Goal: Transaction & Acquisition: Download file/media

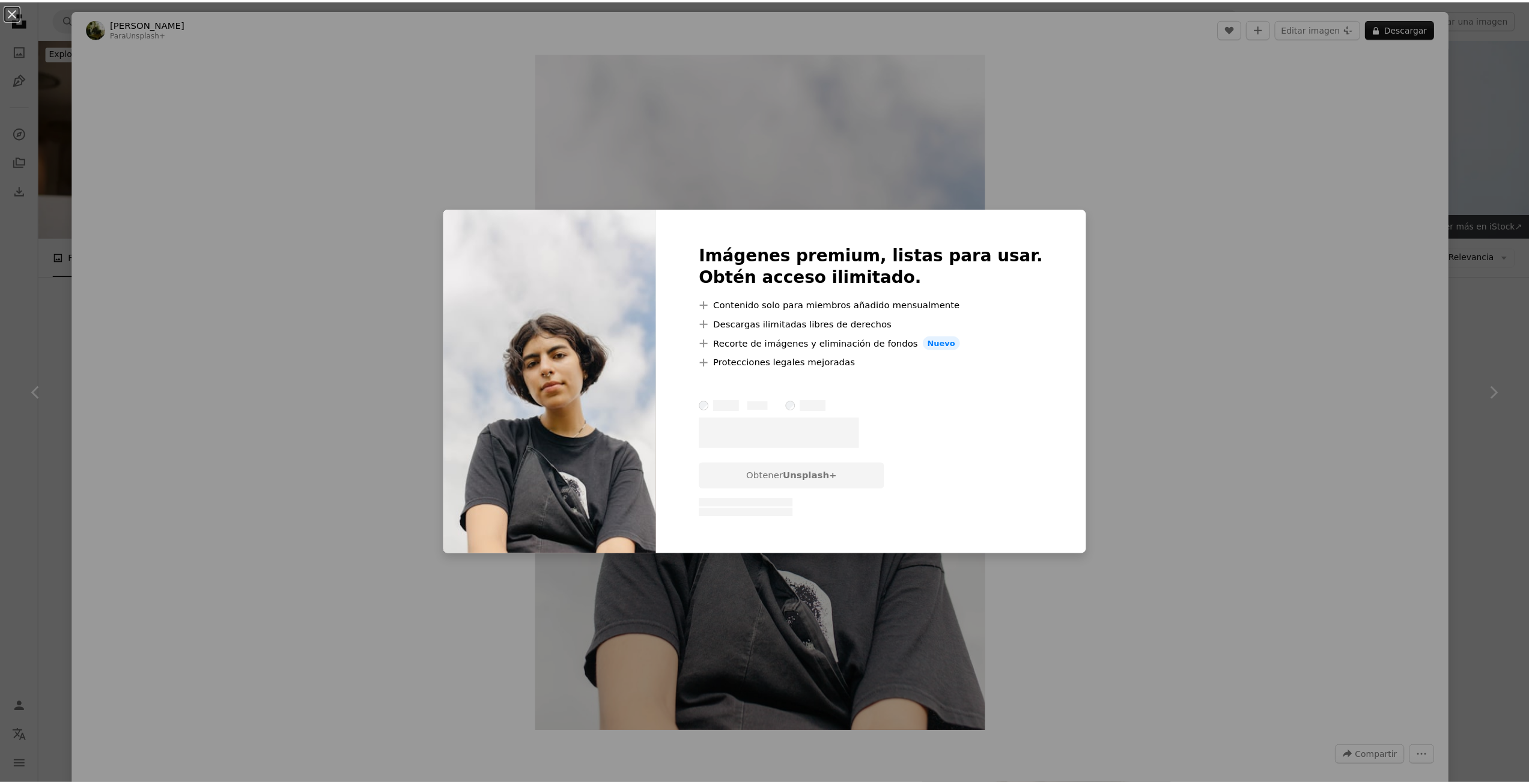
scroll to position [1681, 0]
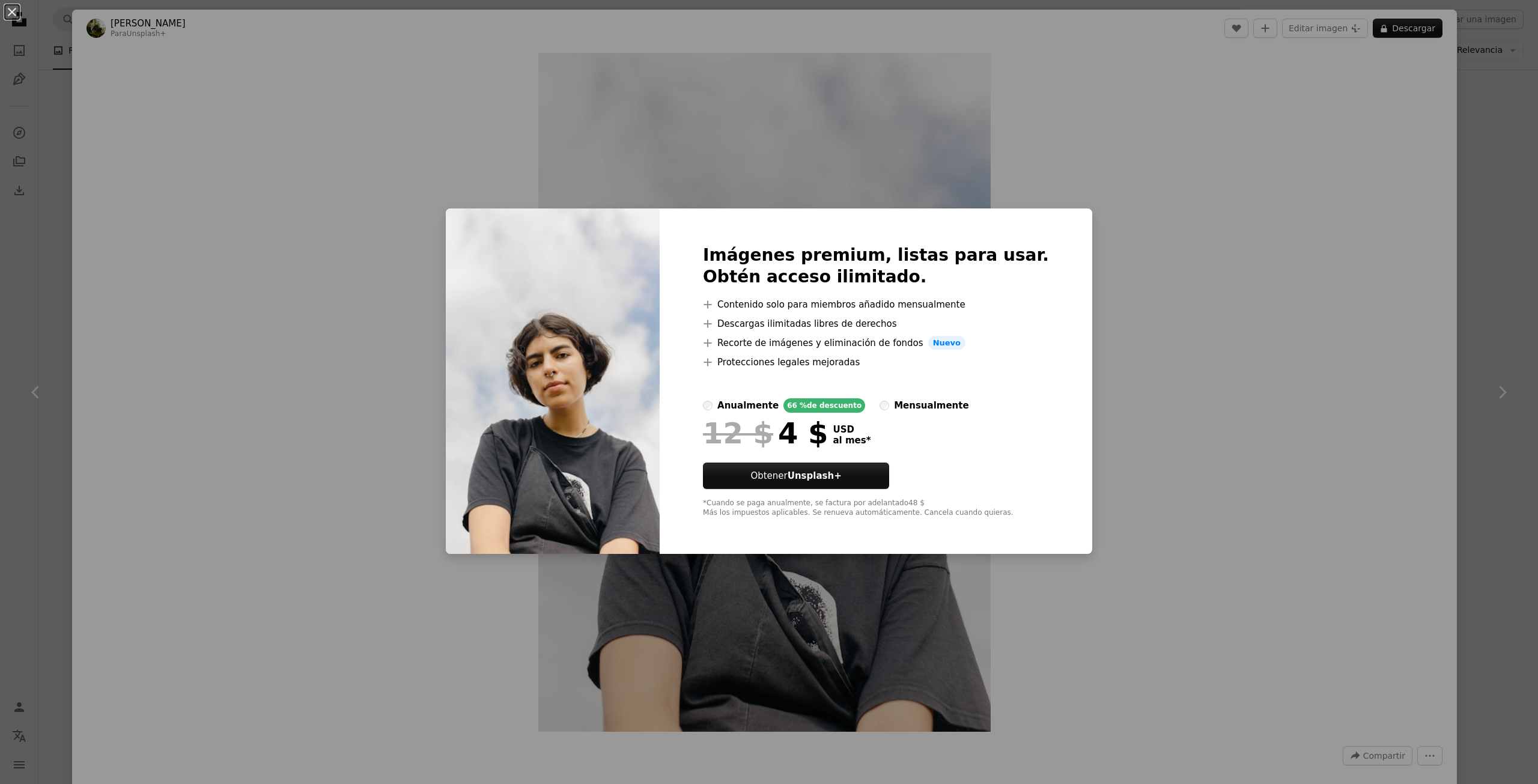
click at [899, 407] on div "mensualmente" at bounding box center [931, 405] width 74 height 14
click at [1172, 248] on div "An X shape Imágenes premium, listas para usar. Obtén acceso ilimitado. A plus s…" at bounding box center [769, 392] width 1538 height 784
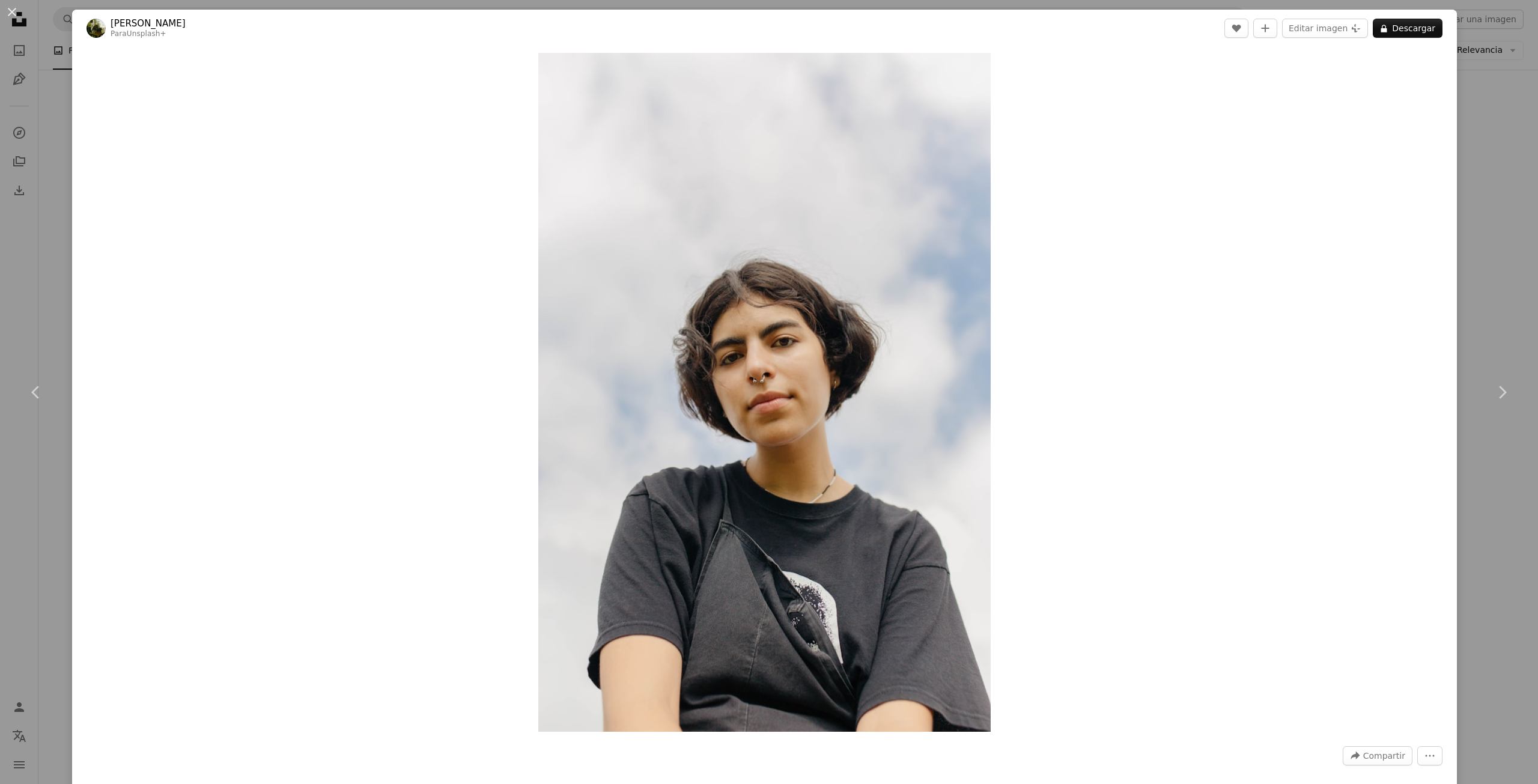
click at [1499, 99] on div "An X shape Chevron left Chevron right [PERSON_NAME] Para Unsplash+ A heart A pl…" at bounding box center [769, 392] width 1538 height 784
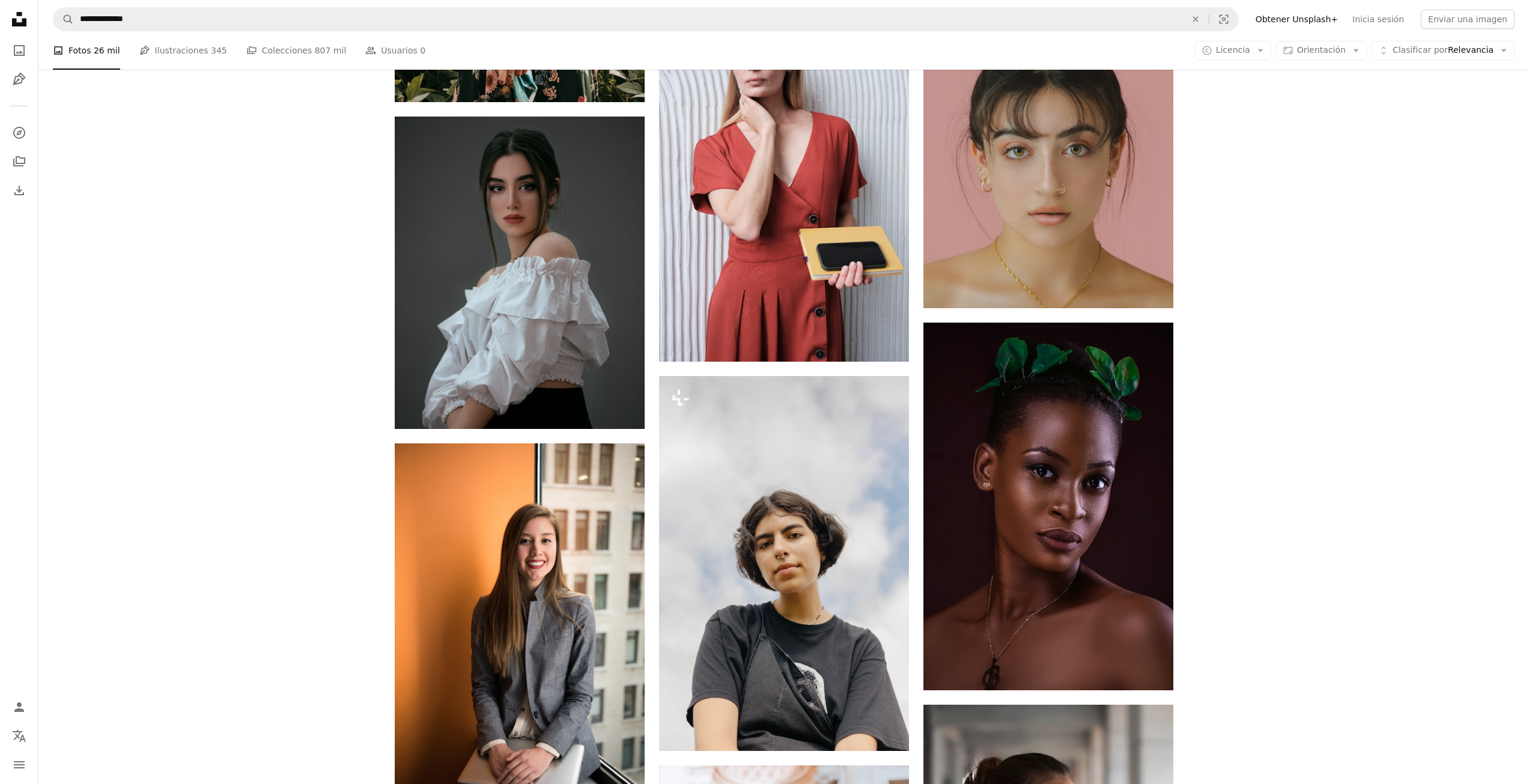
scroll to position [1442, 0]
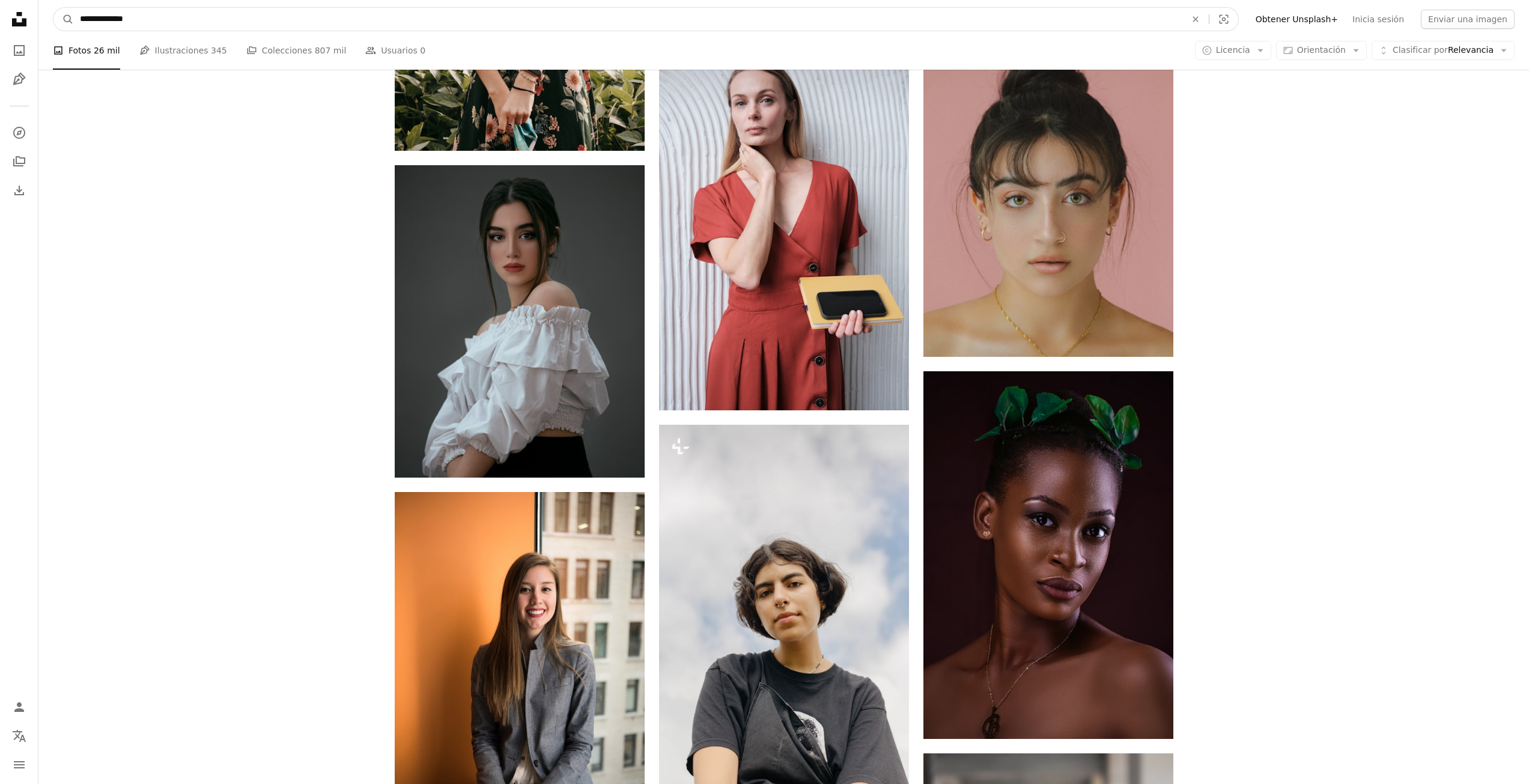
click at [236, 20] on input "**********" at bounding box center [628, 19] width 1108 height 23
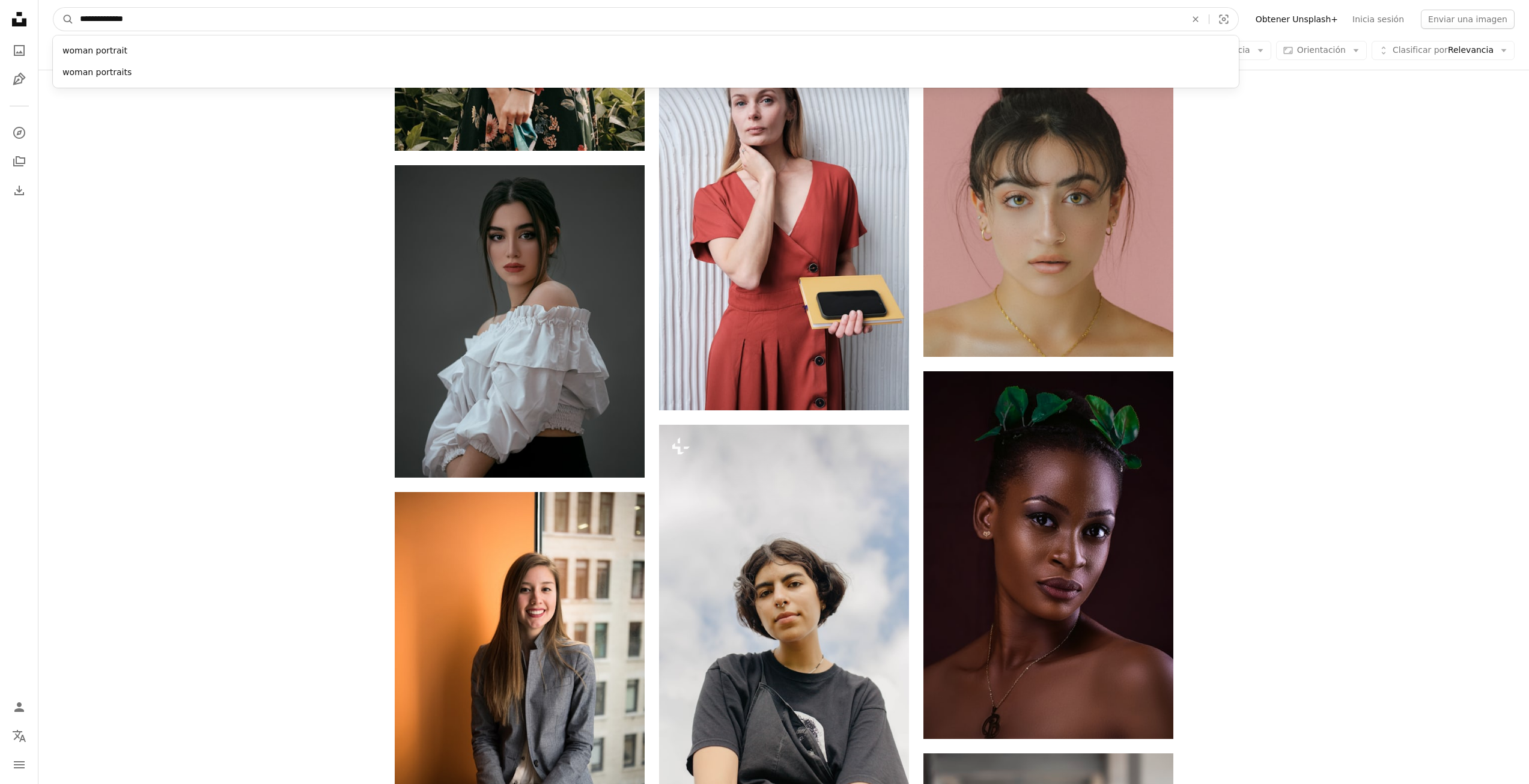
type input "**********"
click button "A magnifying glass" at bounding box center [63, 19] width 20 height 23
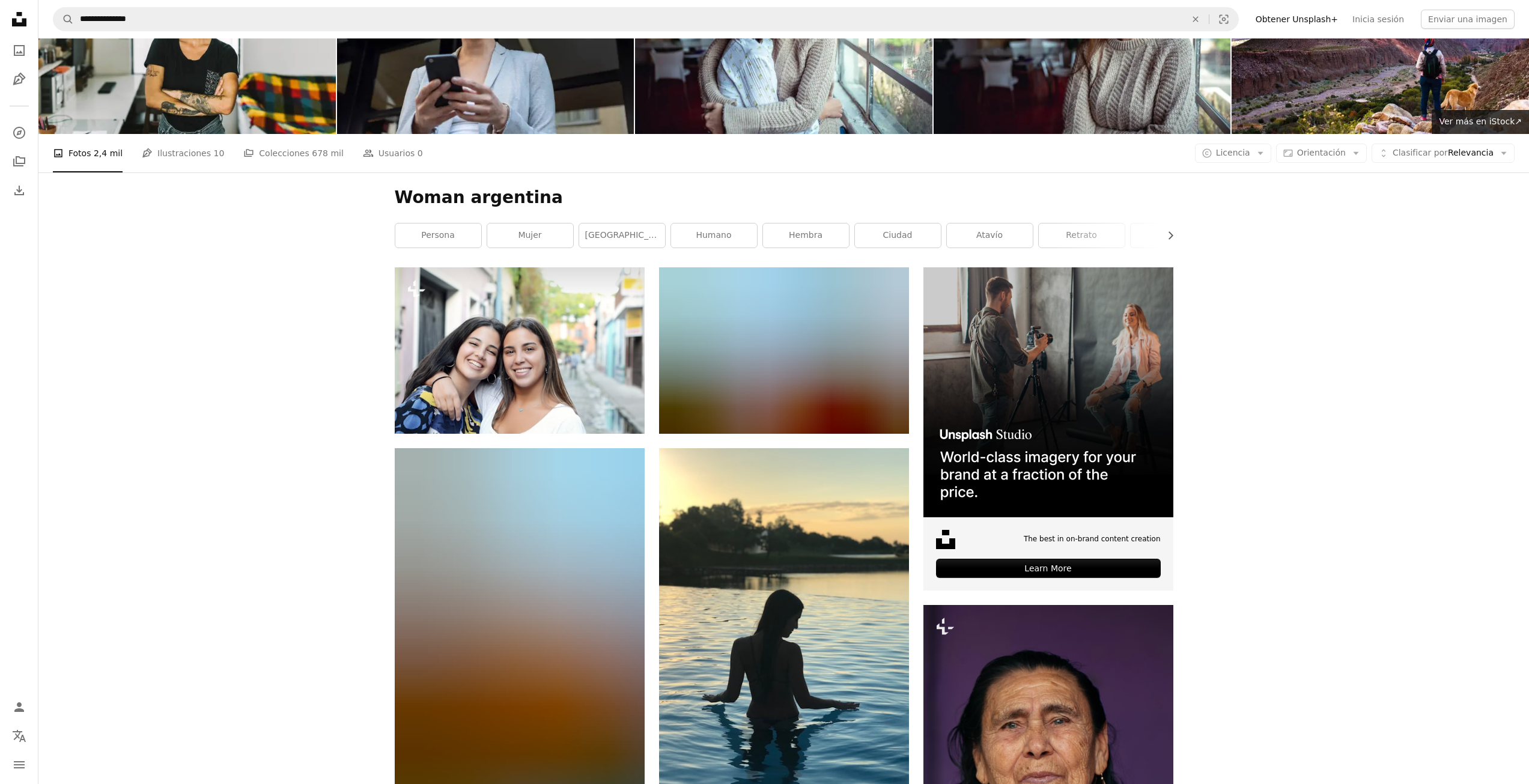
scroll to position [180, 0]
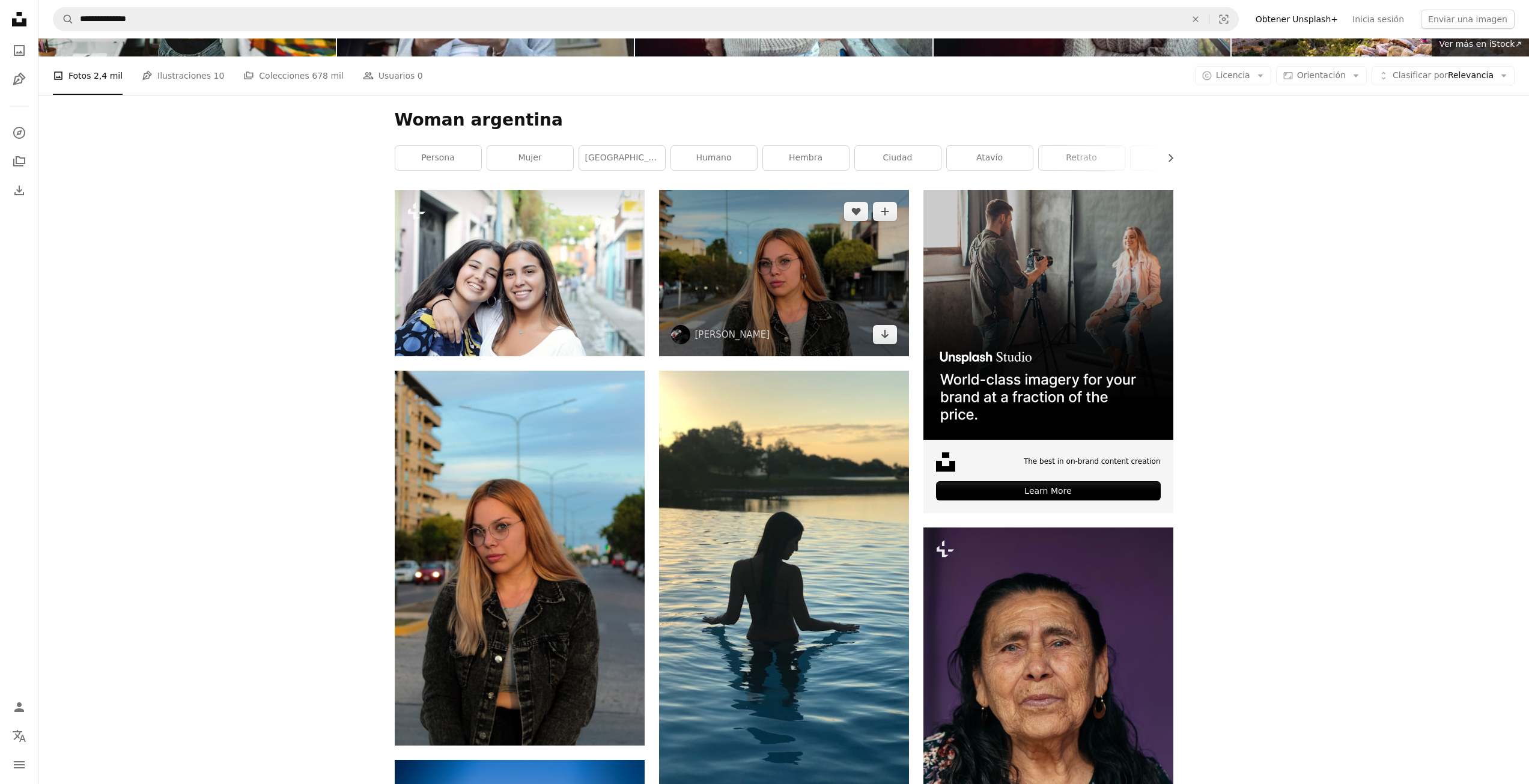
click at [799, 269] on img at bounding box center [784, 273] width 250 height 167
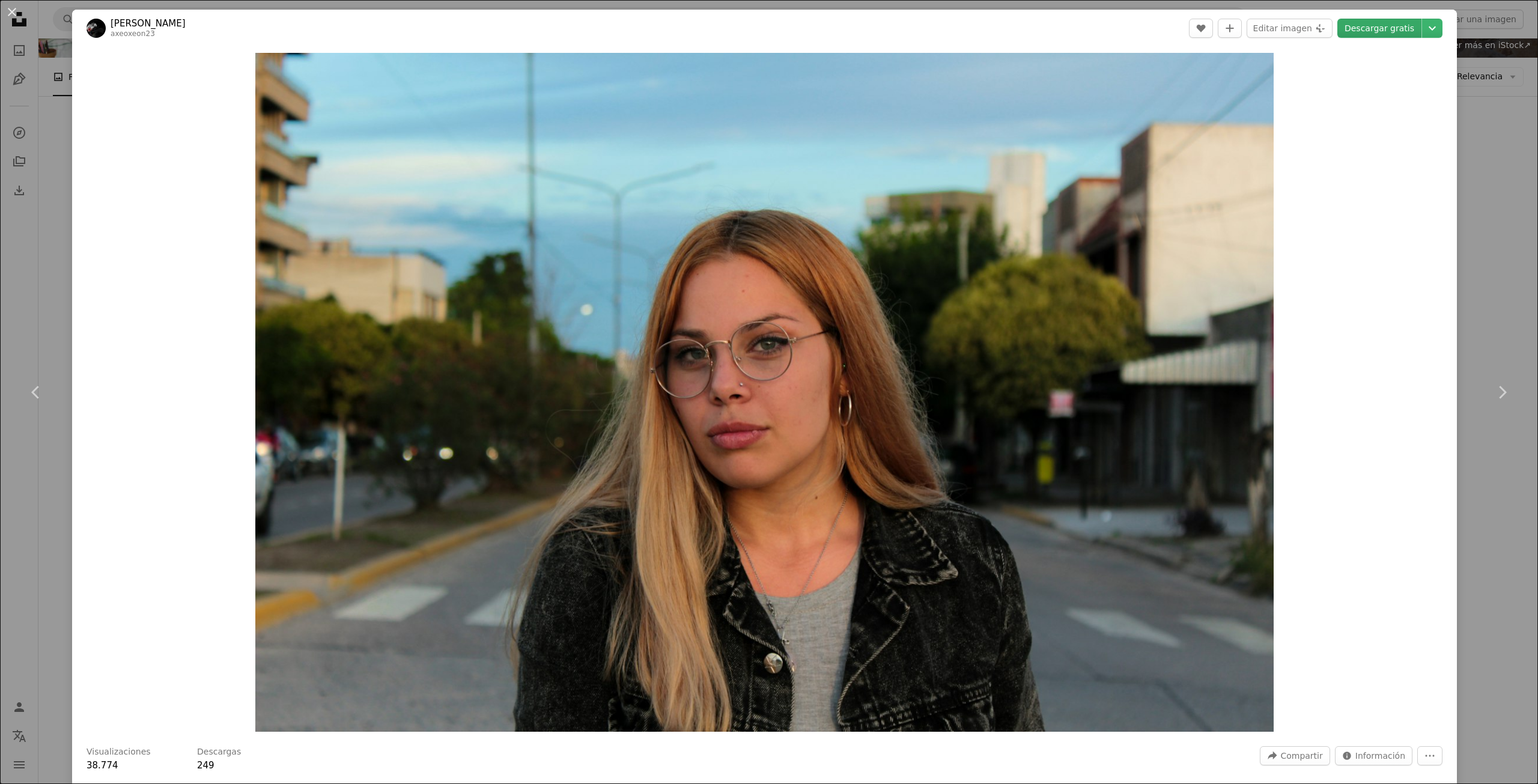
click at [1372, 29] on link "Descargar gratis" at bounding box center [1380, 28] width 84 height 19
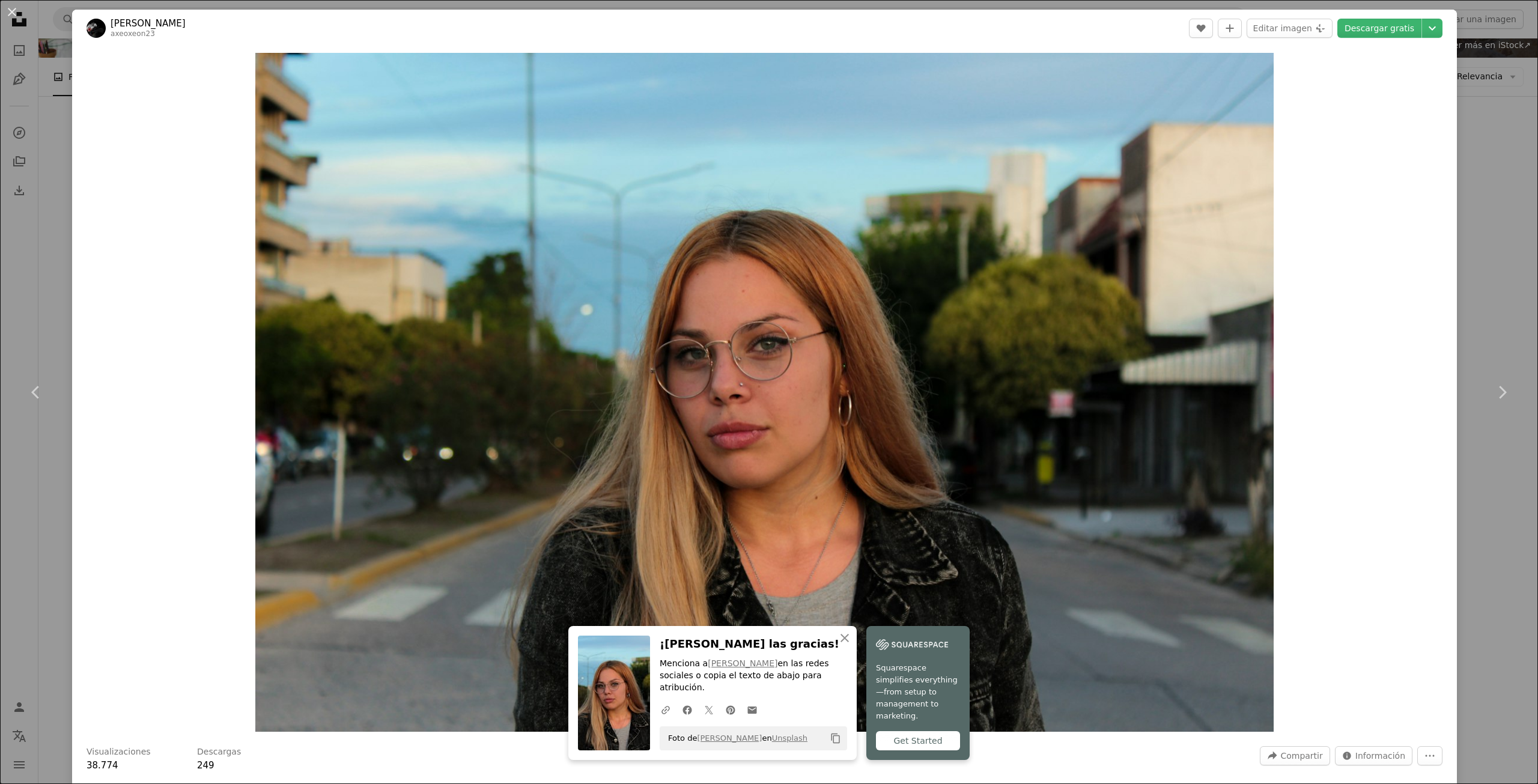
click at [1476, 527] on div "An X shape Chevron left Chevron right [PERSON_NAME] axeoxeon23 A heart A plus s…" at bounding box center [769, 392] width 1538 height 784
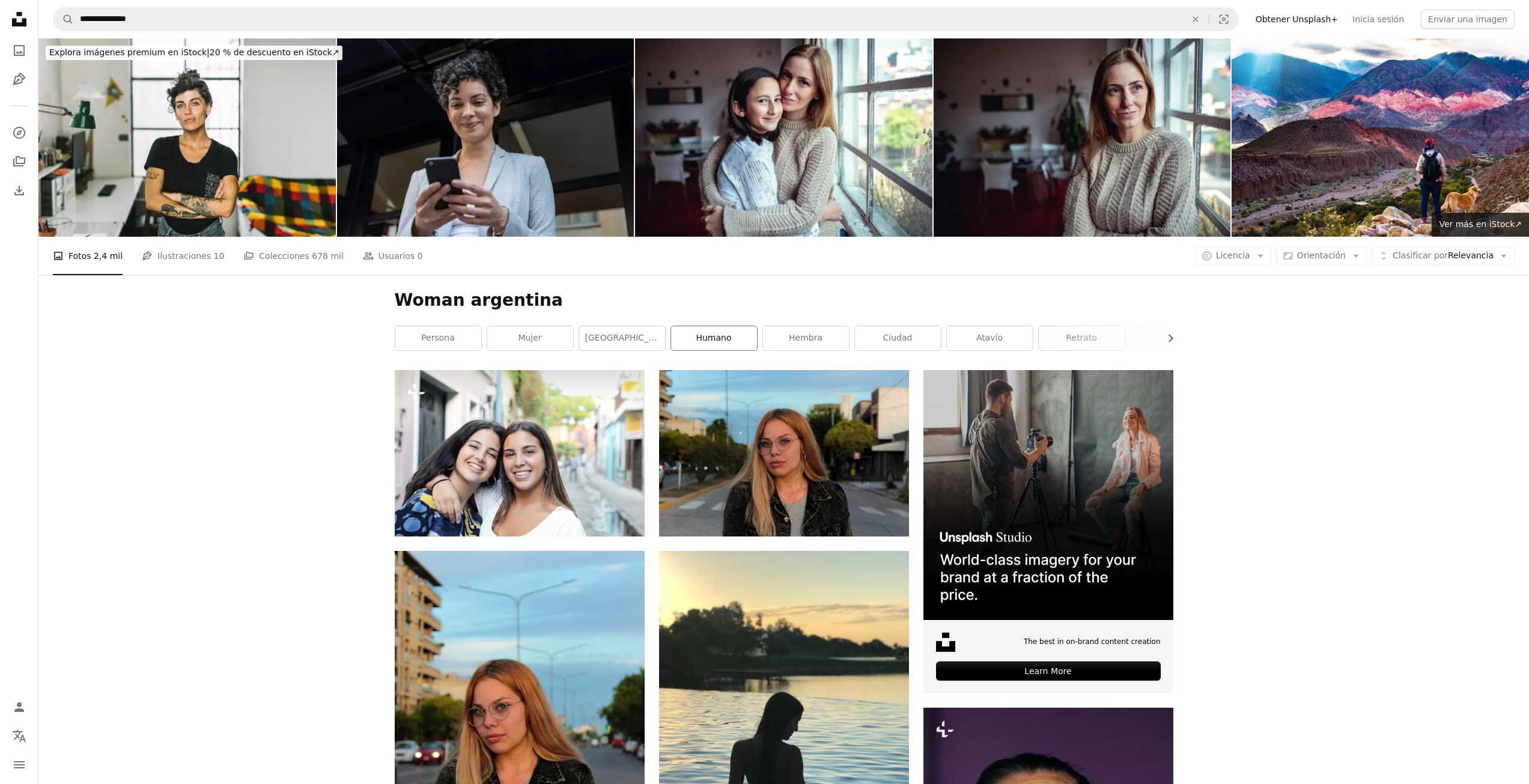
click at [724, 342] on link "Humano" at bounding box center [714, 338] width 86 height 24
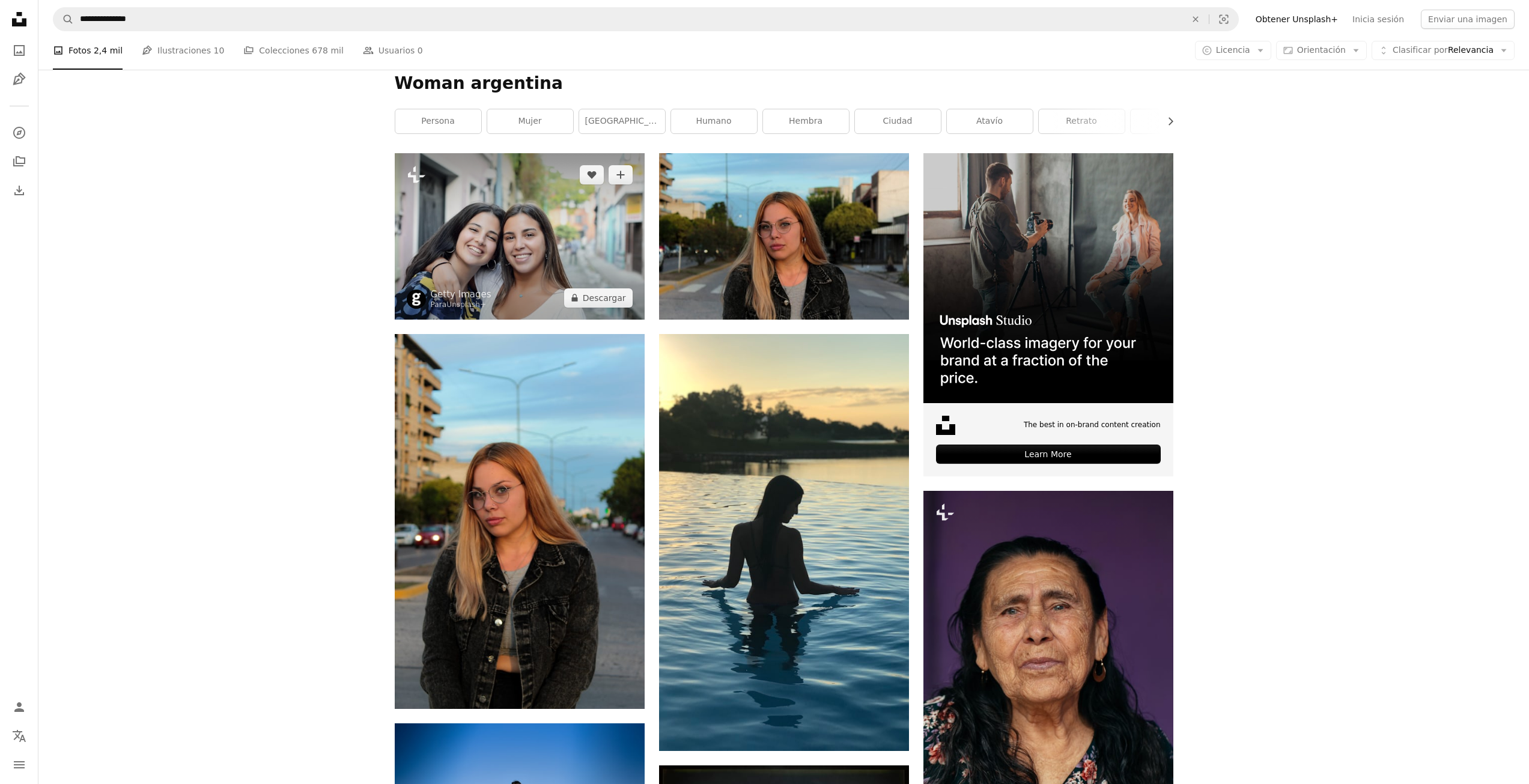
scroll to position [120, 0]
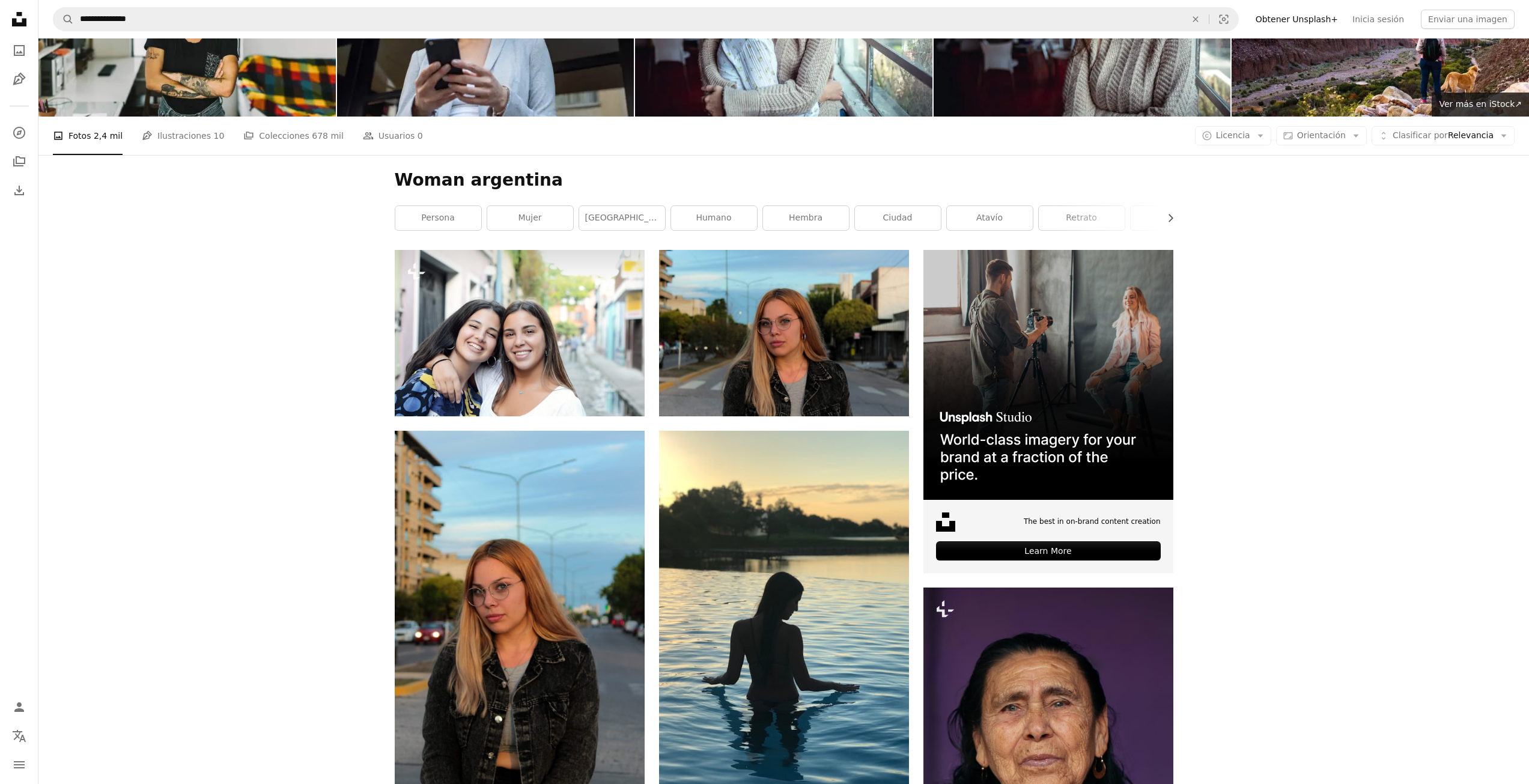
click at [238, 33] on nav "**********" at bounding box center [783, 19] width 1490 height 38
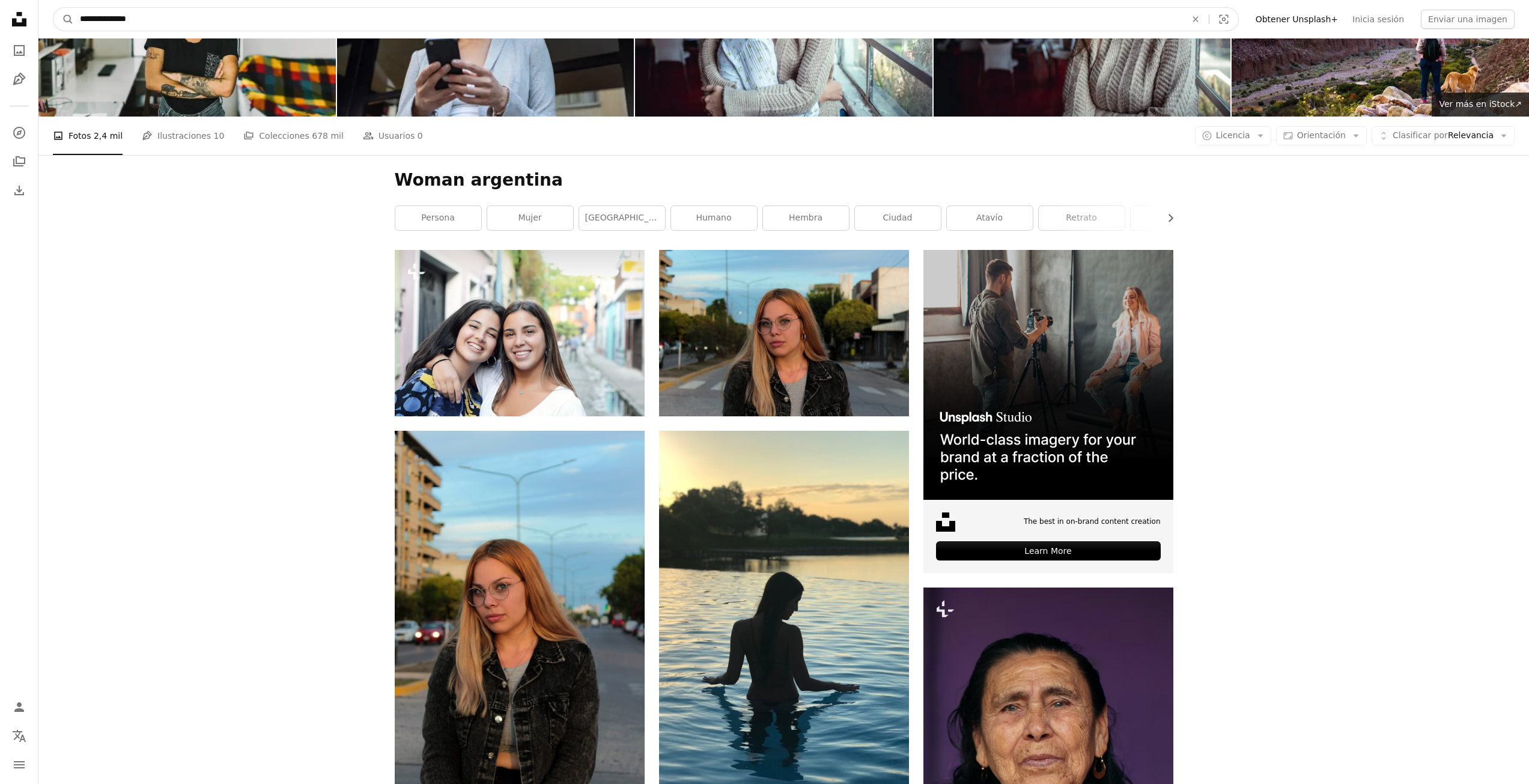
click at [209, 24] on input "**********" at bounding box center [628, 19] width 1108 height 23
type input "**********"
click button "A magnifying glass" at bounding box center [63, 19] width 20 height 23
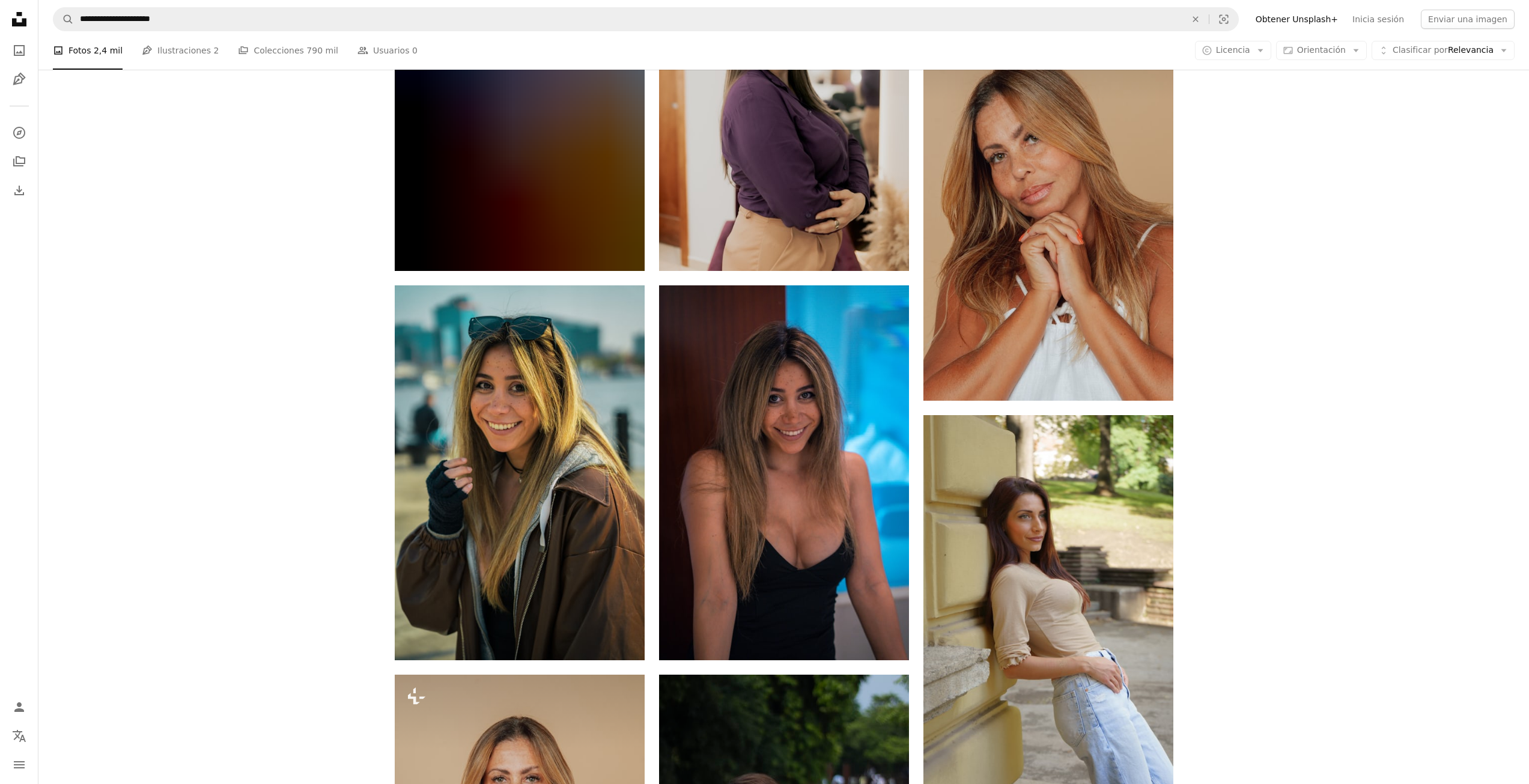
scroll to position [1381, 0]
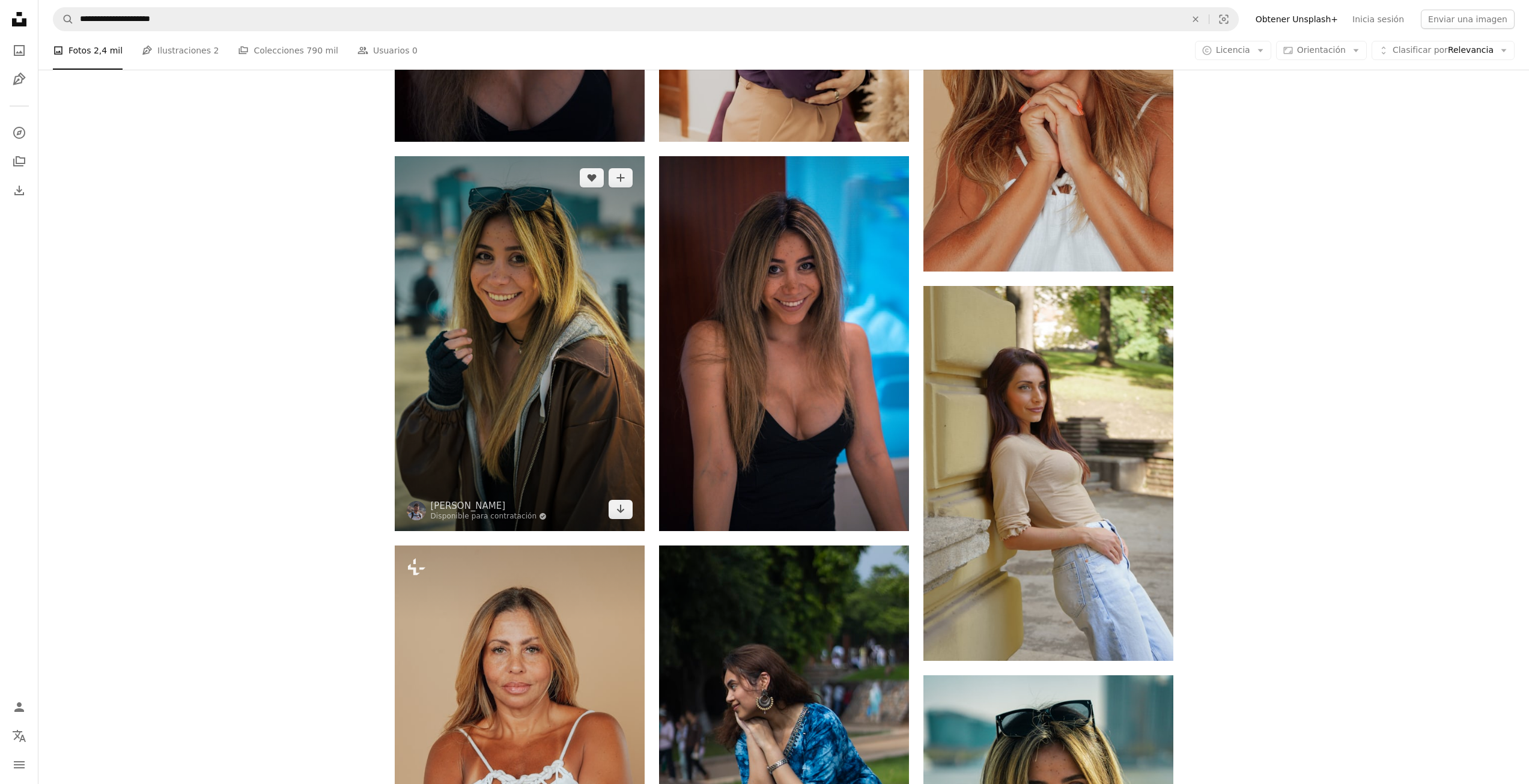
click at [558, 322] on img at bounding box center [520, 343] width 250 height 375
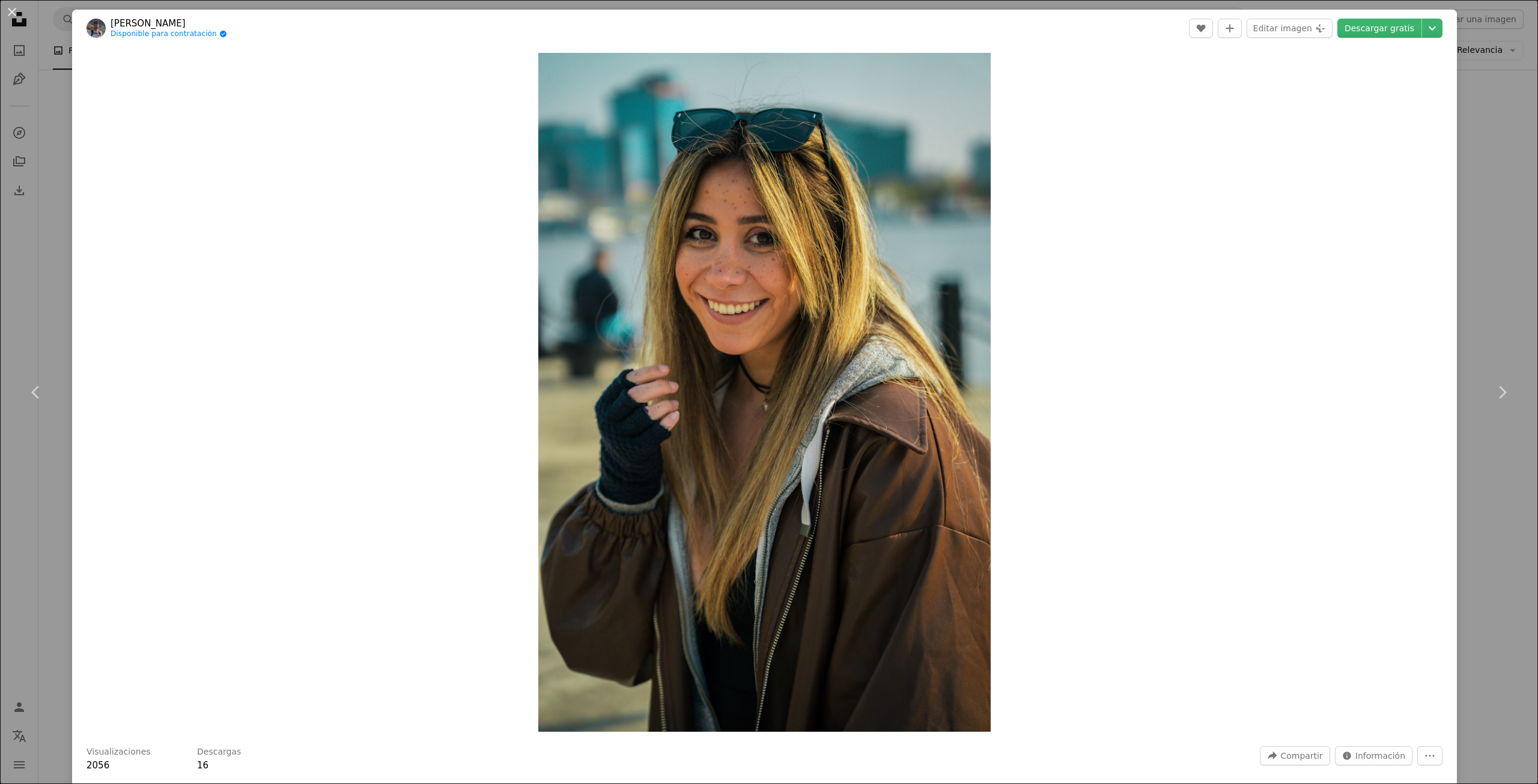
click at [381, 336] on div "Zoom in" at bounding box center [764, 392] width 1385 height 691
click at [1461, 109] on div "An X shape Chevron left Chevron right [PERSON_NAME] Disponible para contratació…" at bounding box center [769, 392] width 1538 height 784
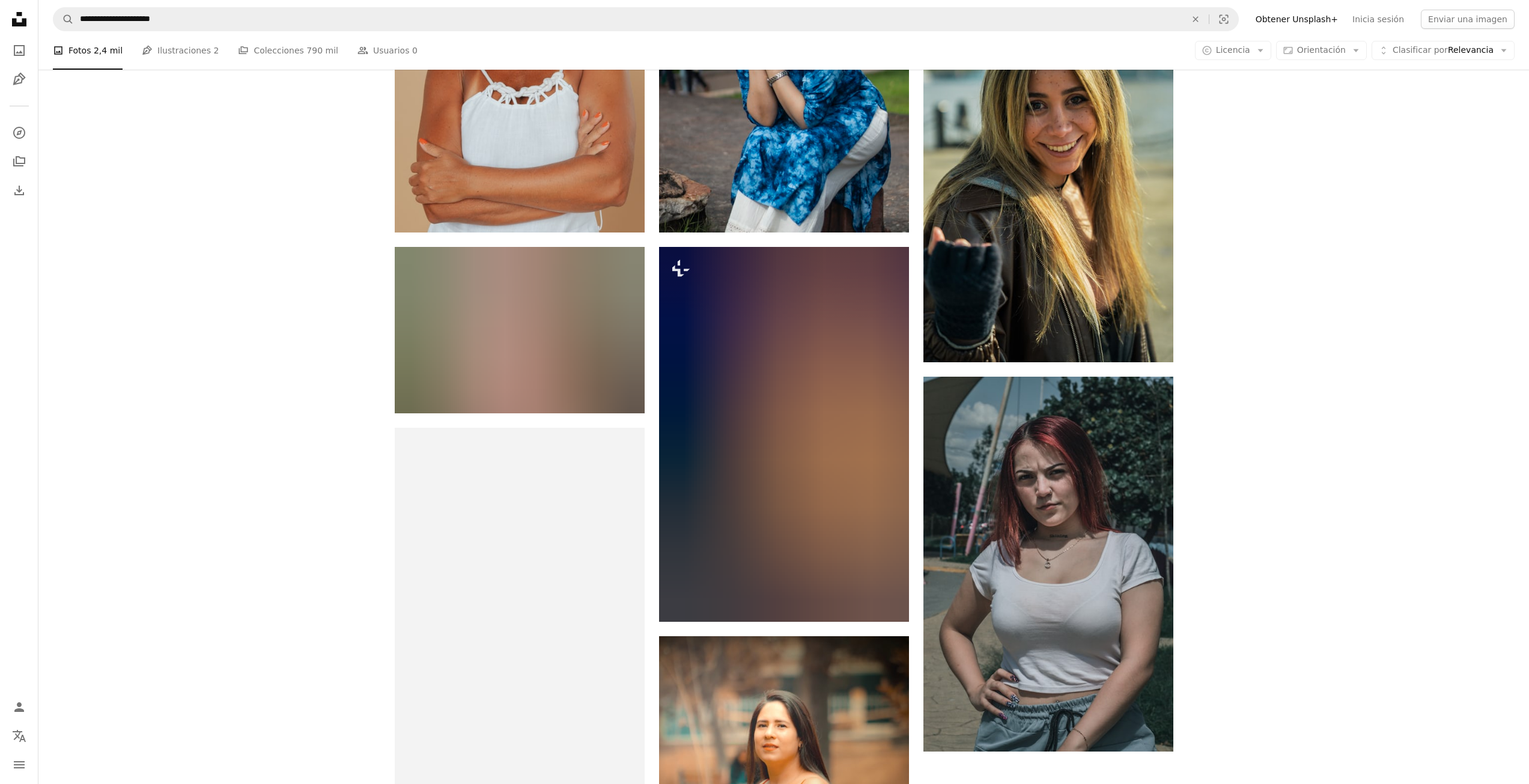
scroll to position [2282, 0]
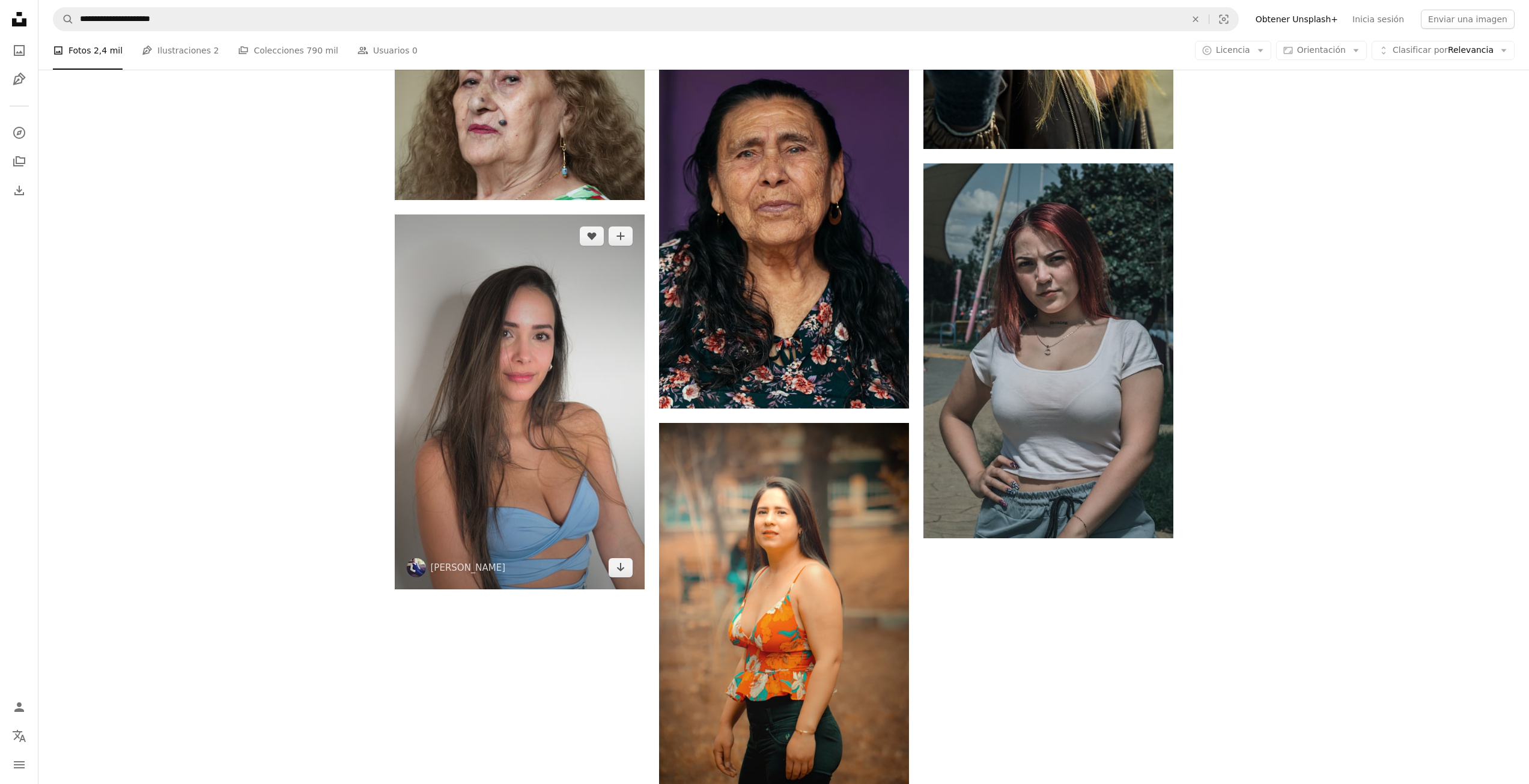
click at [581, 330] on img at bounding box center [520, 402] width 250 height 375
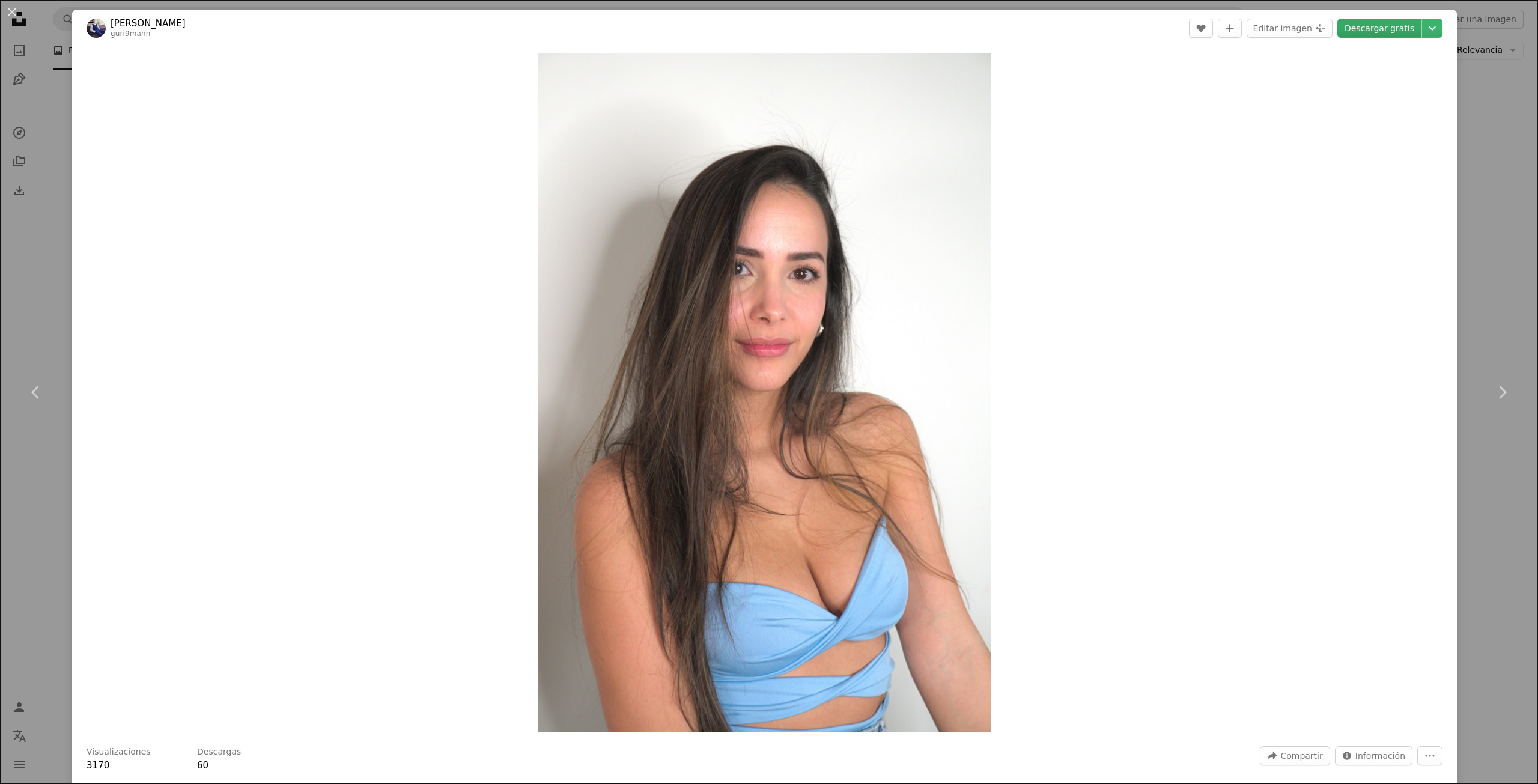
click at [1374, 33] on link "Descargar gratis" at bounding box center [1380, 28] width 84 height 19
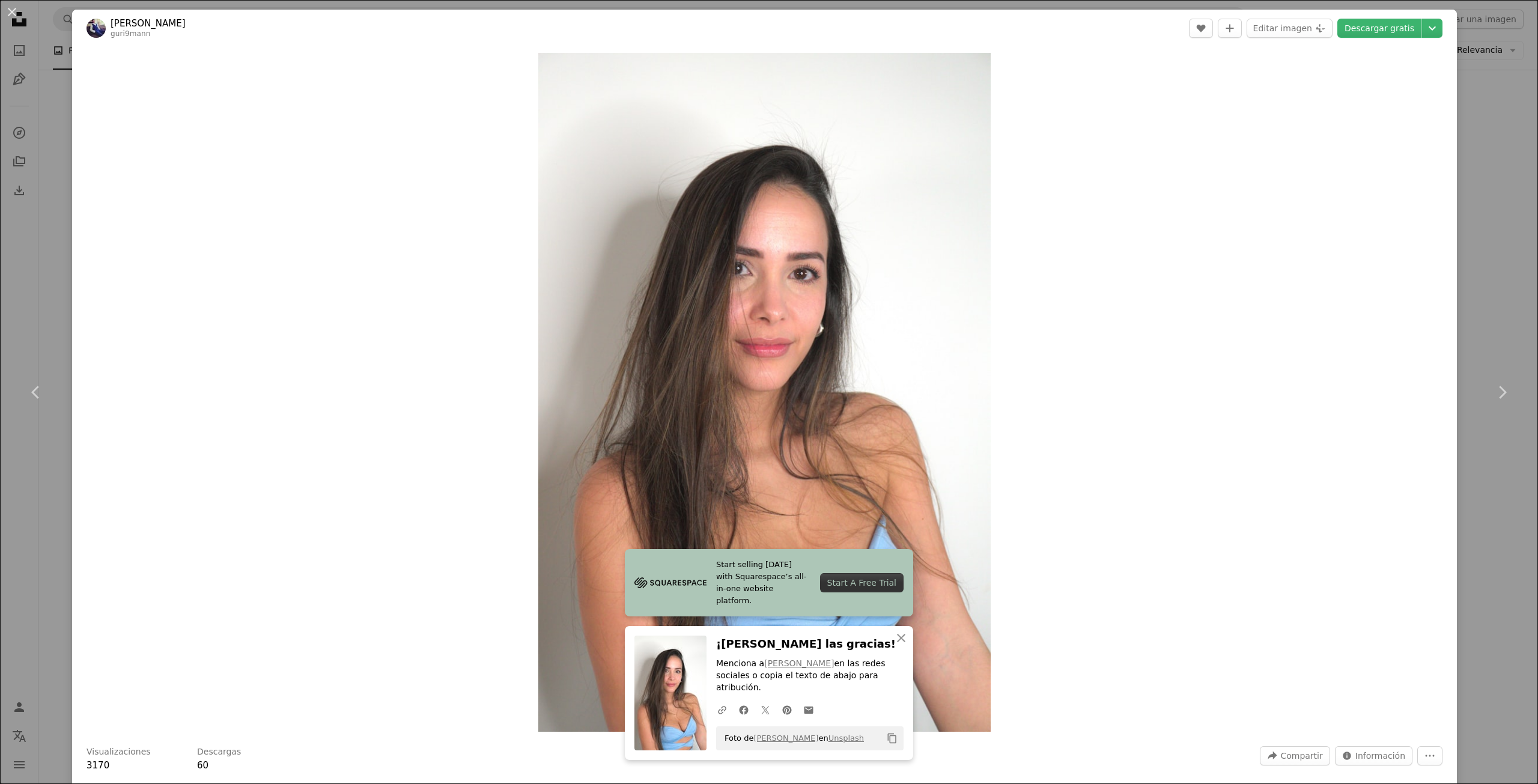
click at [1478, 209] on div "An X shape Chevron left Chevron right [PERSON_NAME] guri9mann A heart A plus si…" at bounding box center [769, 392] width 1538 height 784
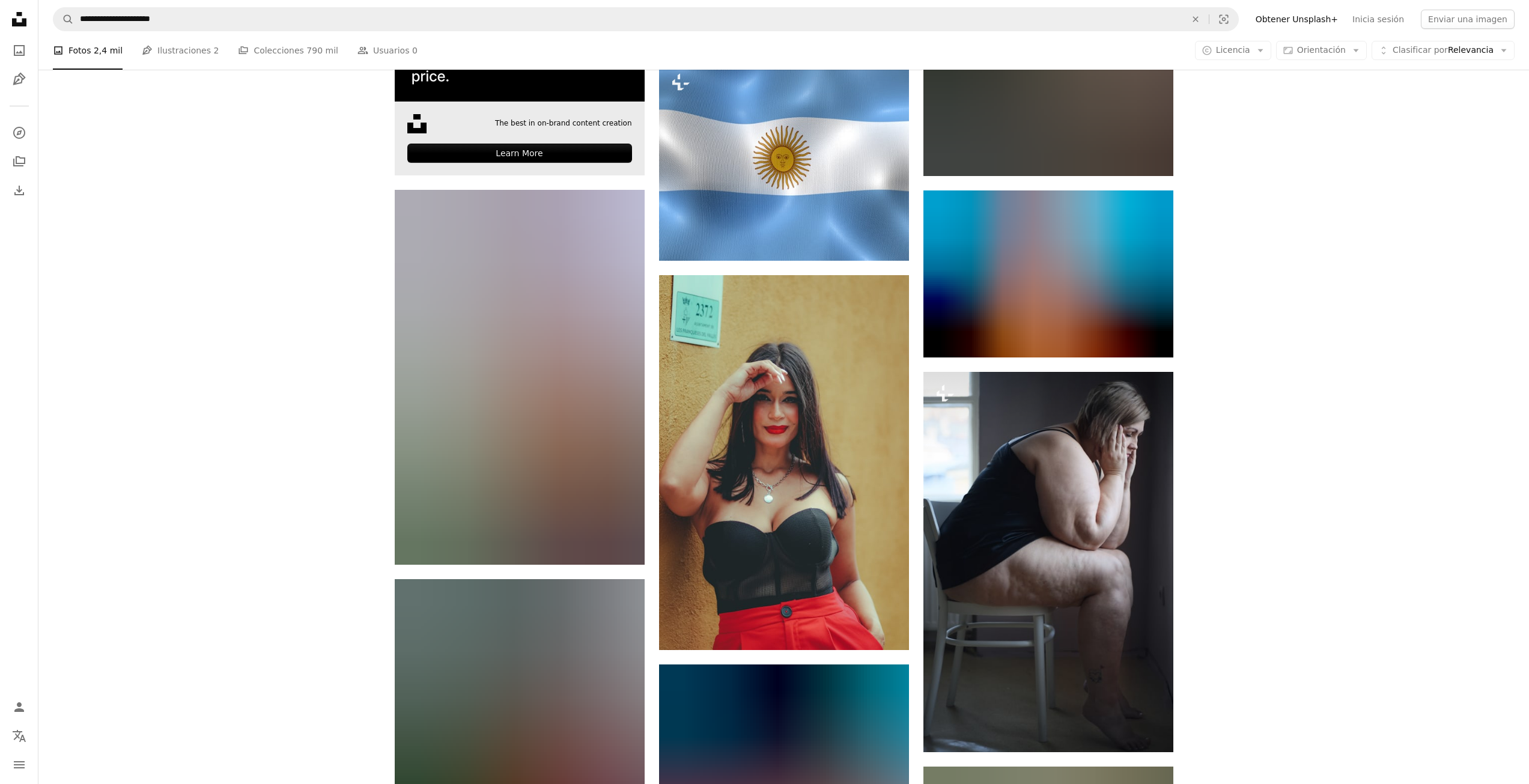
scroll to position [3423, 0]
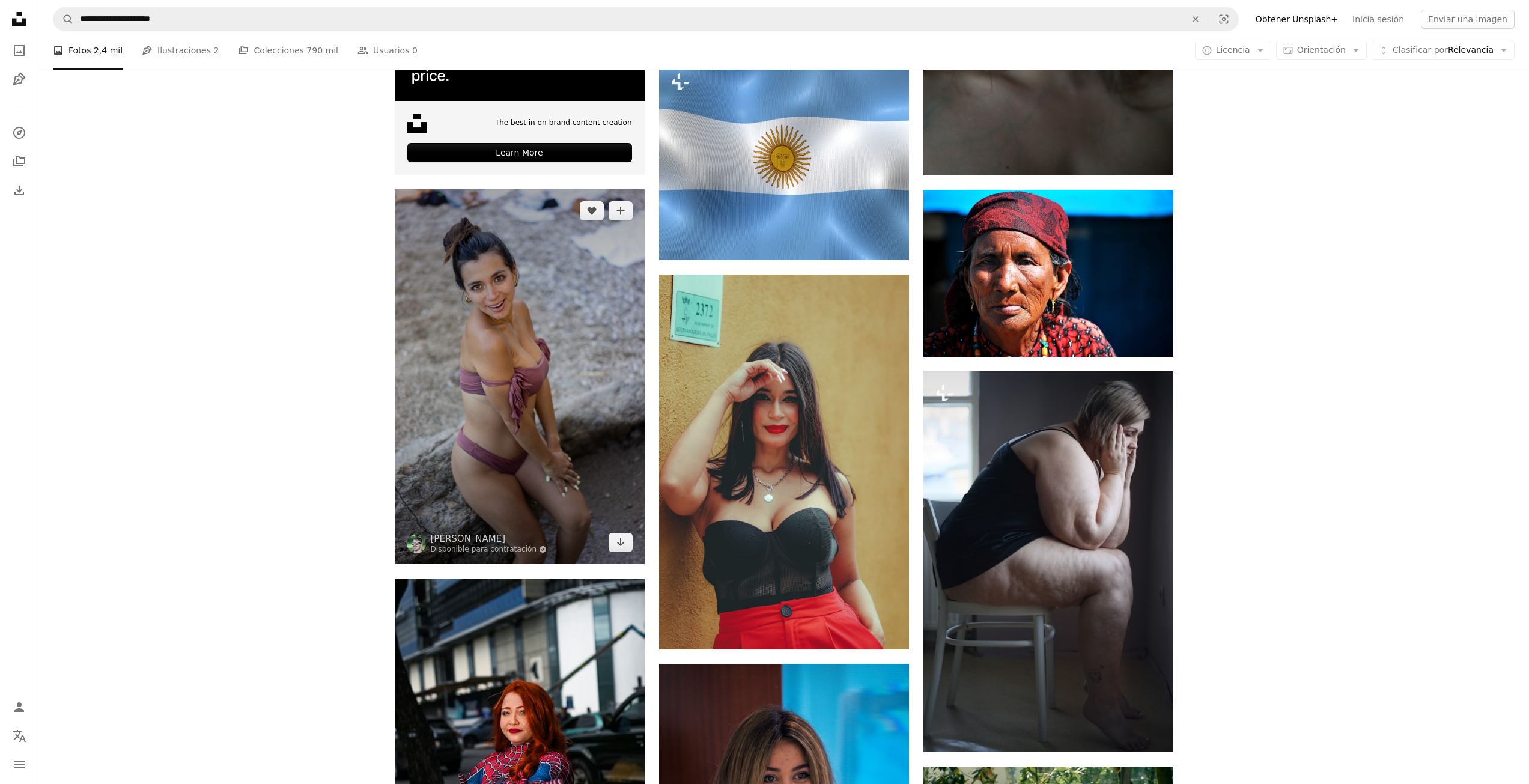
click at [549, 352] on img at bounding box center [520, 376] width 250 height 375
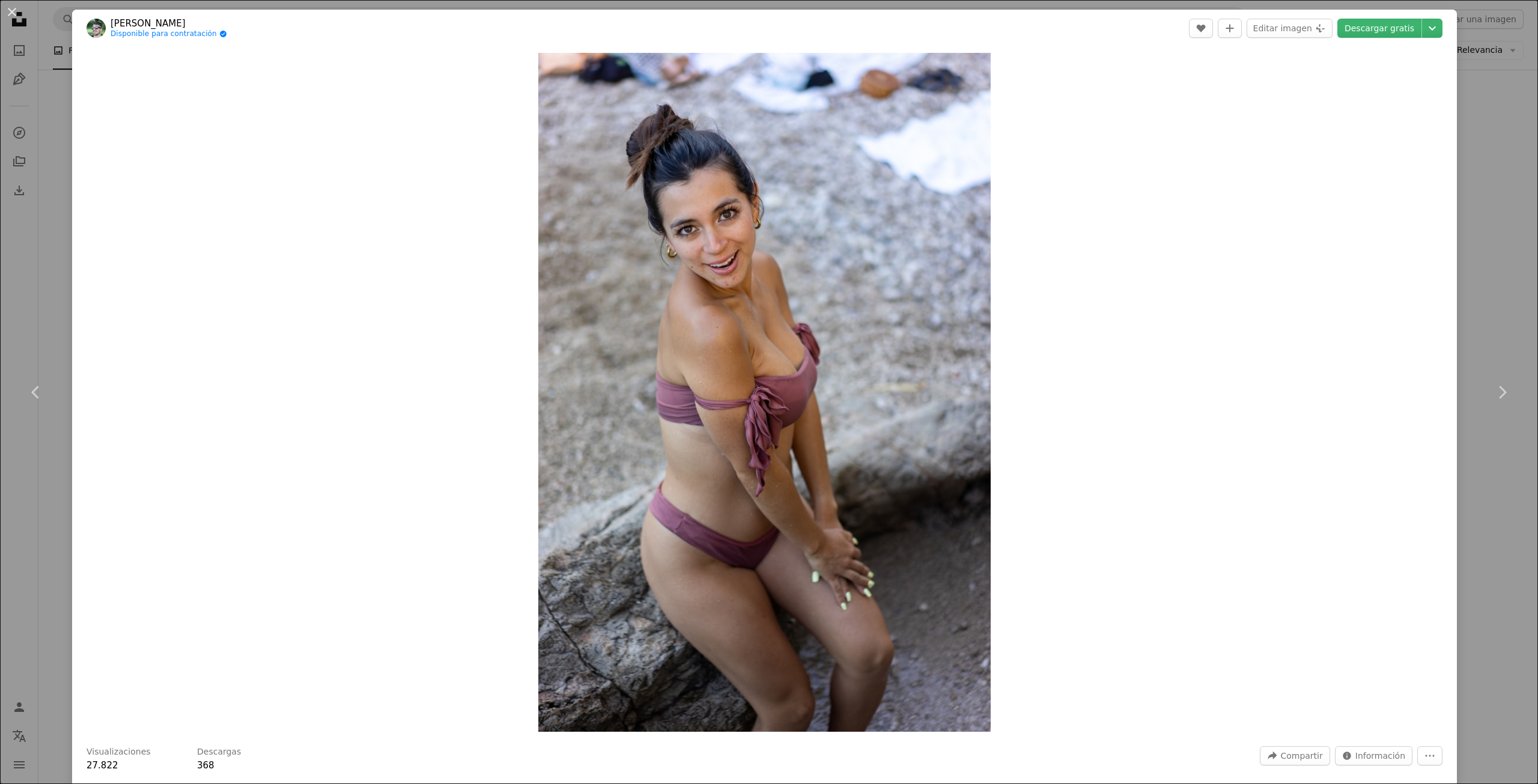
click at [1449, 130] on div "An X shape Chevron left Chevron right [PERSON_NAME] Disponible para contratació…" at bounding box center [769, 392] width 1538 height 784
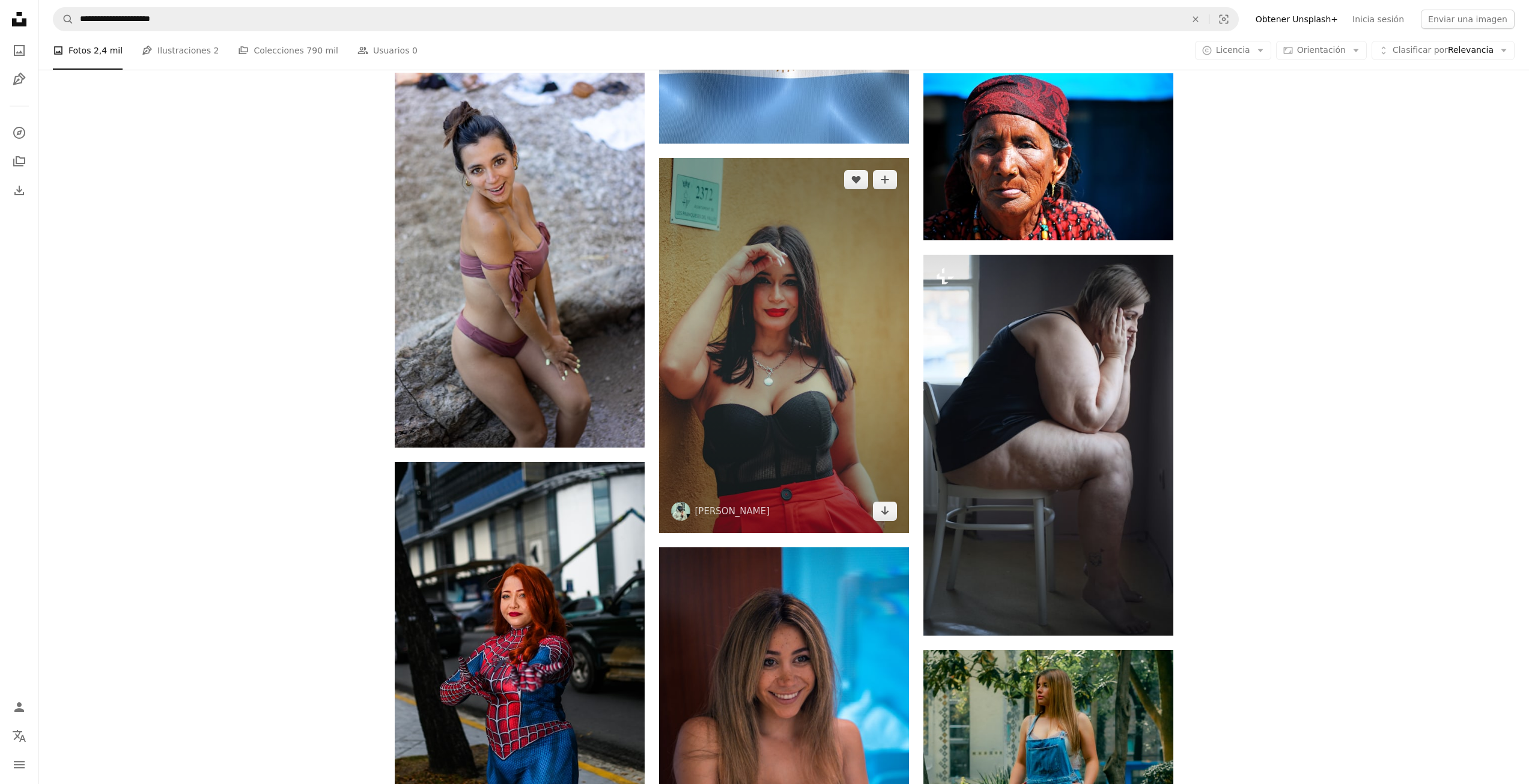
scroll to position [3543, 0]
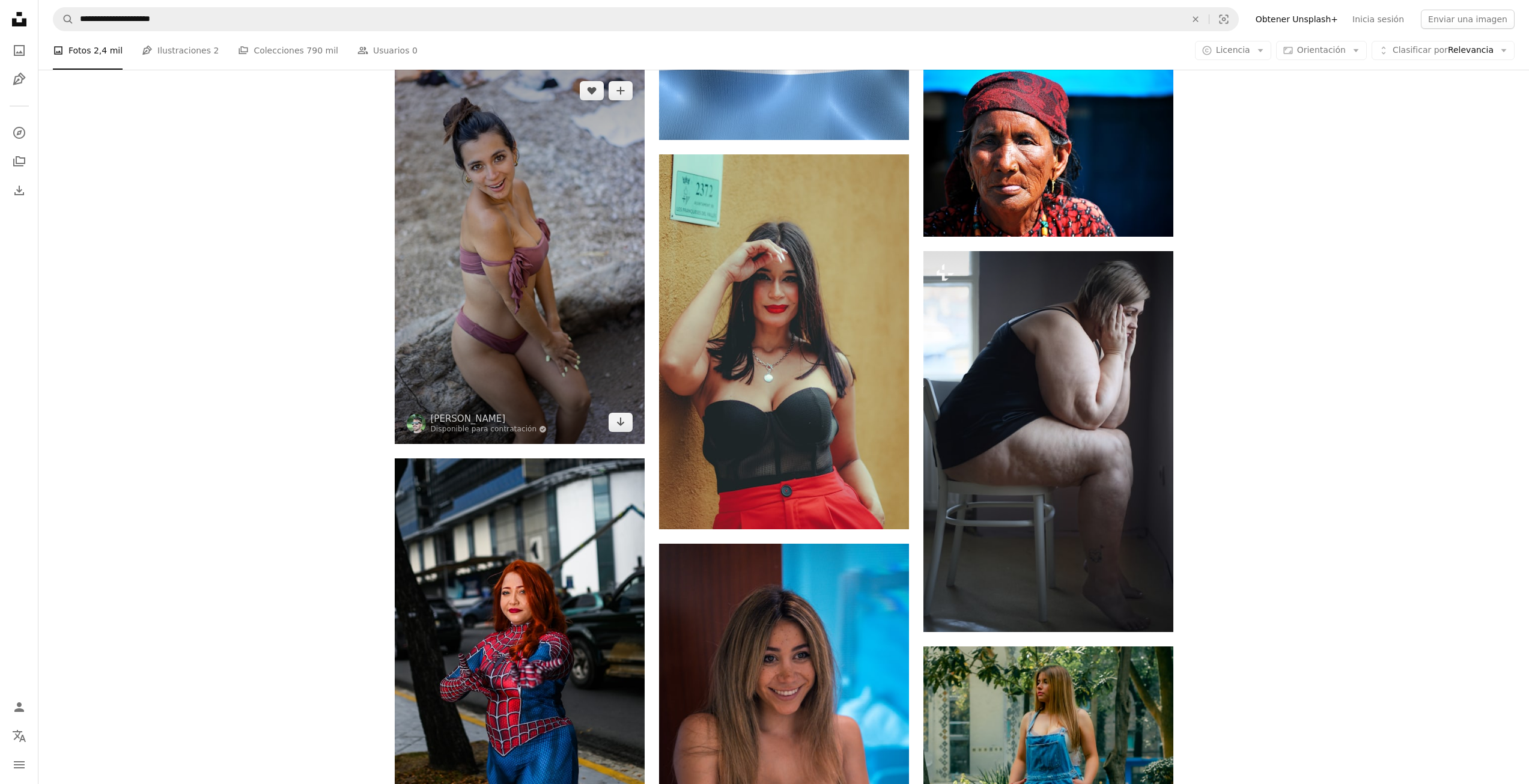
click at [500, 217] on img at bounding box center [520, 256] width 250 height 375
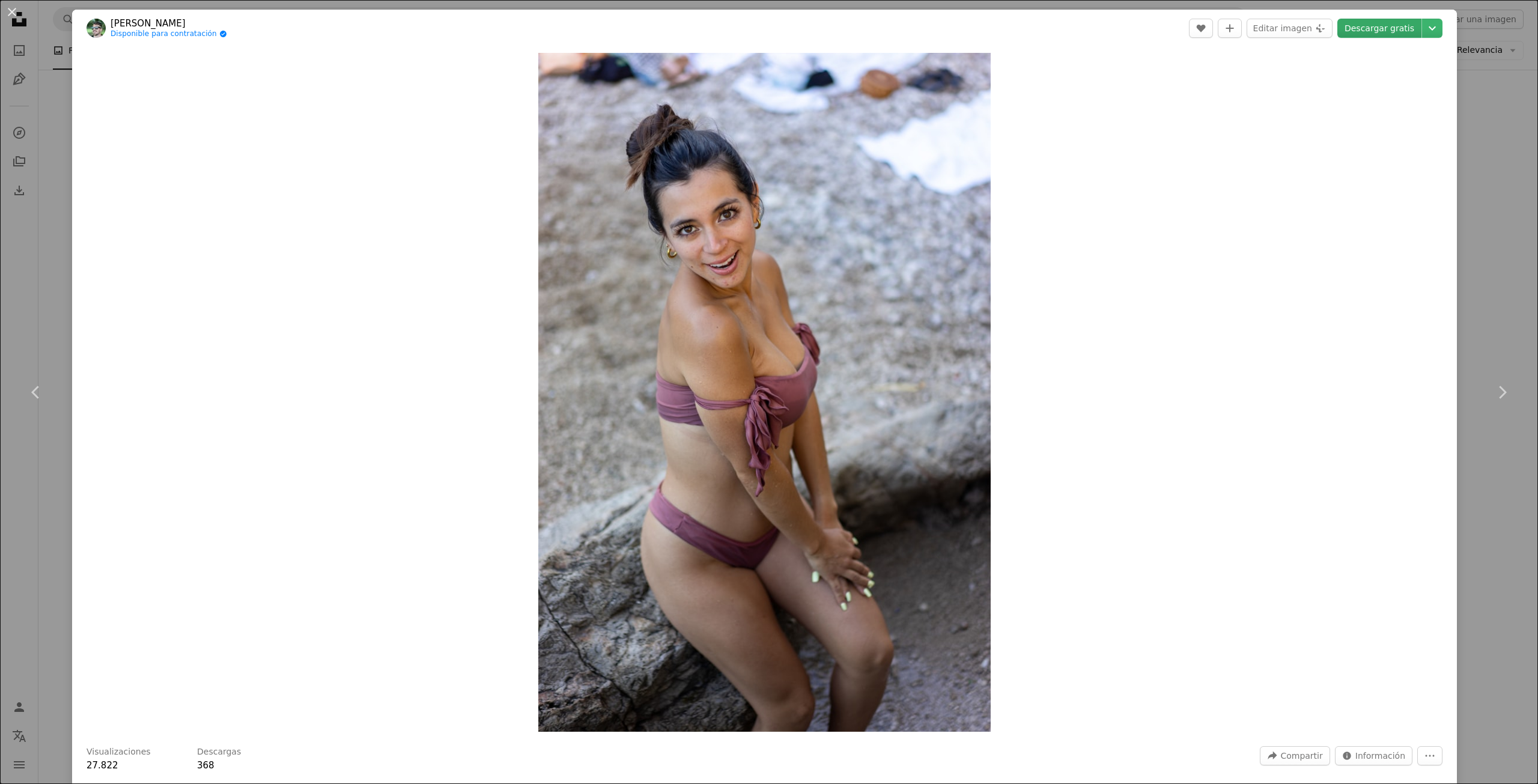
click at [1381, 27] on link "Descargar gratis" at bounding box center [1380, 28] width 84 height 19
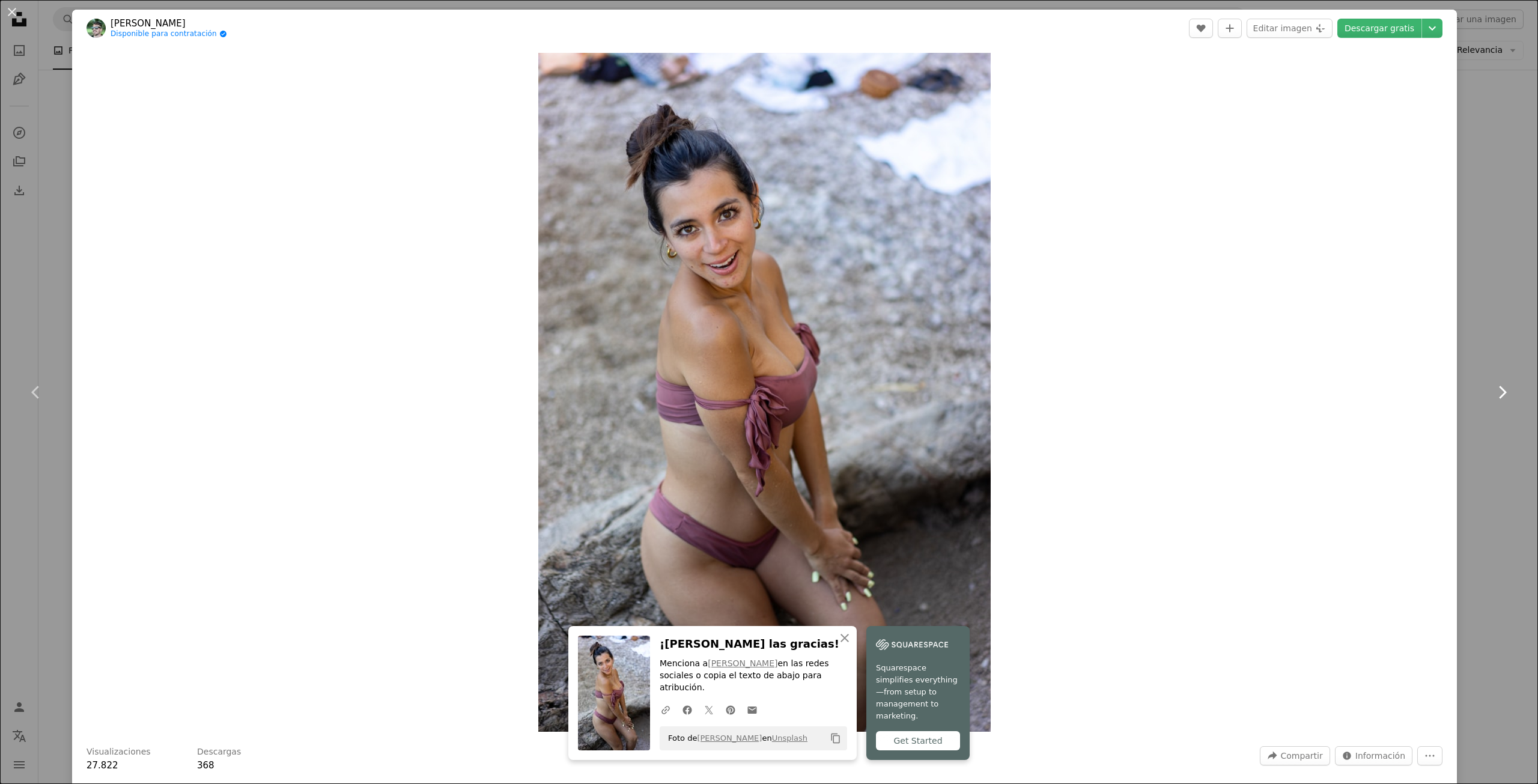
click at [1493, 387] on icon "Chevron right" at bounding box center [1502, 392] width 19 height 19
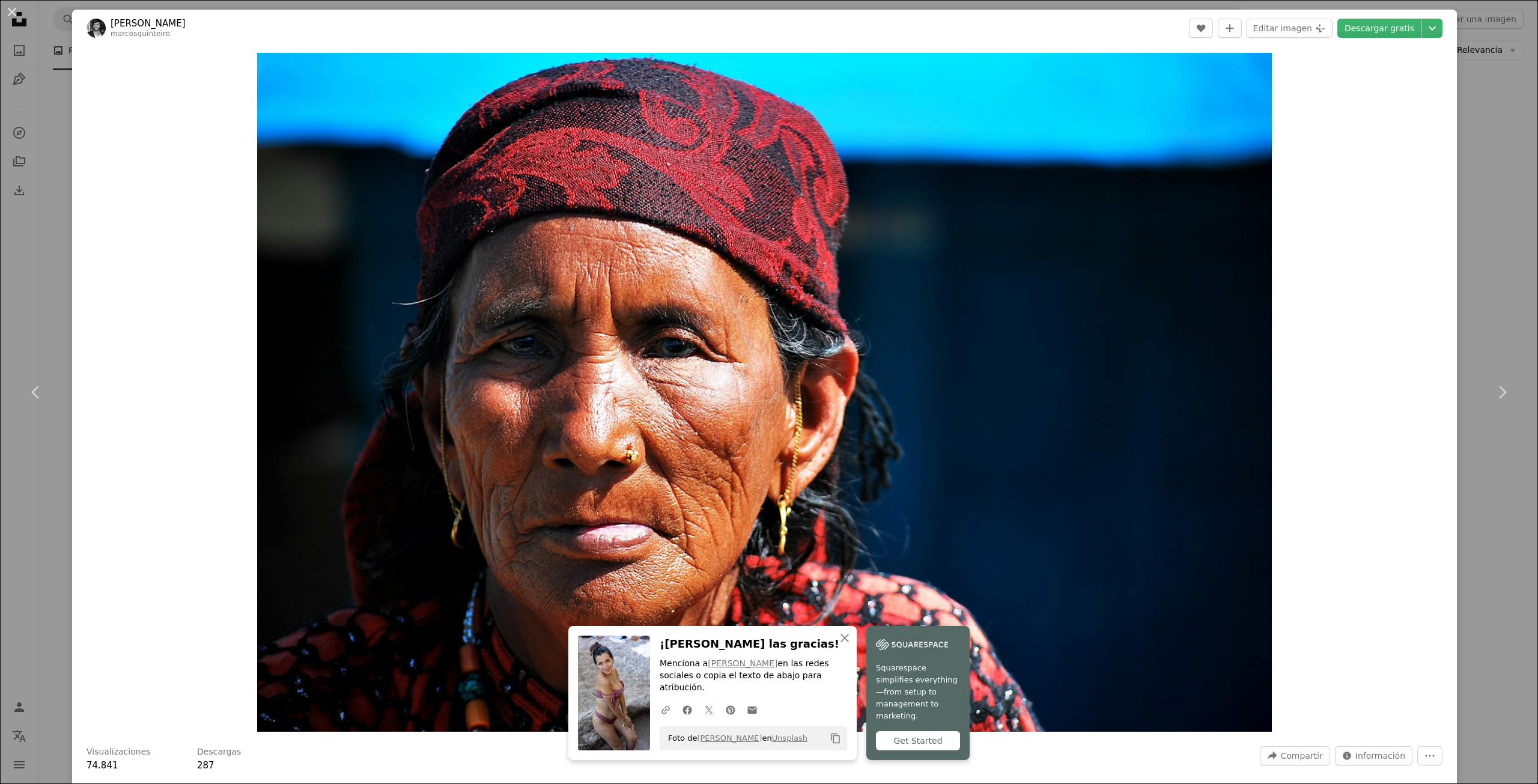
click at [1468, 294] on div "An X shape Chevron left Chevron right [PERSON_NAME] marcosquinteiro A heart A p…" at bounding box center [769, 392] width 1538 height 784
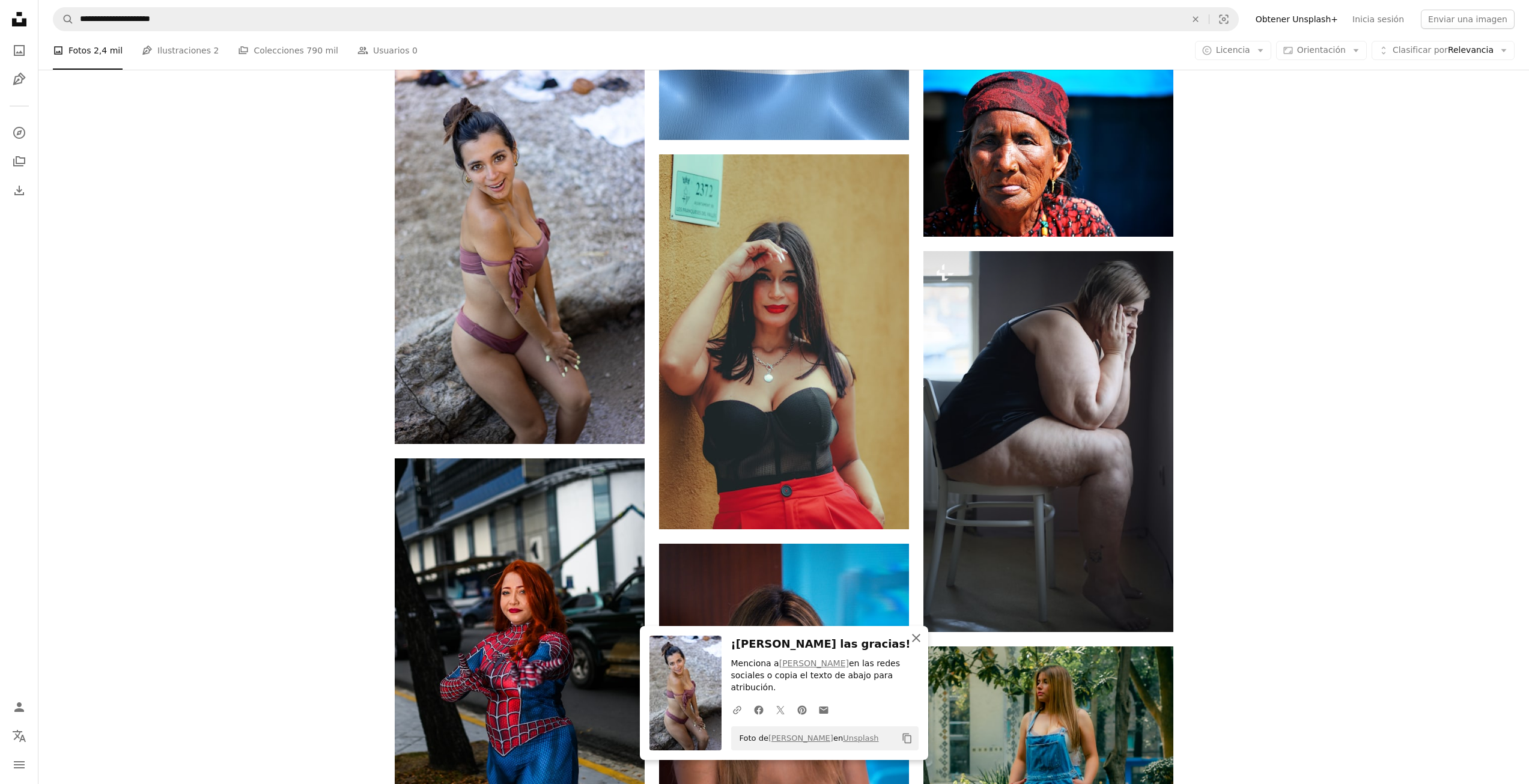
click at [920, 645] on icon "An X shape" at bounding box center [916, 638] width 14 height 14
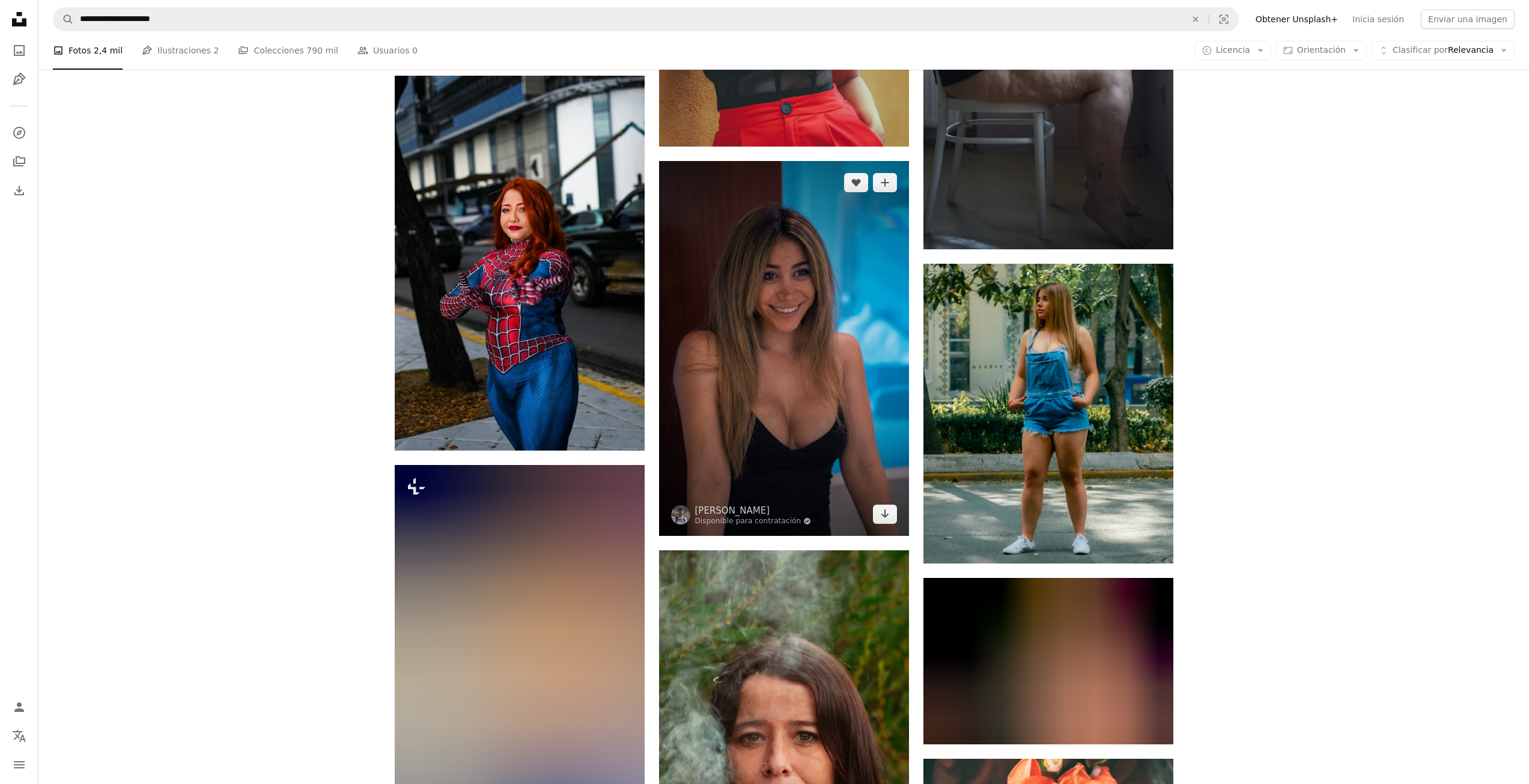
scroll to position [3963, 0]
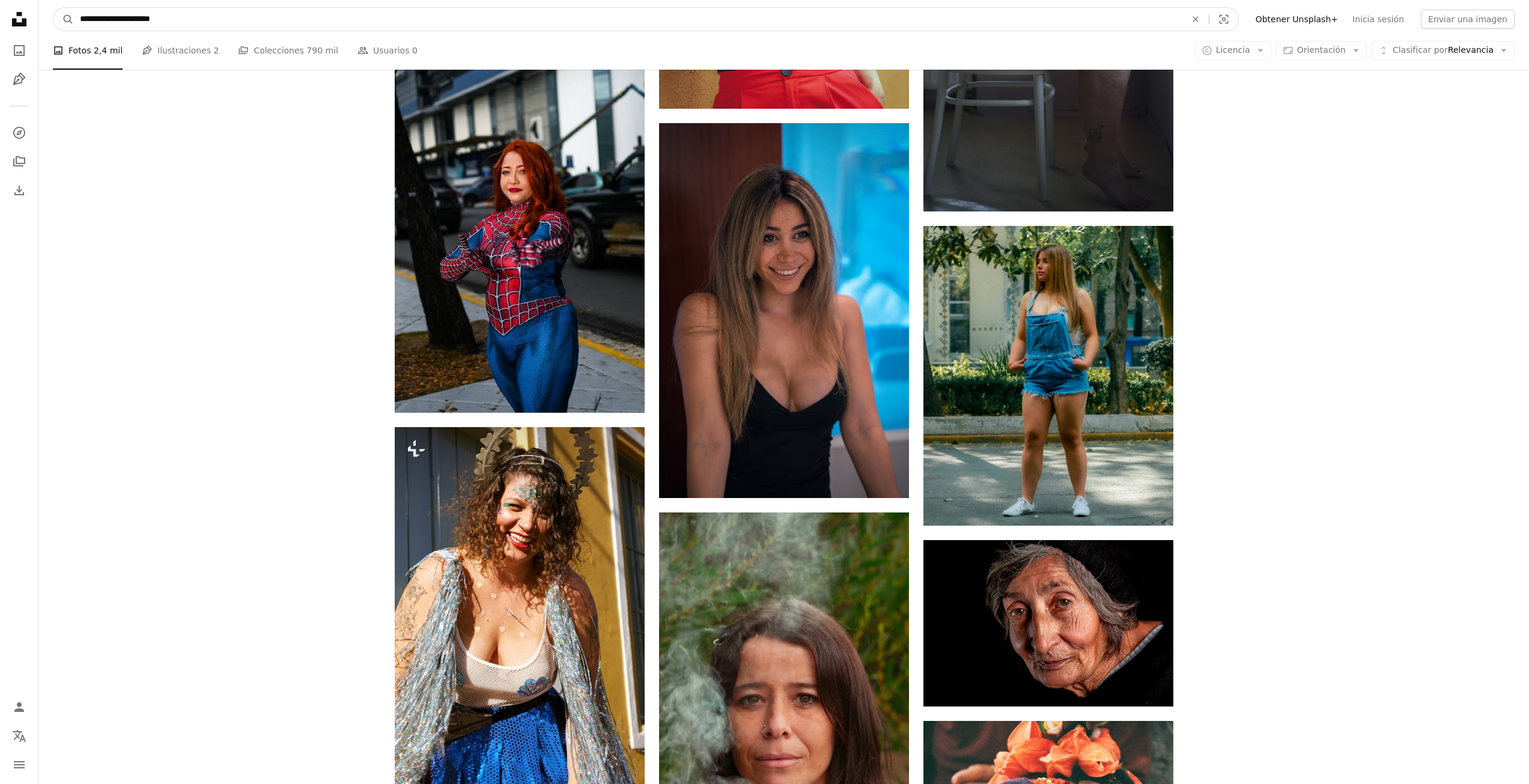
click at [150, 18] on input "**********" at bounding box center [628, 19] width 1108 height 23
paste input "****"
type input "**********"
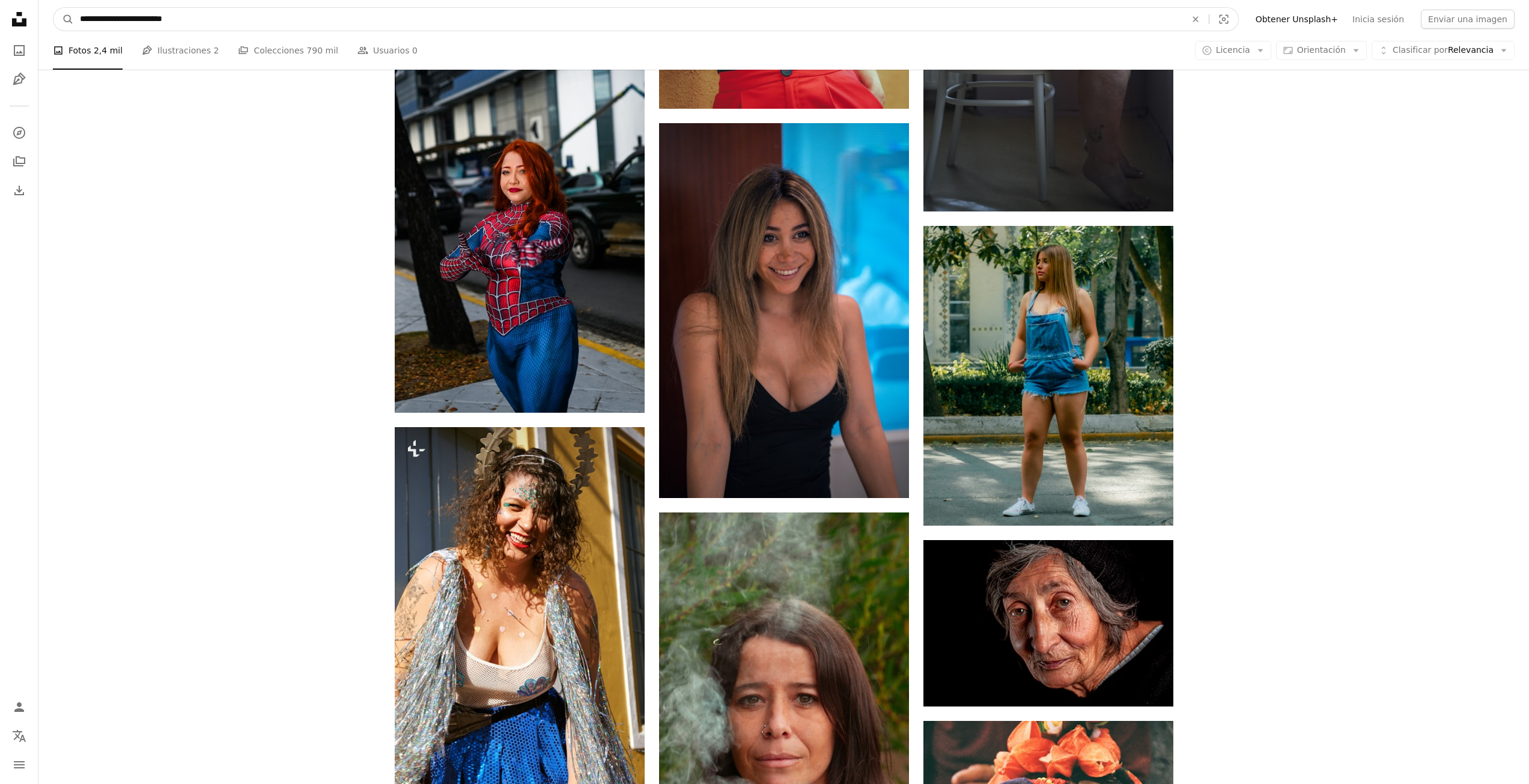
click button "A magnifying glass" at bounding box center [63, 19] width 20 height 23
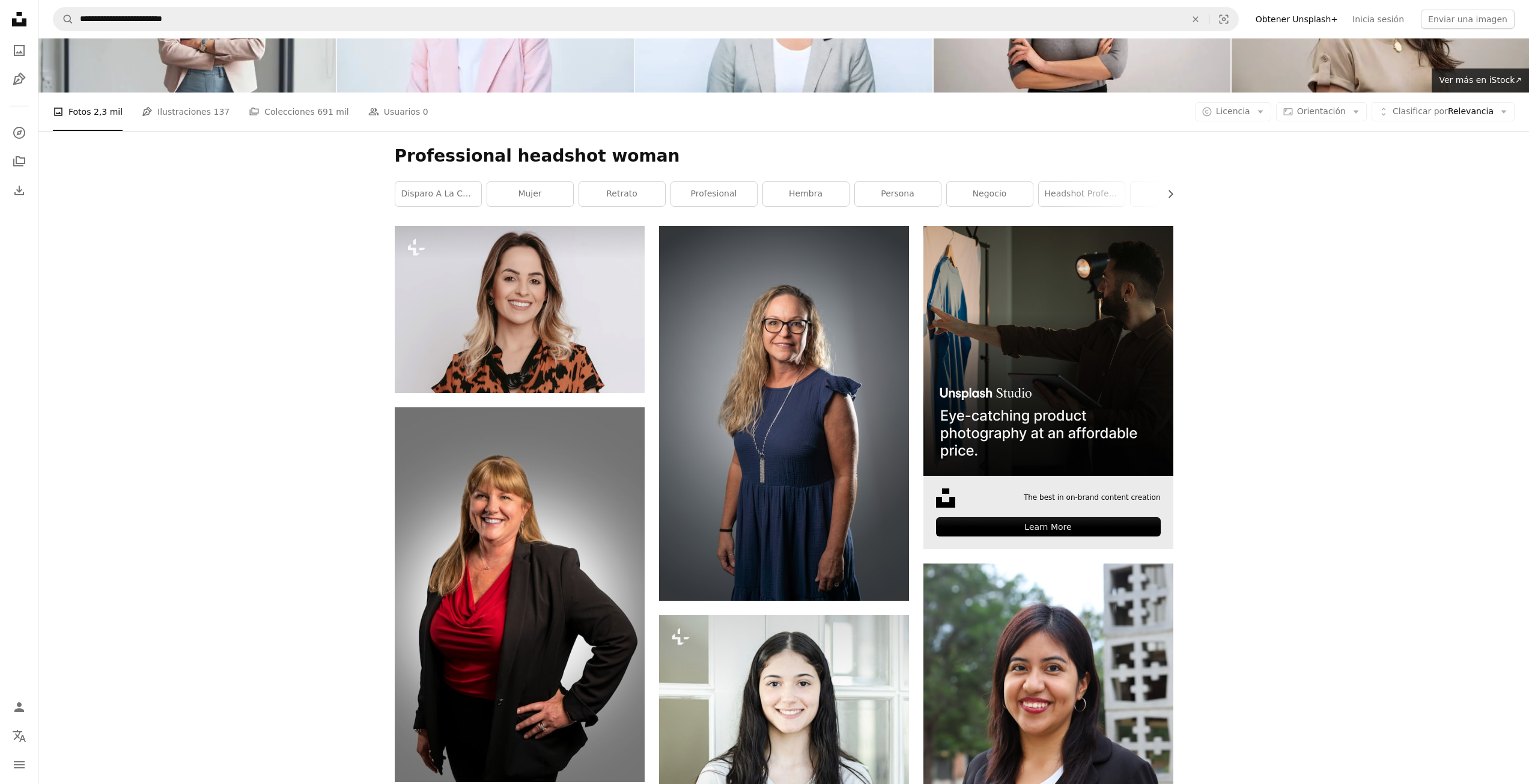
scroll to position [120, 0]
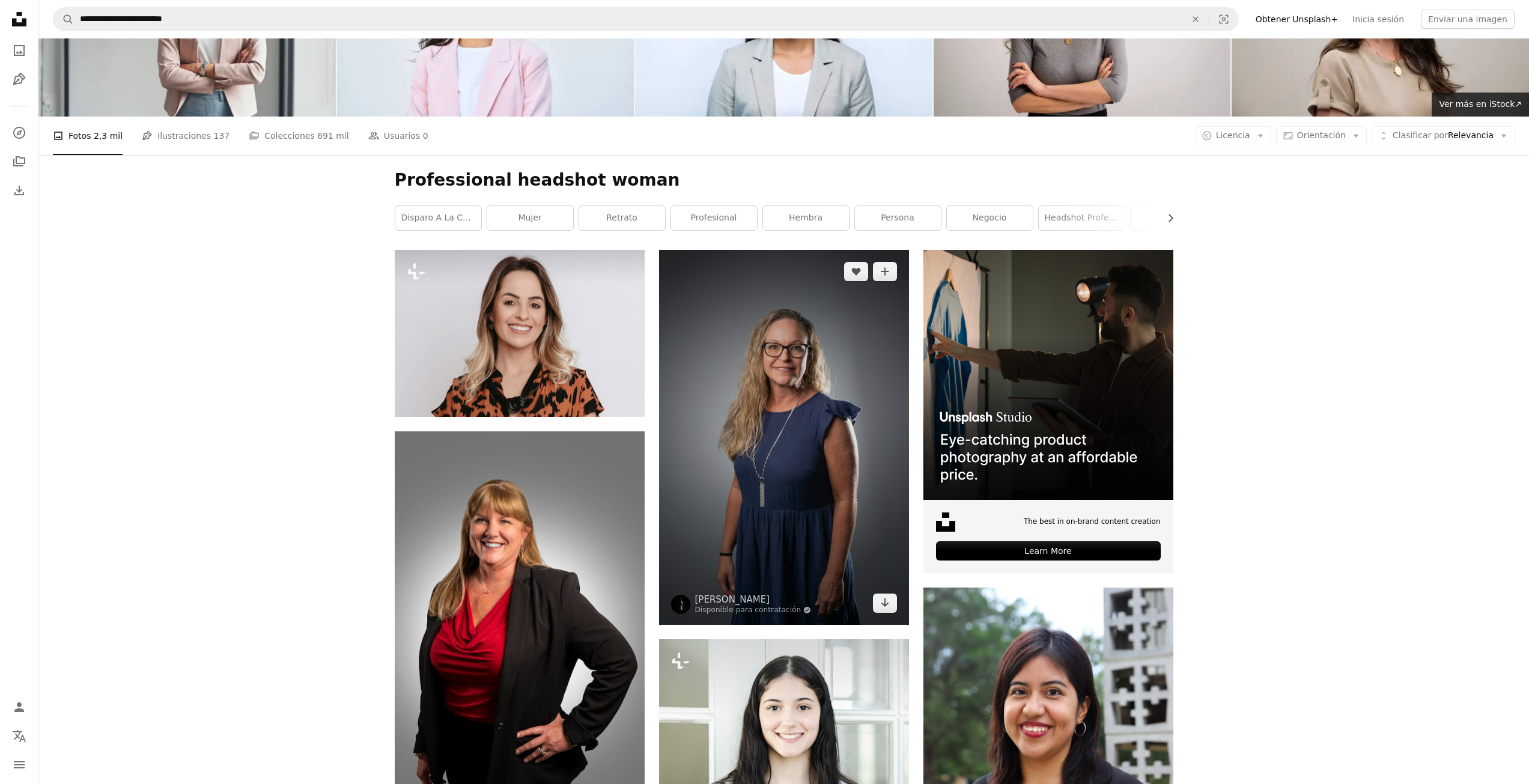
click at [778, 405] on img at bounding box center [784, 437] width 250 height 375
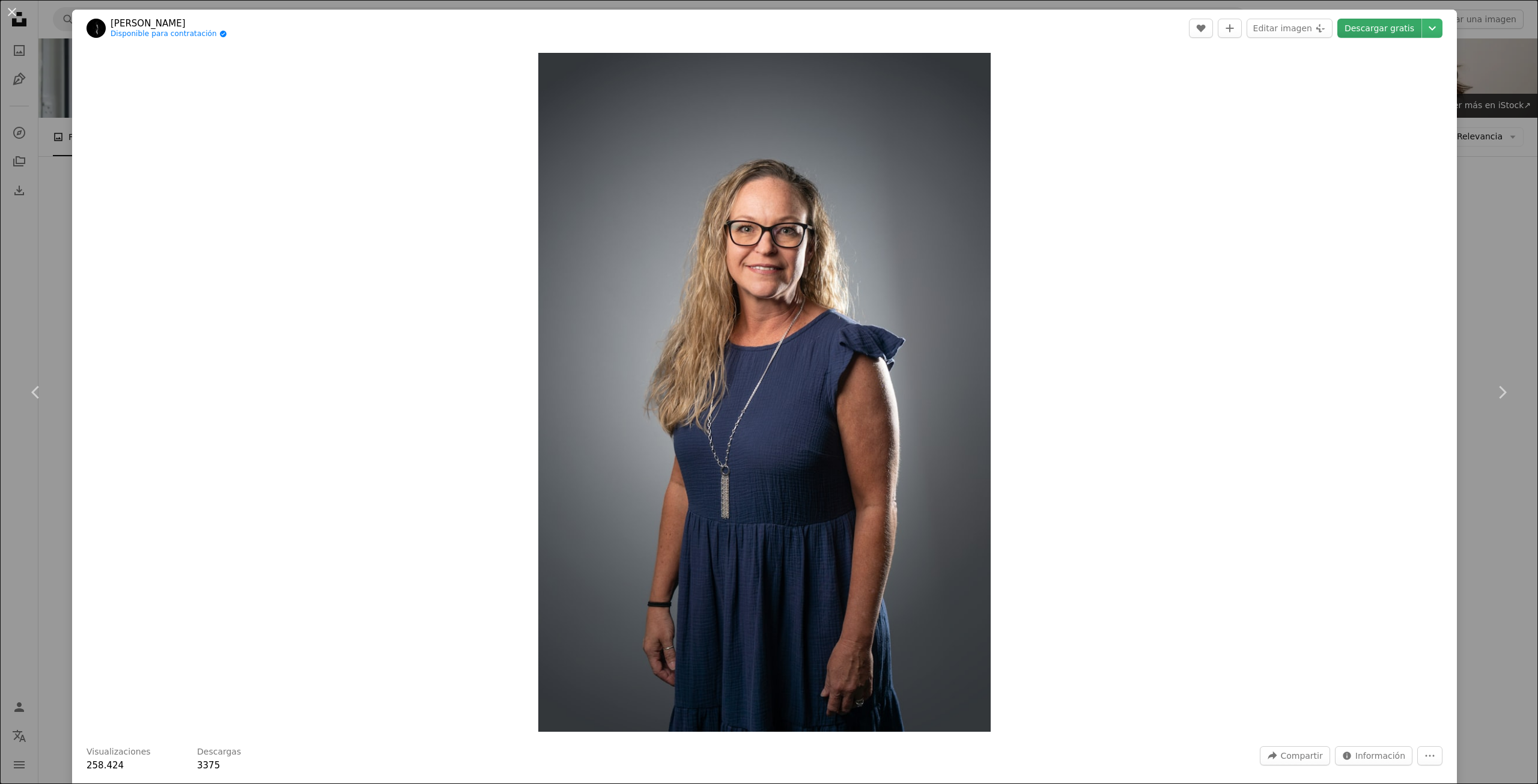
click at [1361, 31] on link "Descargar gratis" at bounding box center [1380, 28] width 84 height 19
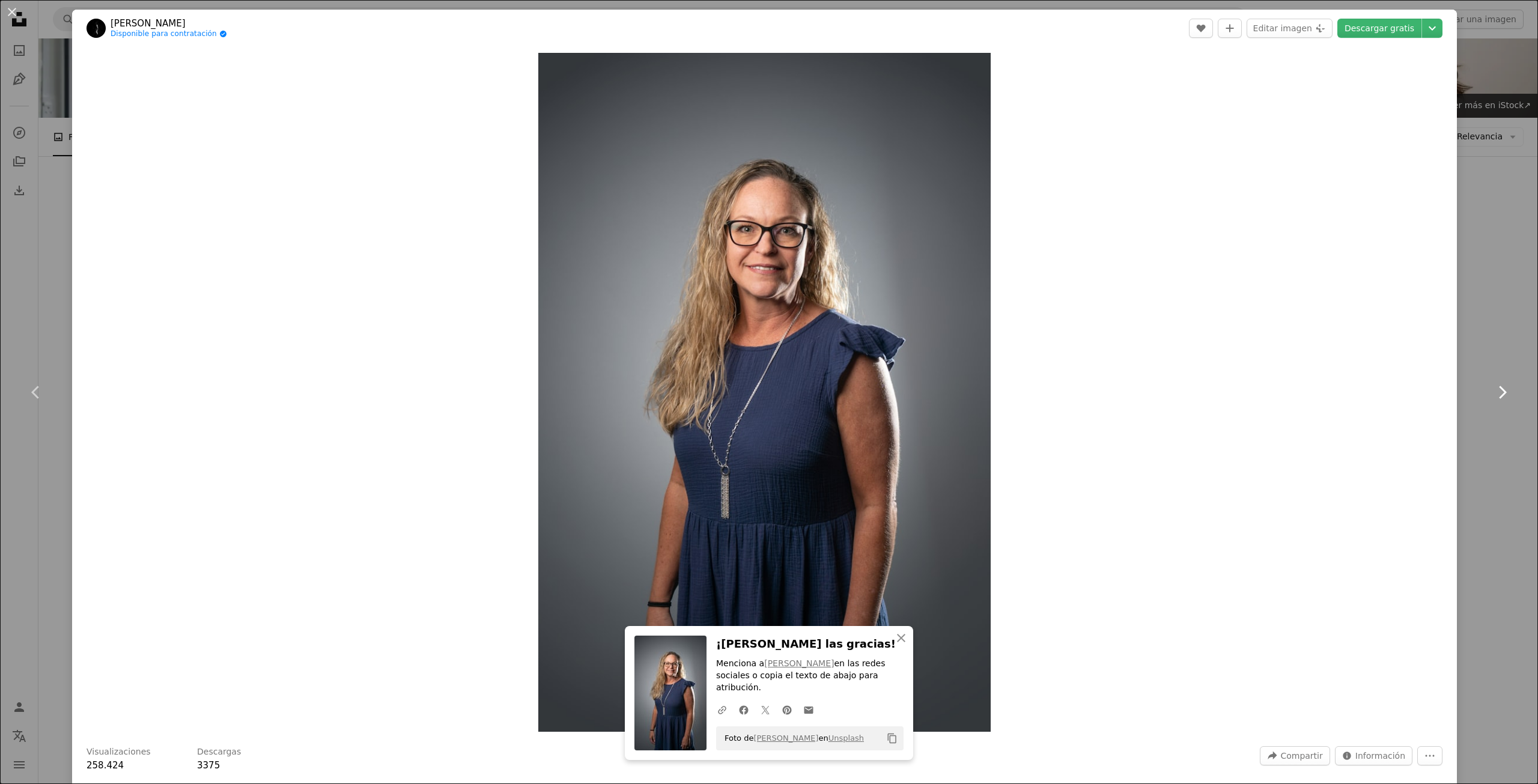
click at [1476, 340] on link "Chevron right" at bounding box center [1502, 392] width 72 height 115
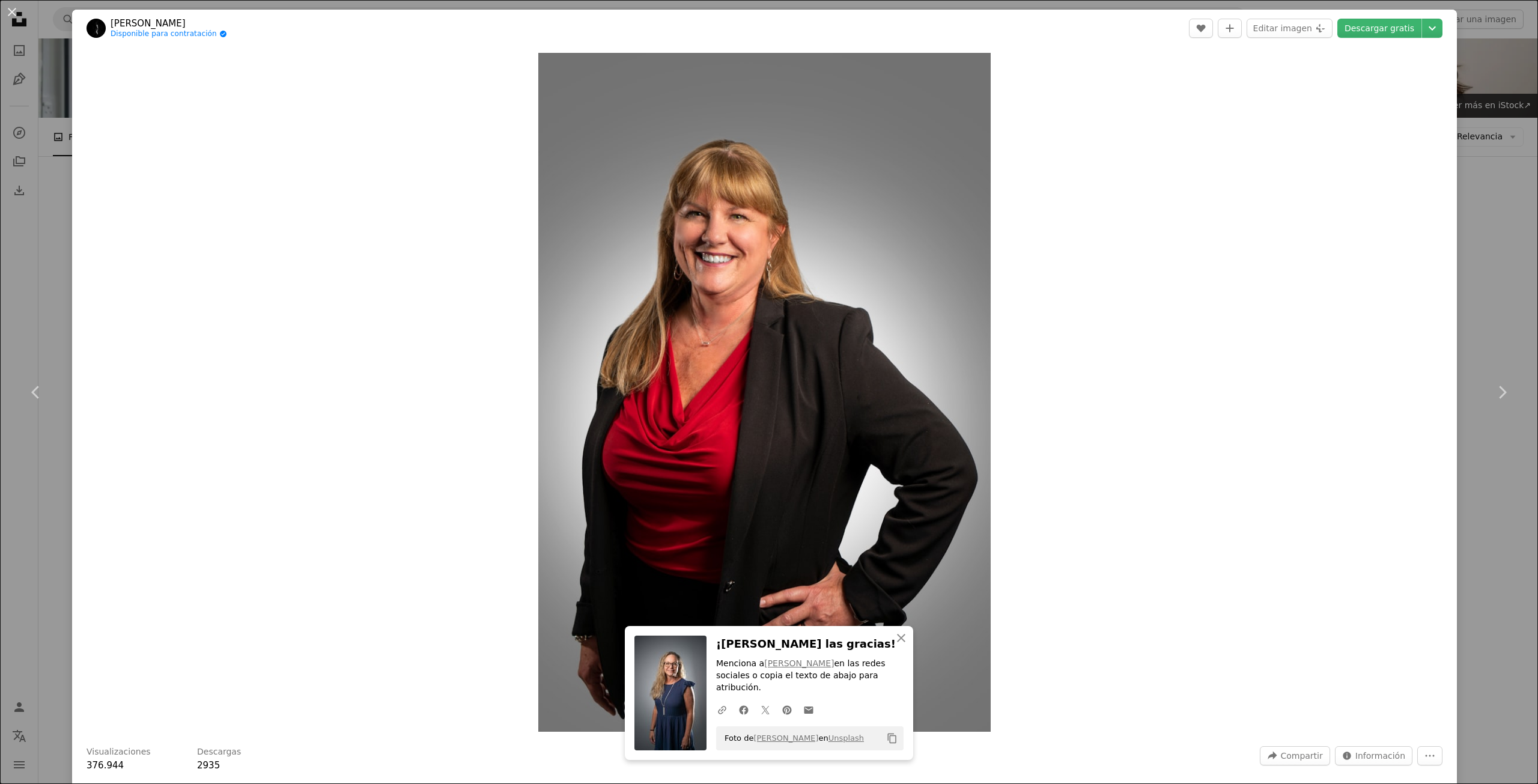
click at [1471, 236] on div "An X shape Chevron left Chevron right [PERSON_NAME] Disponible para contratació…" at bounding box center [769, 392] width 1538 height 784
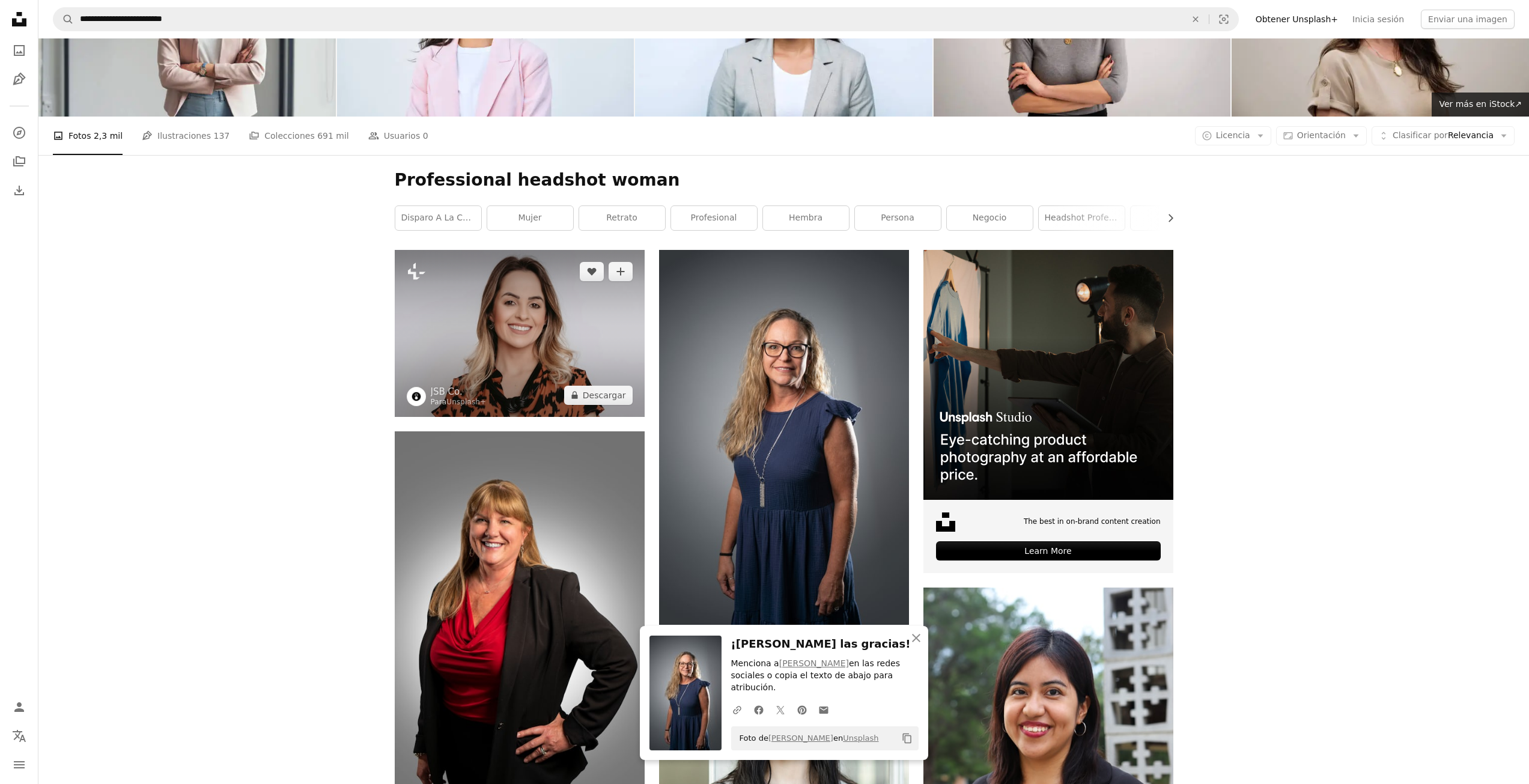
click at [559, 346] on img at bounding box center [520, 334] width 250 height 167
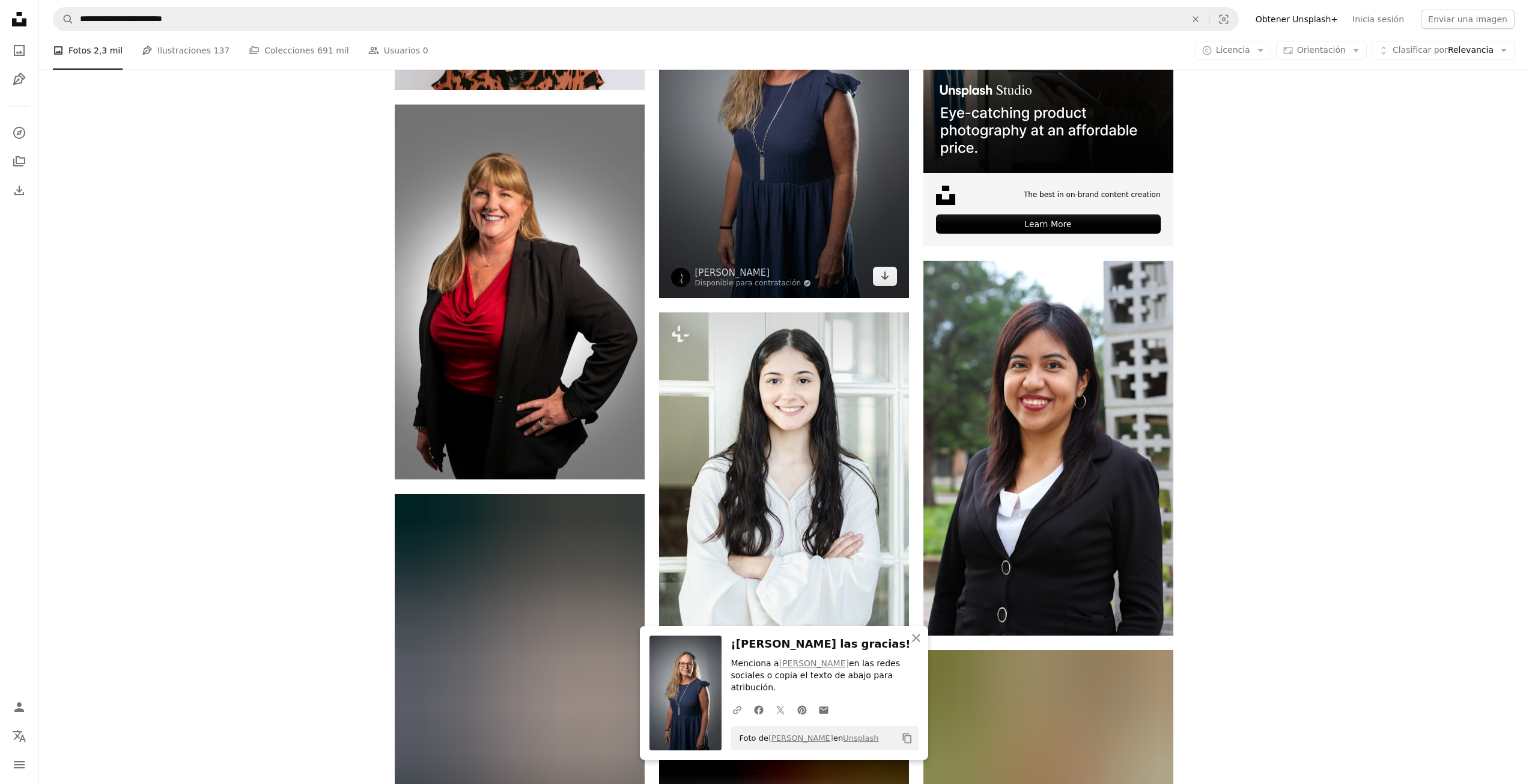
scroll to position [421, 0]
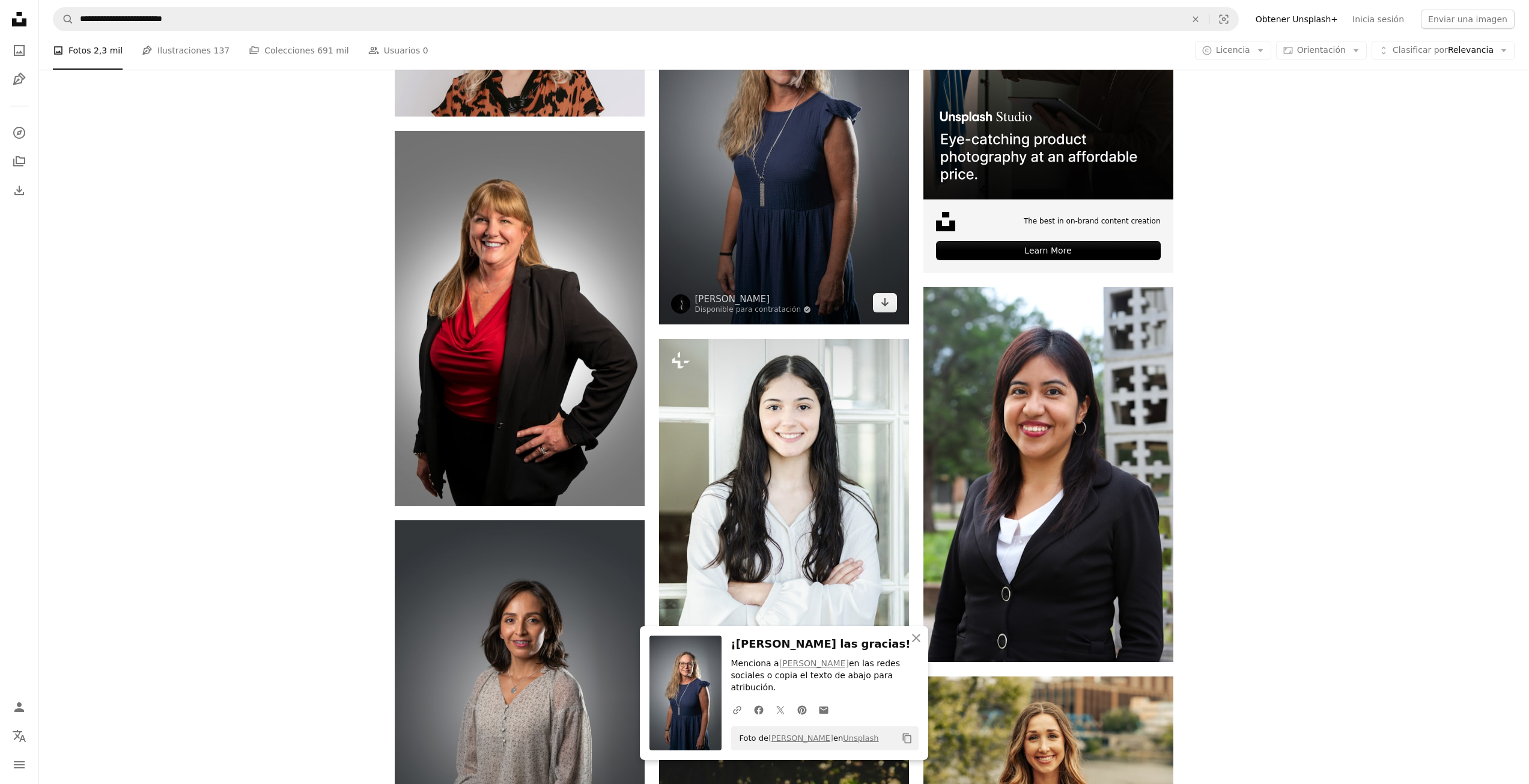
click at [783, 227] on img at bounding box center [784, 136] width 250 height 375
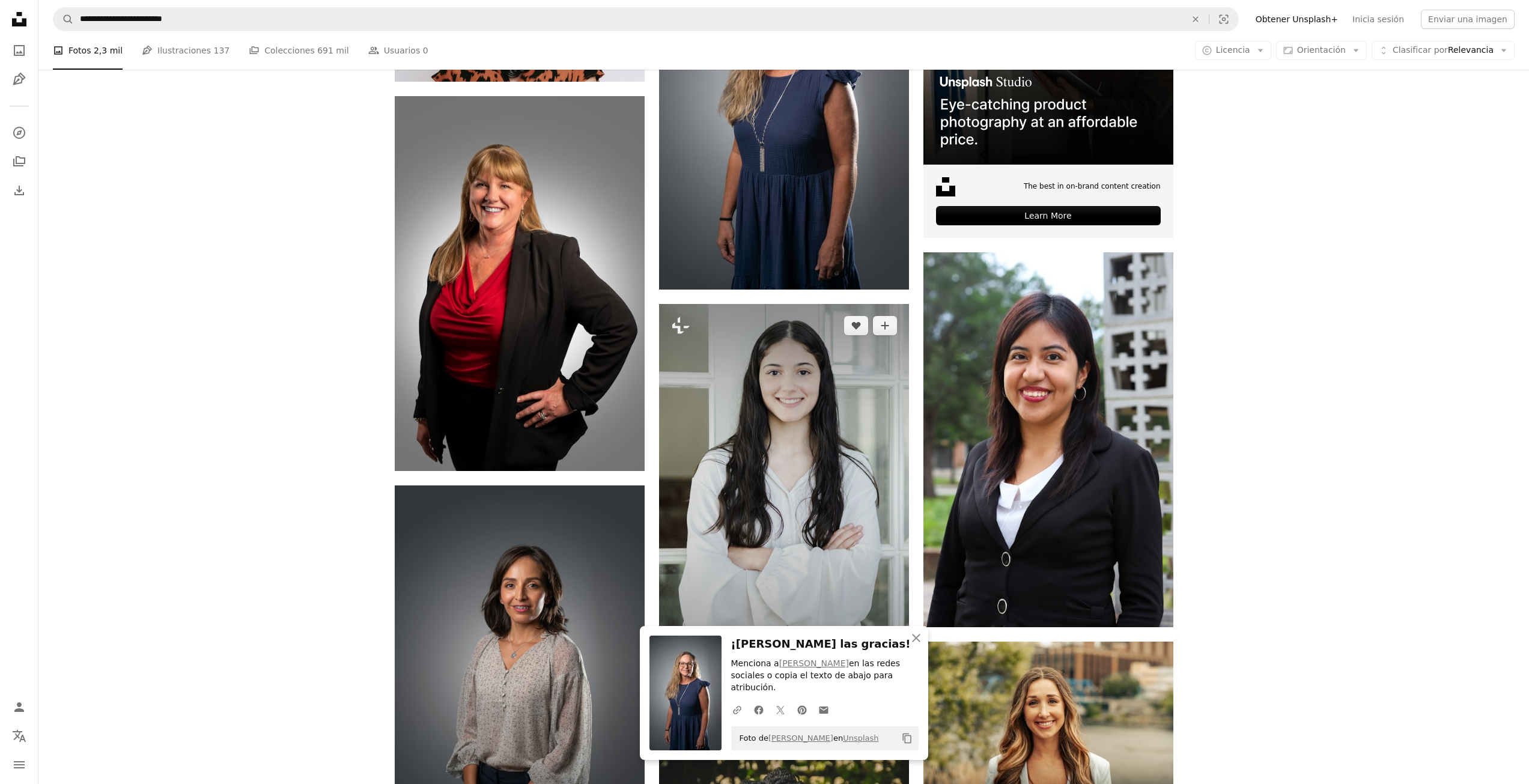
scroll to position [661, 0]
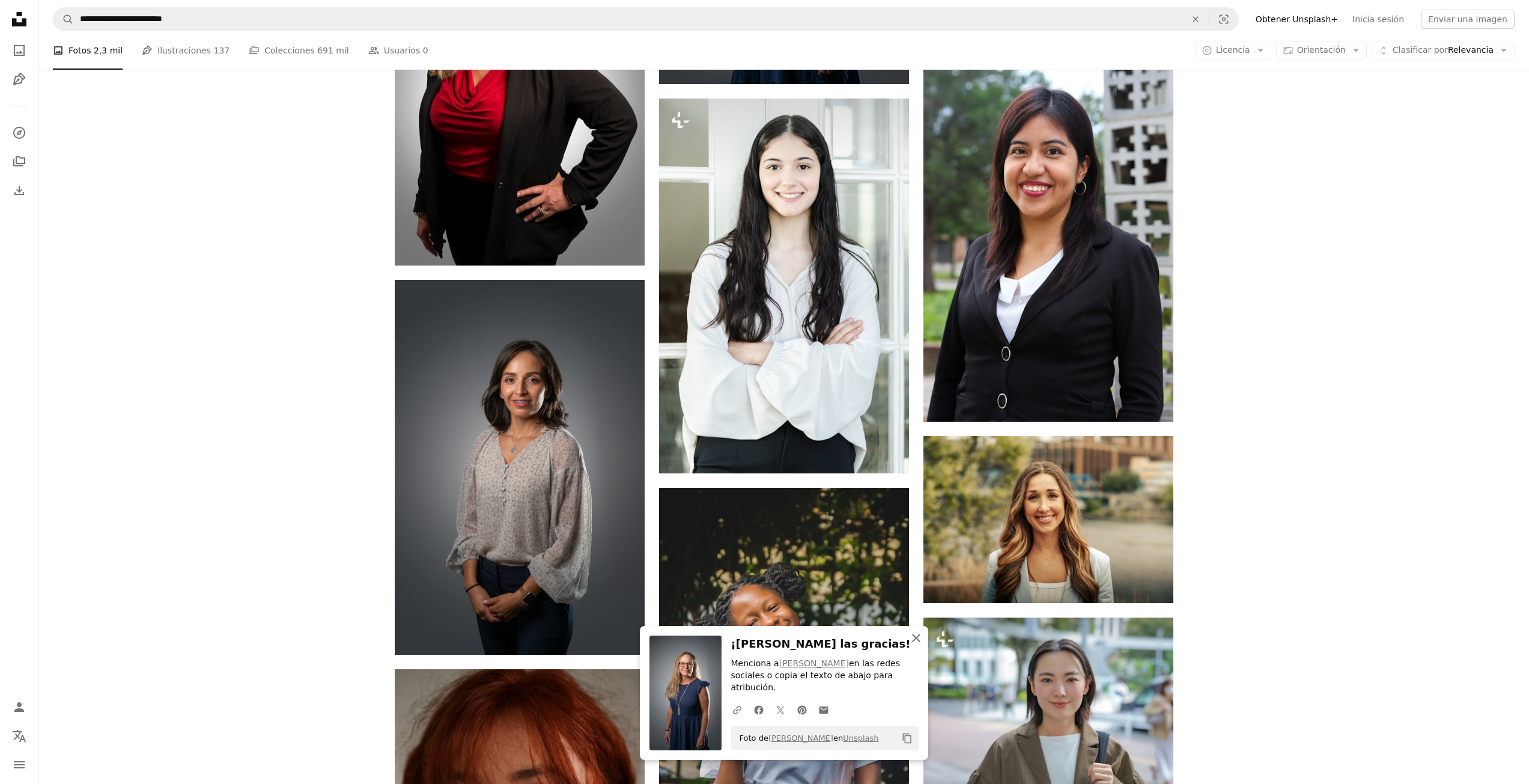
click at [919, 645] on icon "An X shape" at bounding box center [916, 638] width 14 height 14
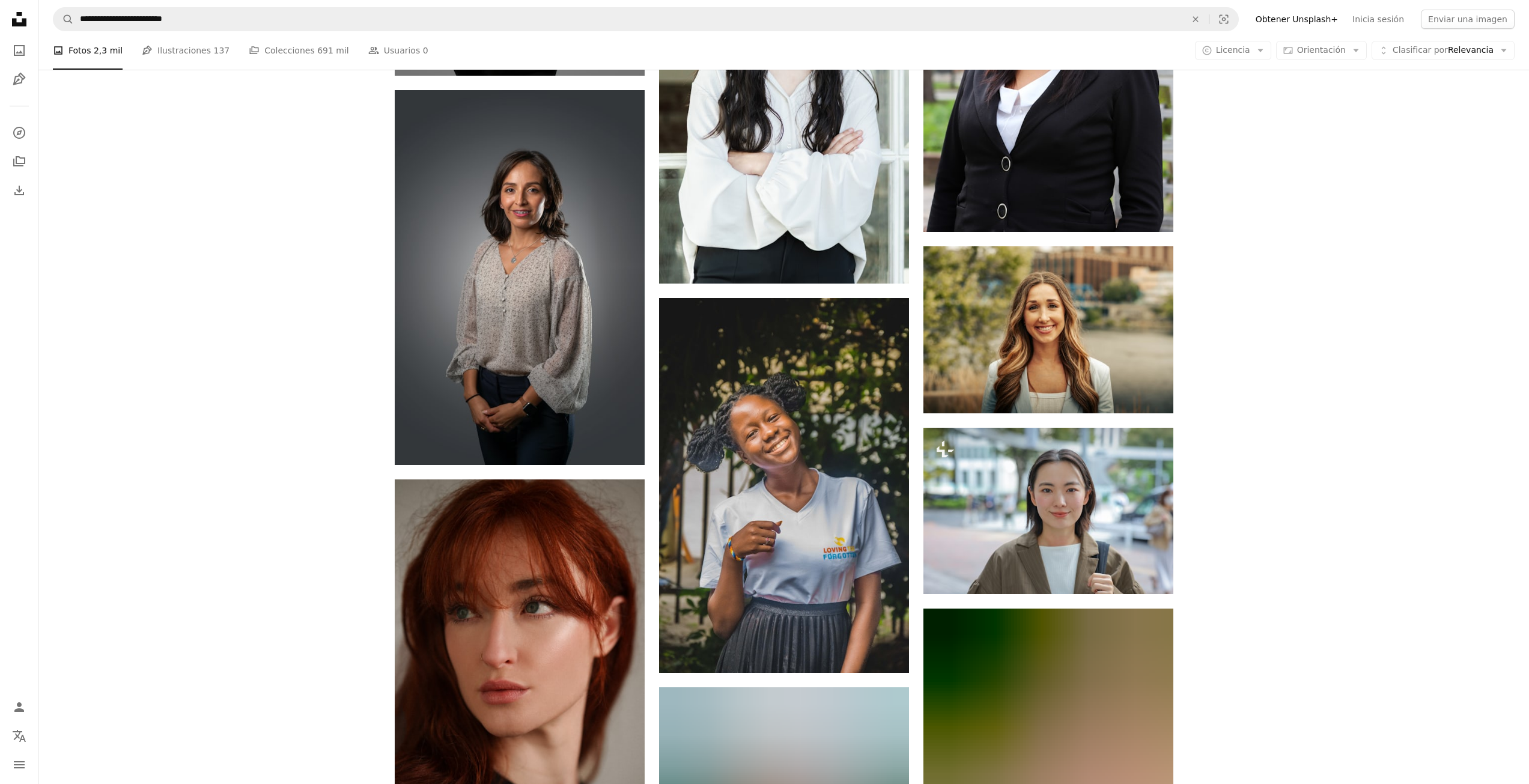
scroll to position [841, 0]
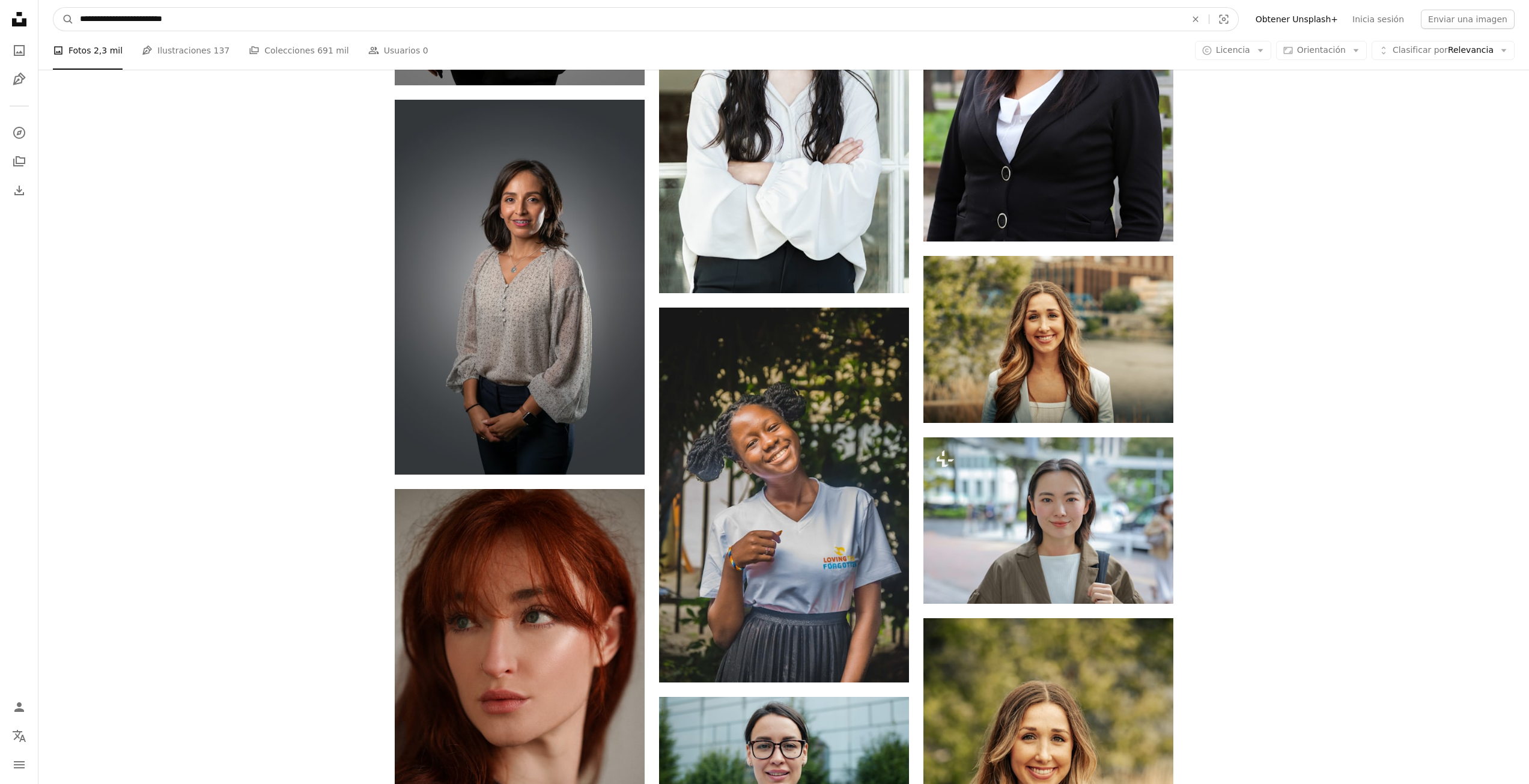
click at [218, 16] on input "**********" at bounding box center [628, 19] width 1108 height 23
type input "**********"
click button "A magnifying glass" at bounding box center [63, 19] width 20 height 23
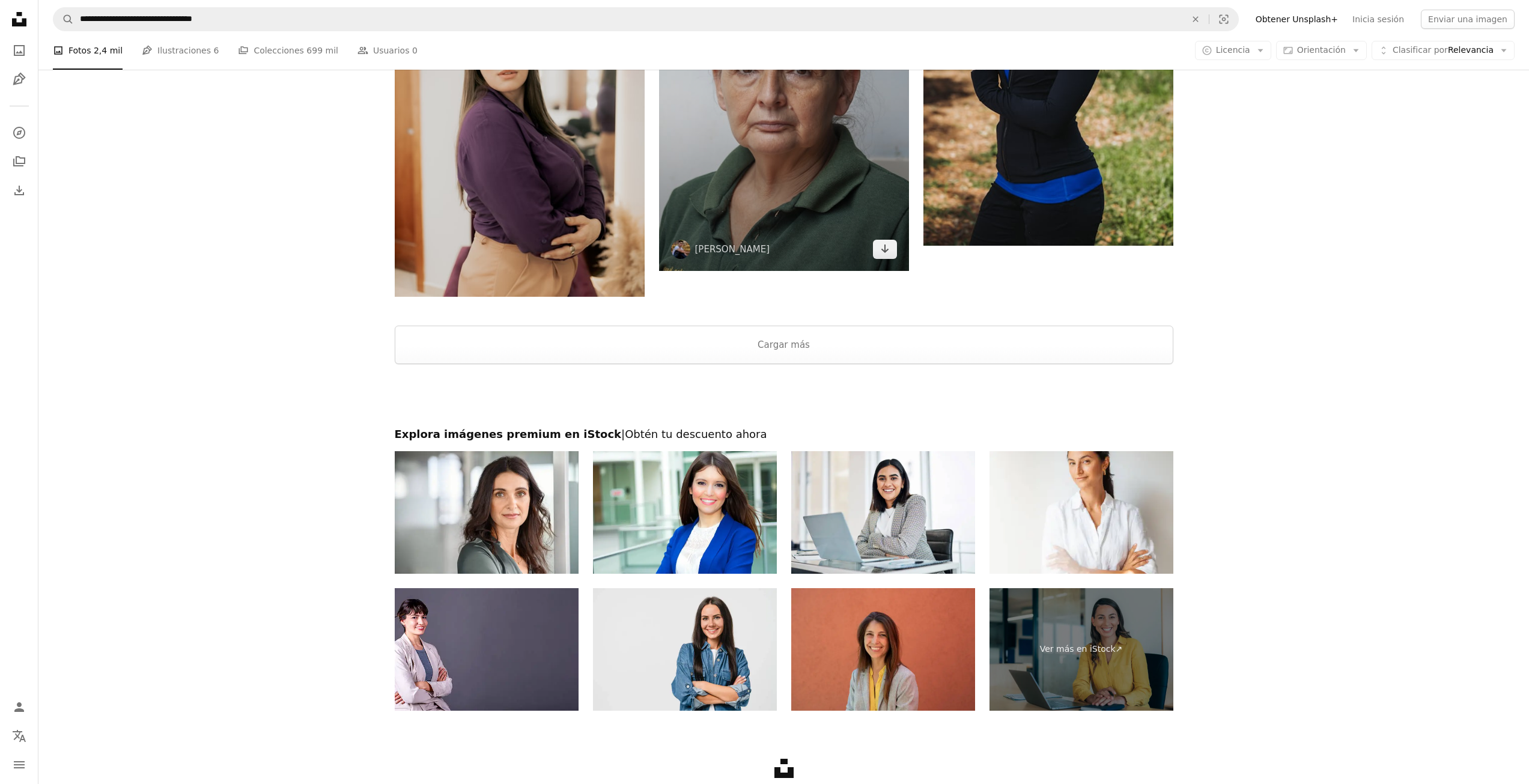
scroll to position [2402, 0]
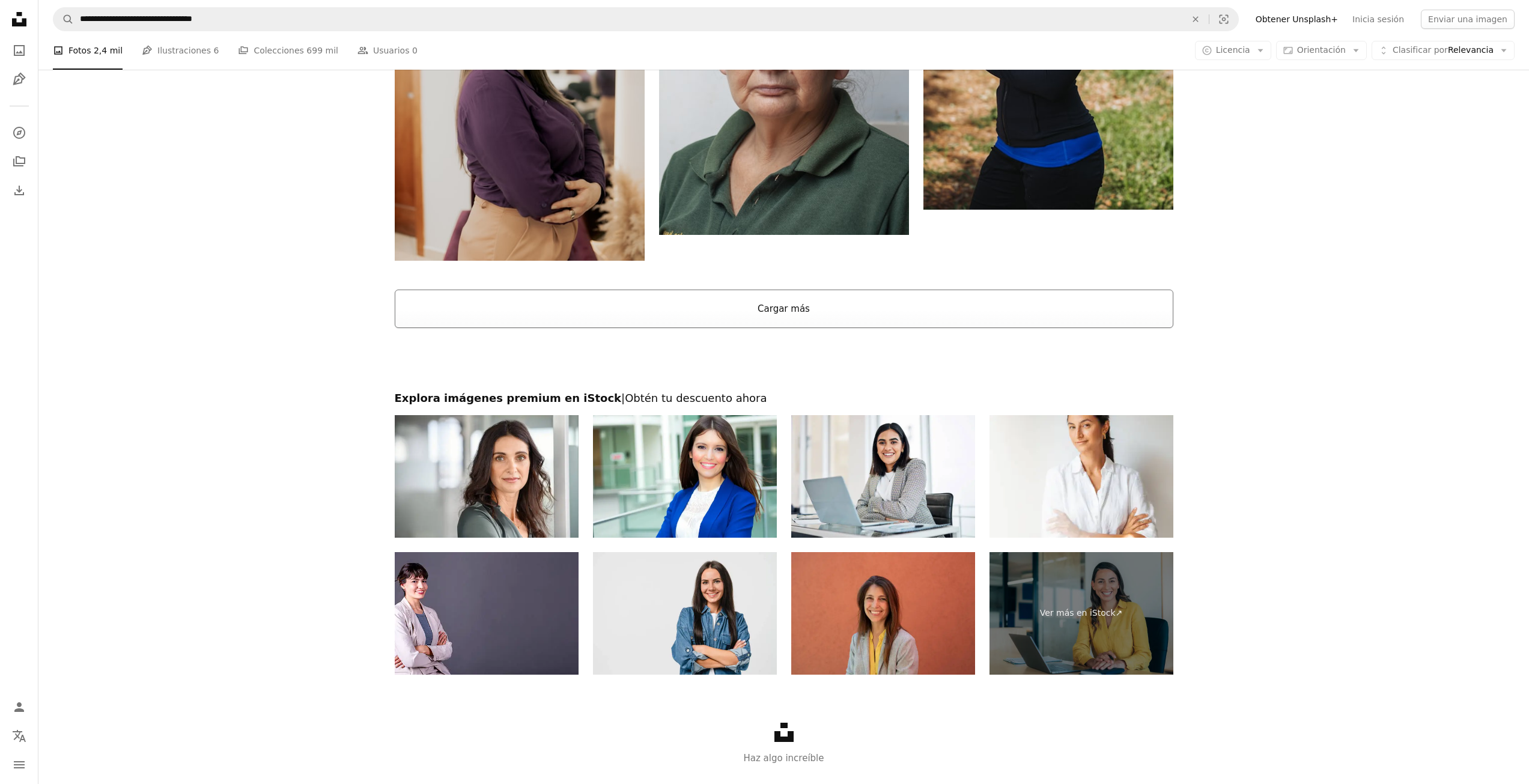
click at [794, 308] on button "Cargar más" at bounding box center [784, 309] width 778 height 38
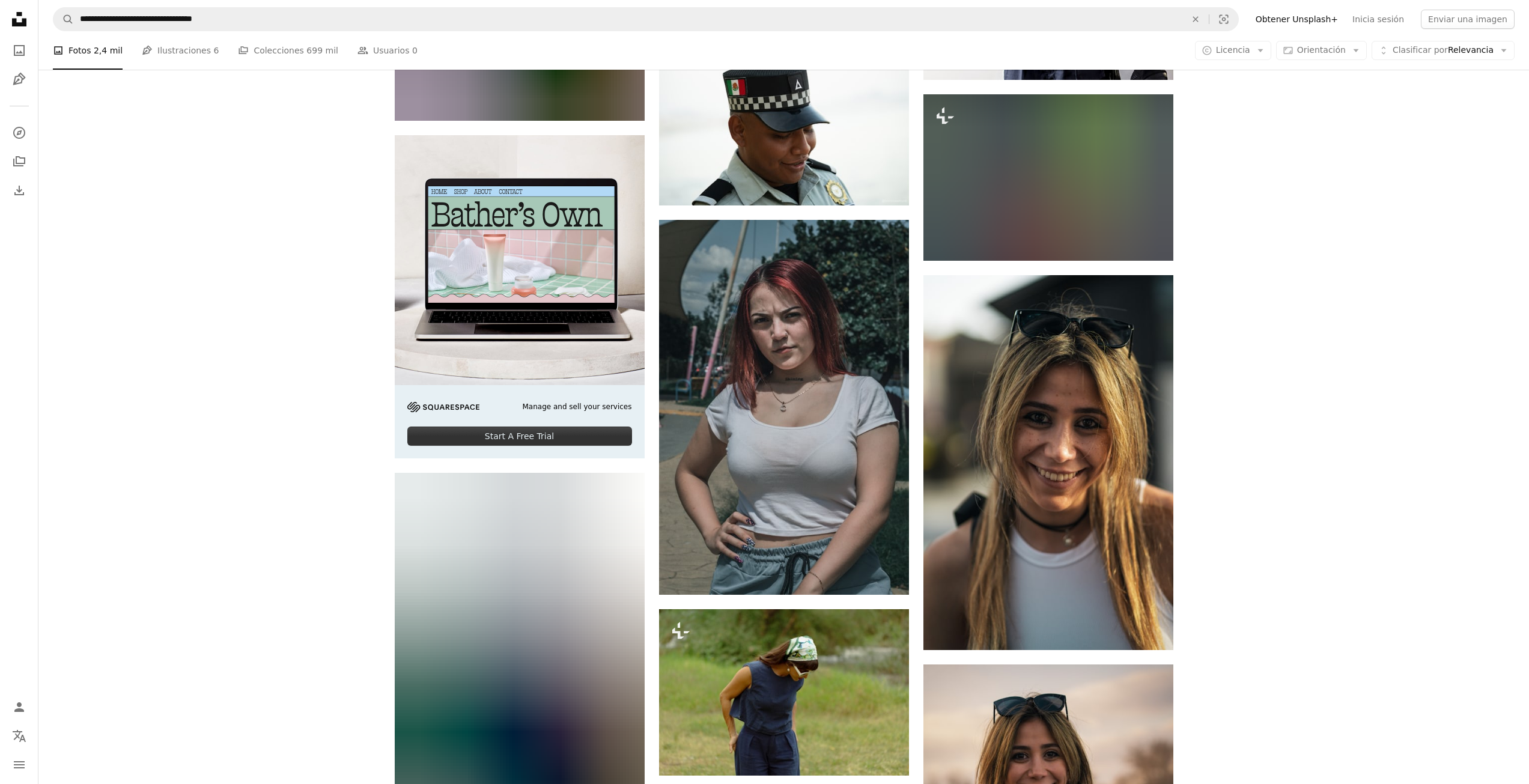
scroll to position [3002, 0]
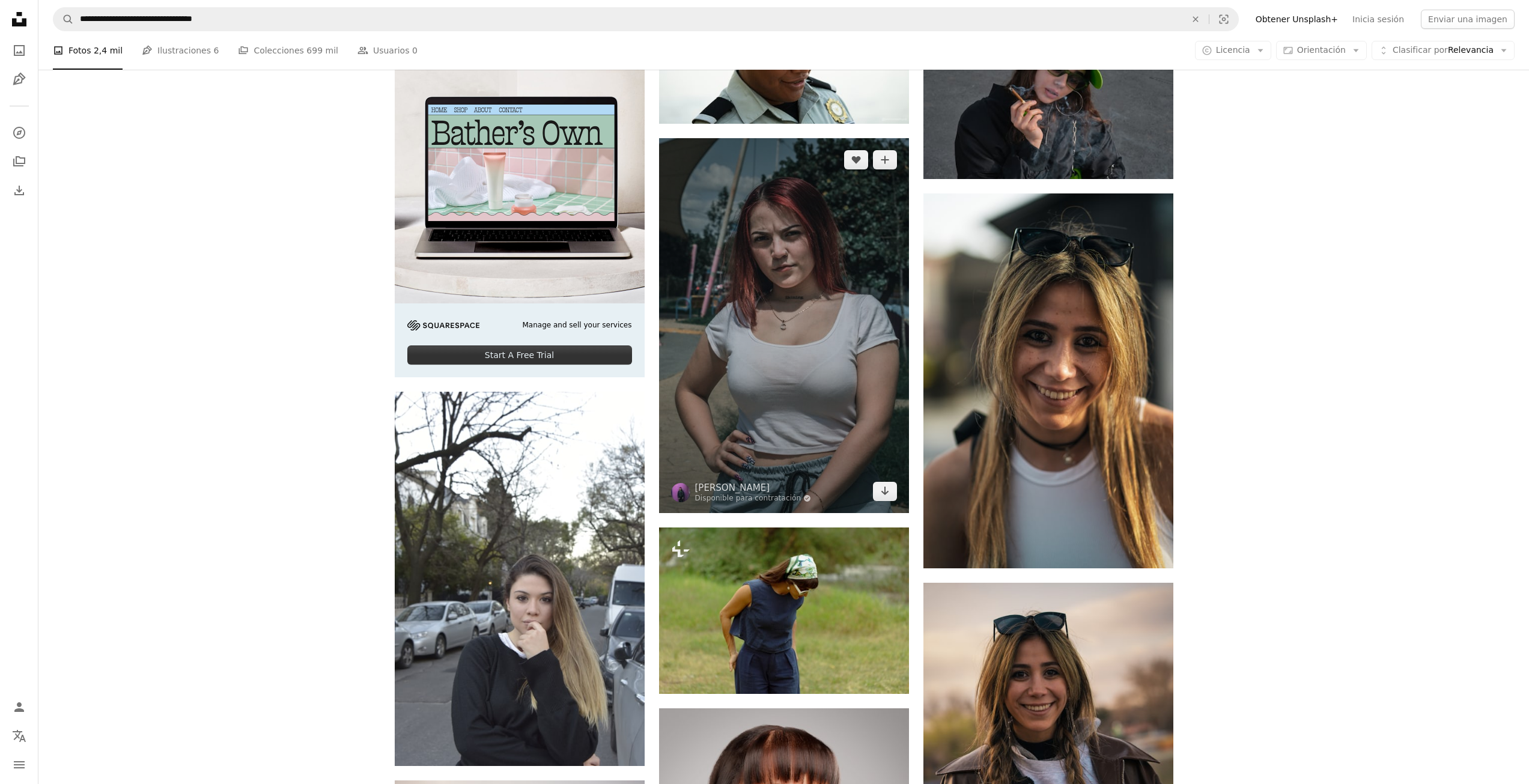
click at [783, 351] on img at bounding box center [784, 325] width 250 height 375
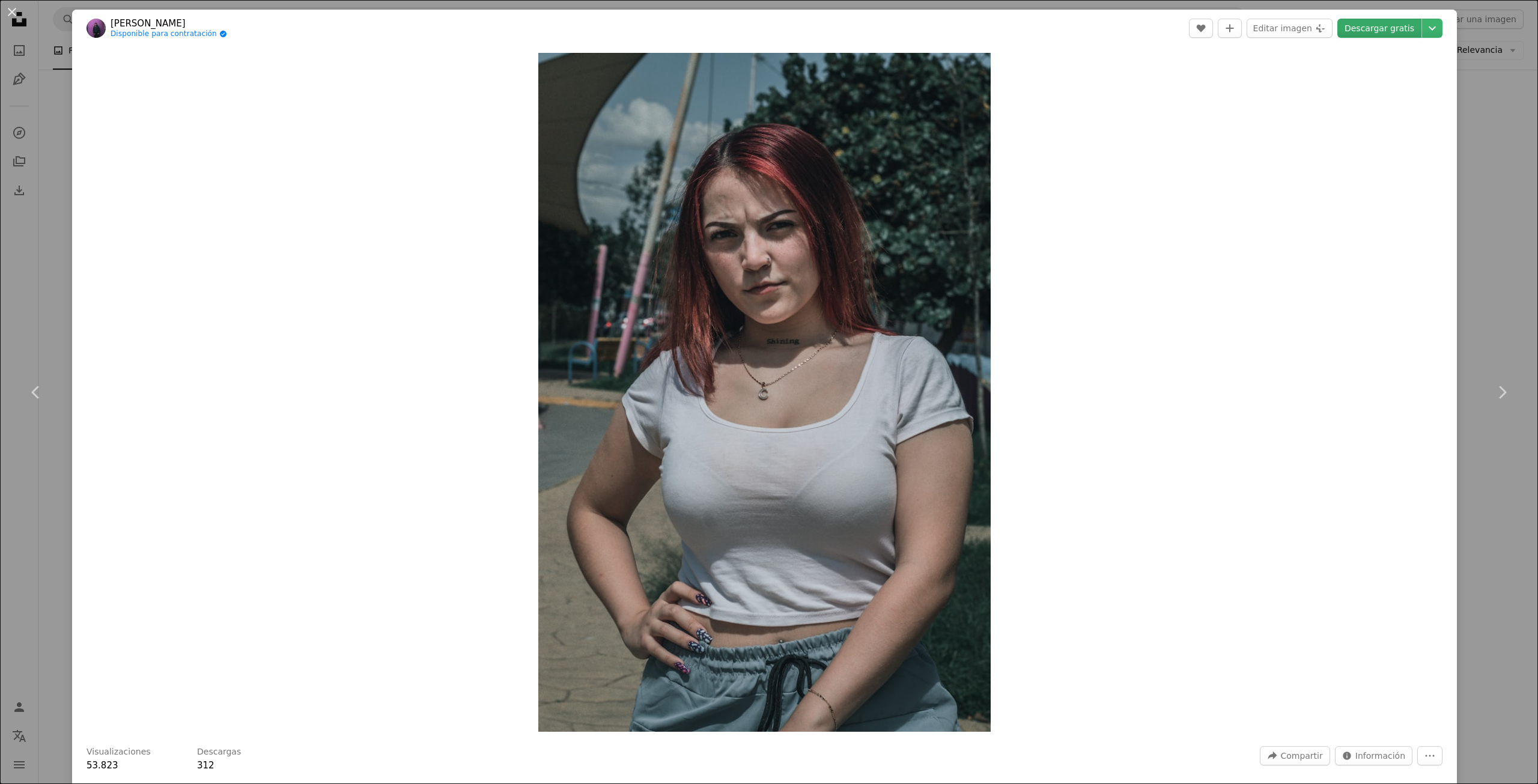
click at [1377, 29] on link "Descargar gratis" at bounding box center [1380, 28] width 84 height 19
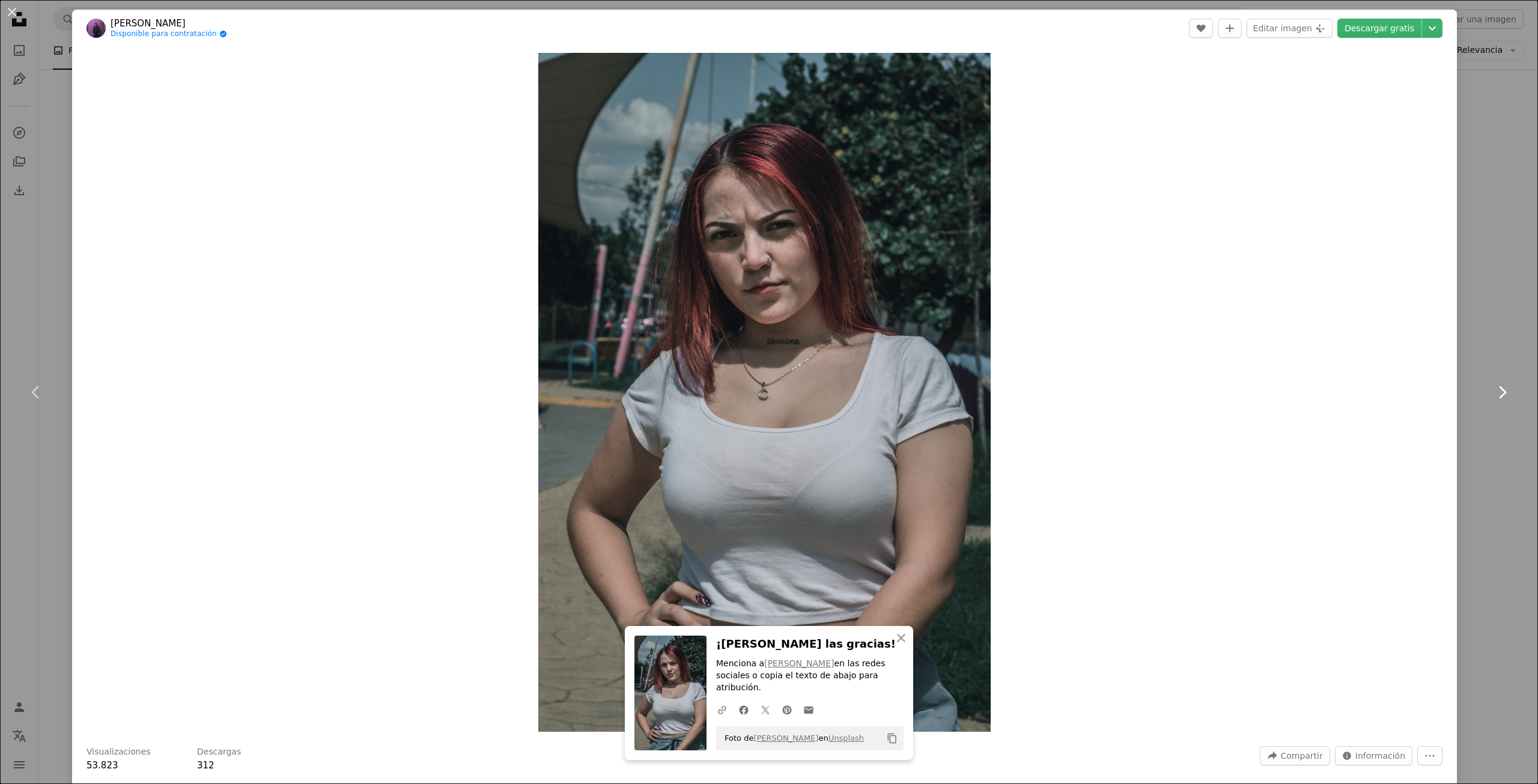
click at [1477, 357] on link "Chevron right" at bounding box center [1502, 392] width 72 height 115
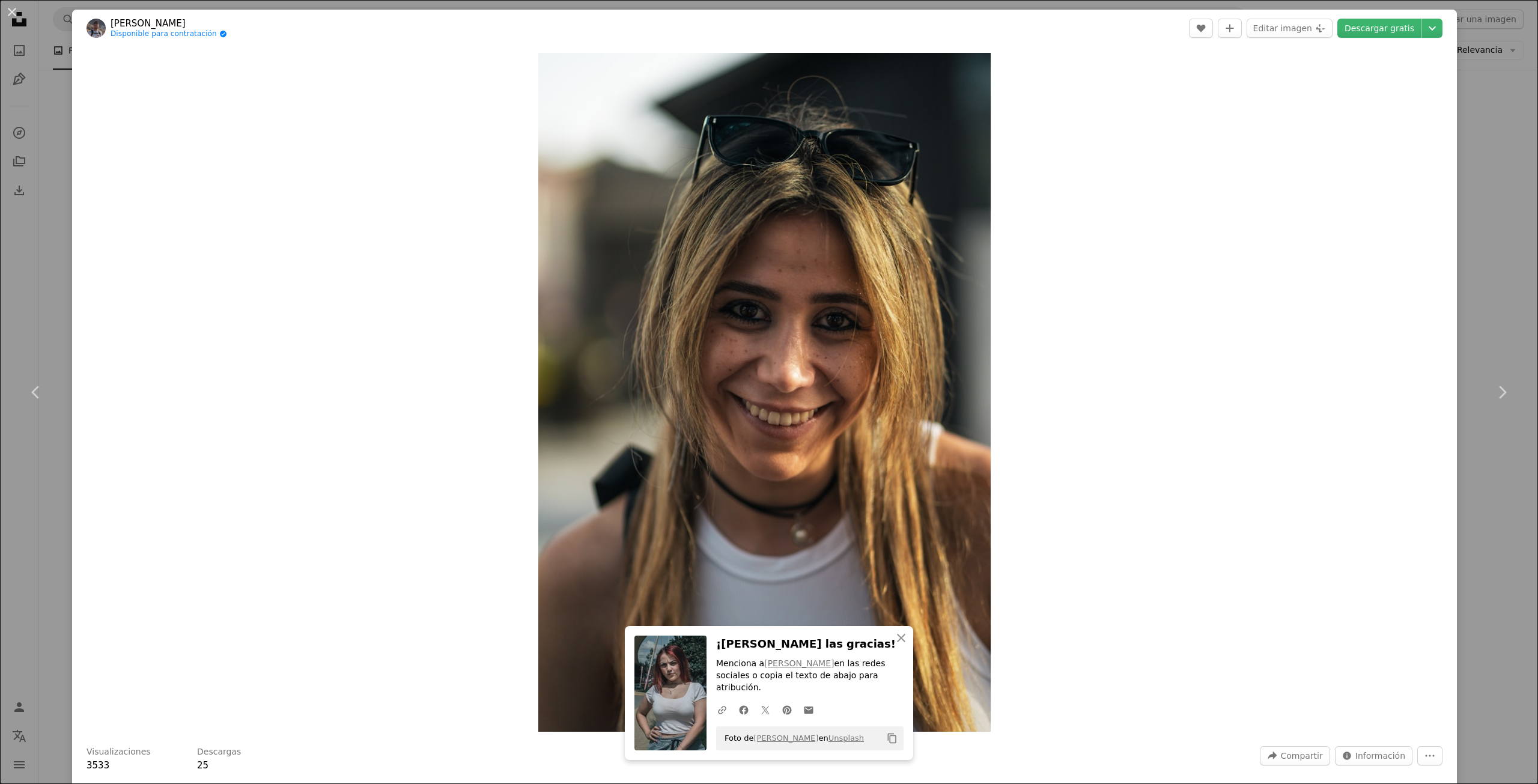
click at [1466, 293] on div "An X shape Chevron left Chevron right [PERSON_NAME] Disponible para contratació…" at bounding box center [769, 392] width 1538 height 784
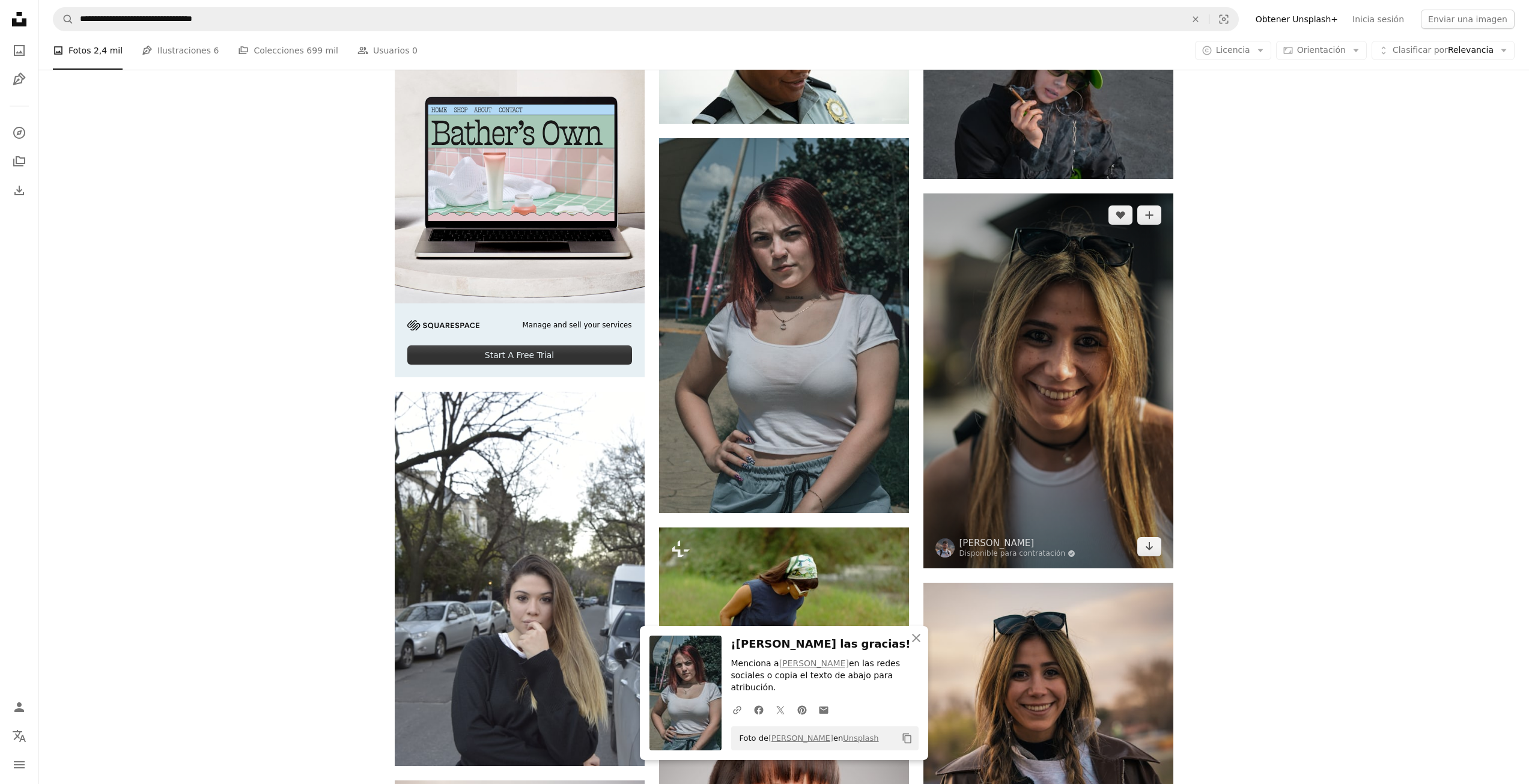
click at [1077, 344] on img at bounding box center [1048, 380] width 250 height 375
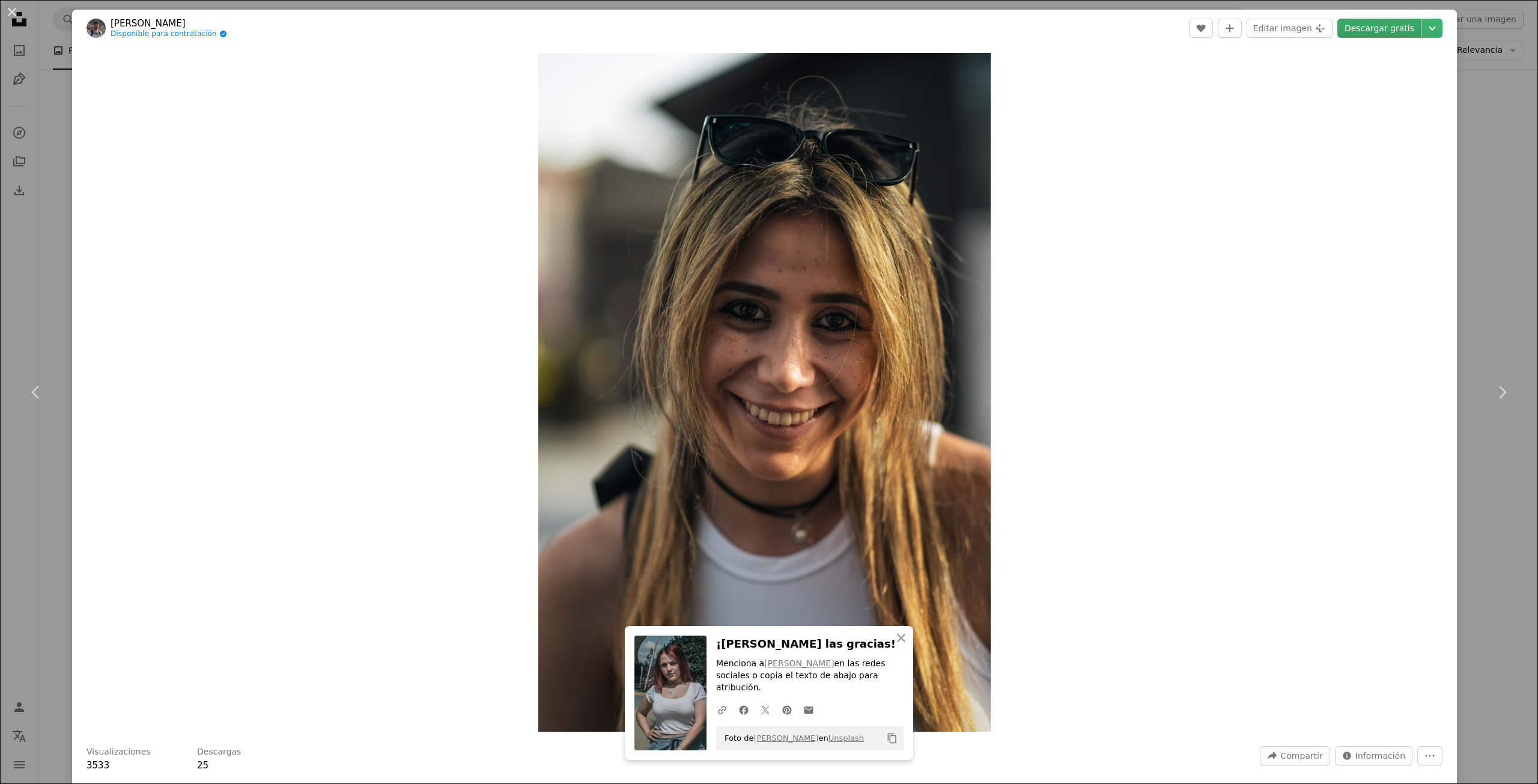
click at [1360, 33] on link "Descargar gratis" at bounding box center [1380, 28] width 84 height 19
click at [897, 642] on icon "button" at bounding box center [901, 637] width 9 height 9
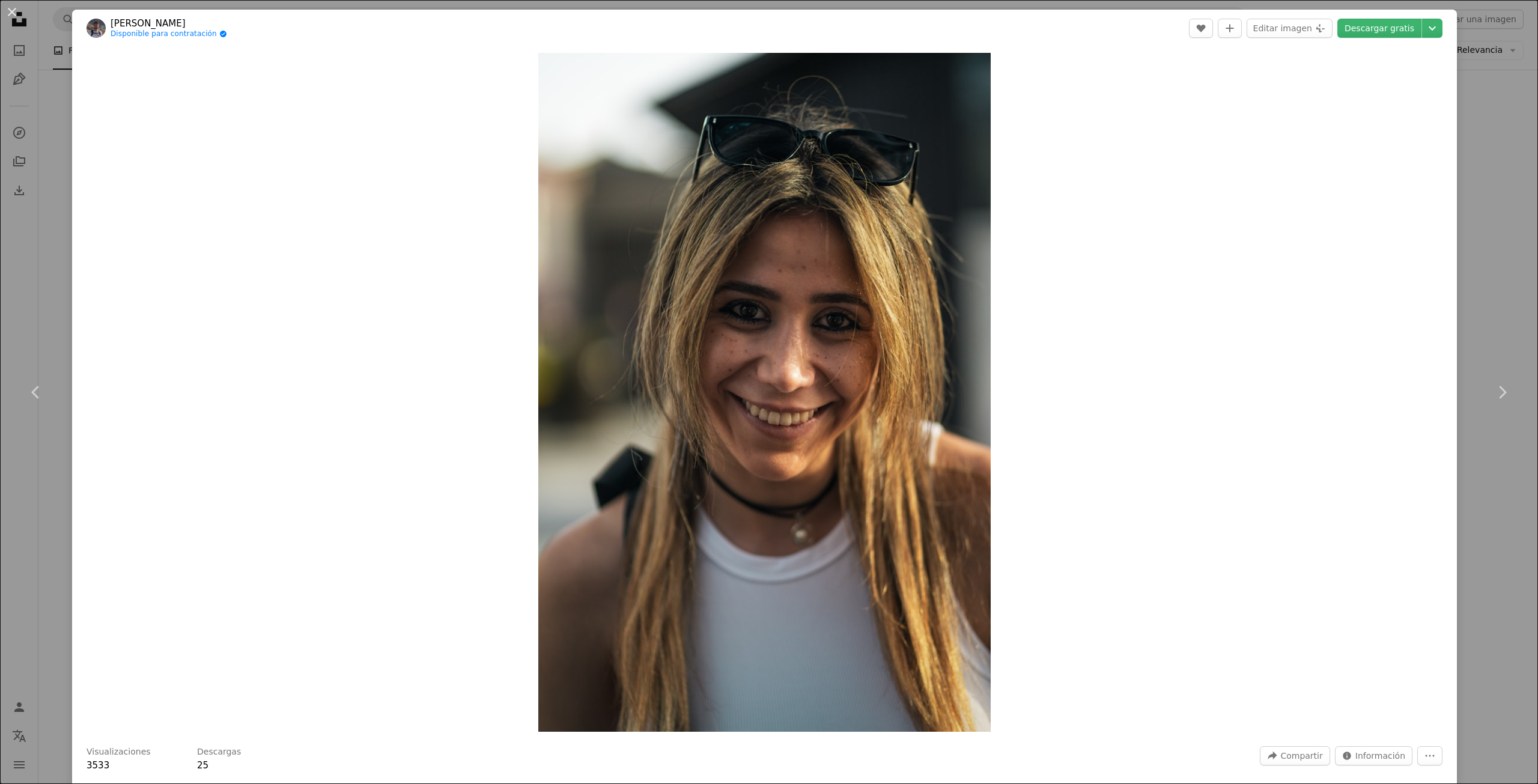
click at [1479, 101] on div "An X shape Chevron left Chevron right [PERSON_NAME] Disponible para contratació…" at bounding box center [769, 392] width 1538 height 784
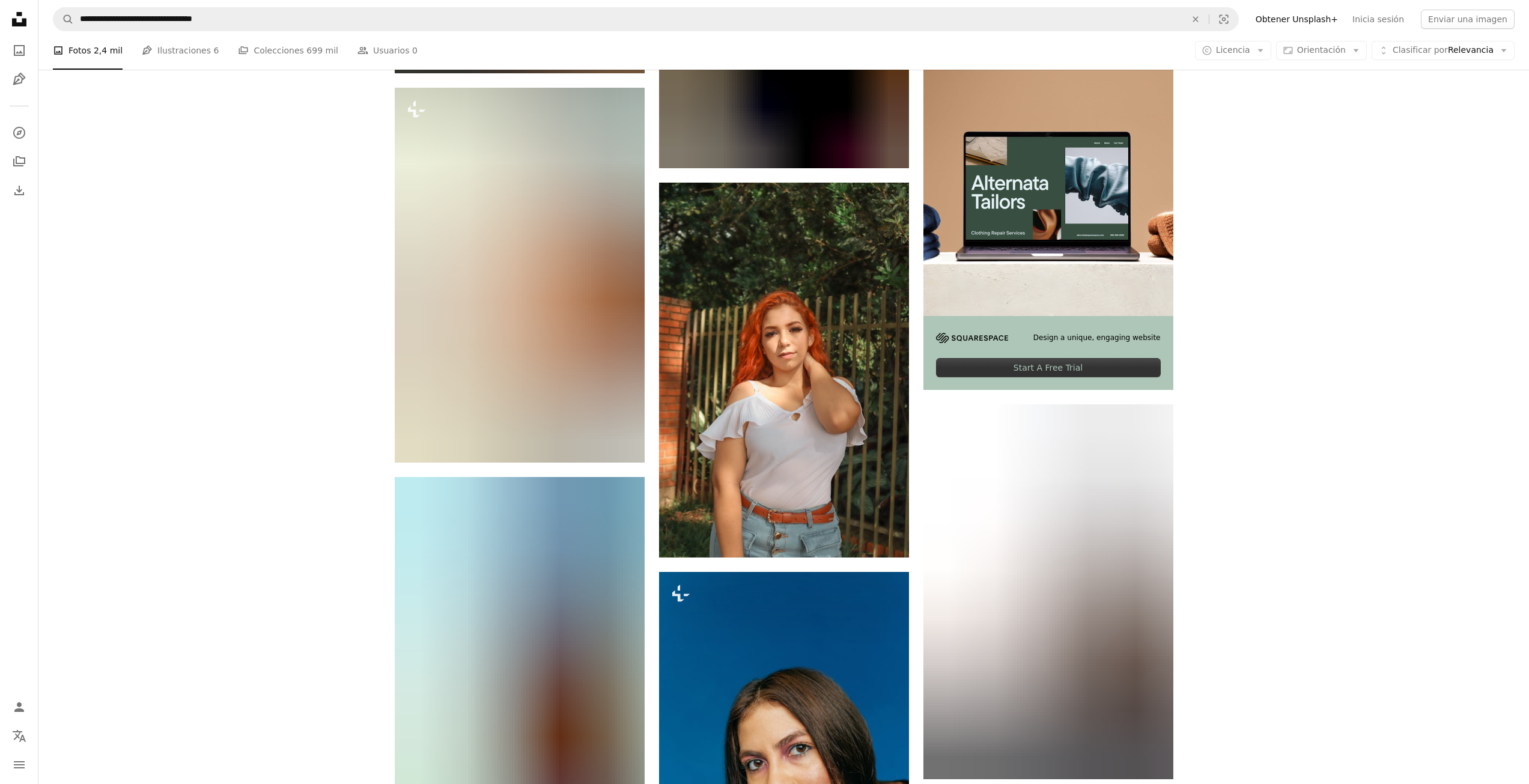
scroll to position [5225, 0]
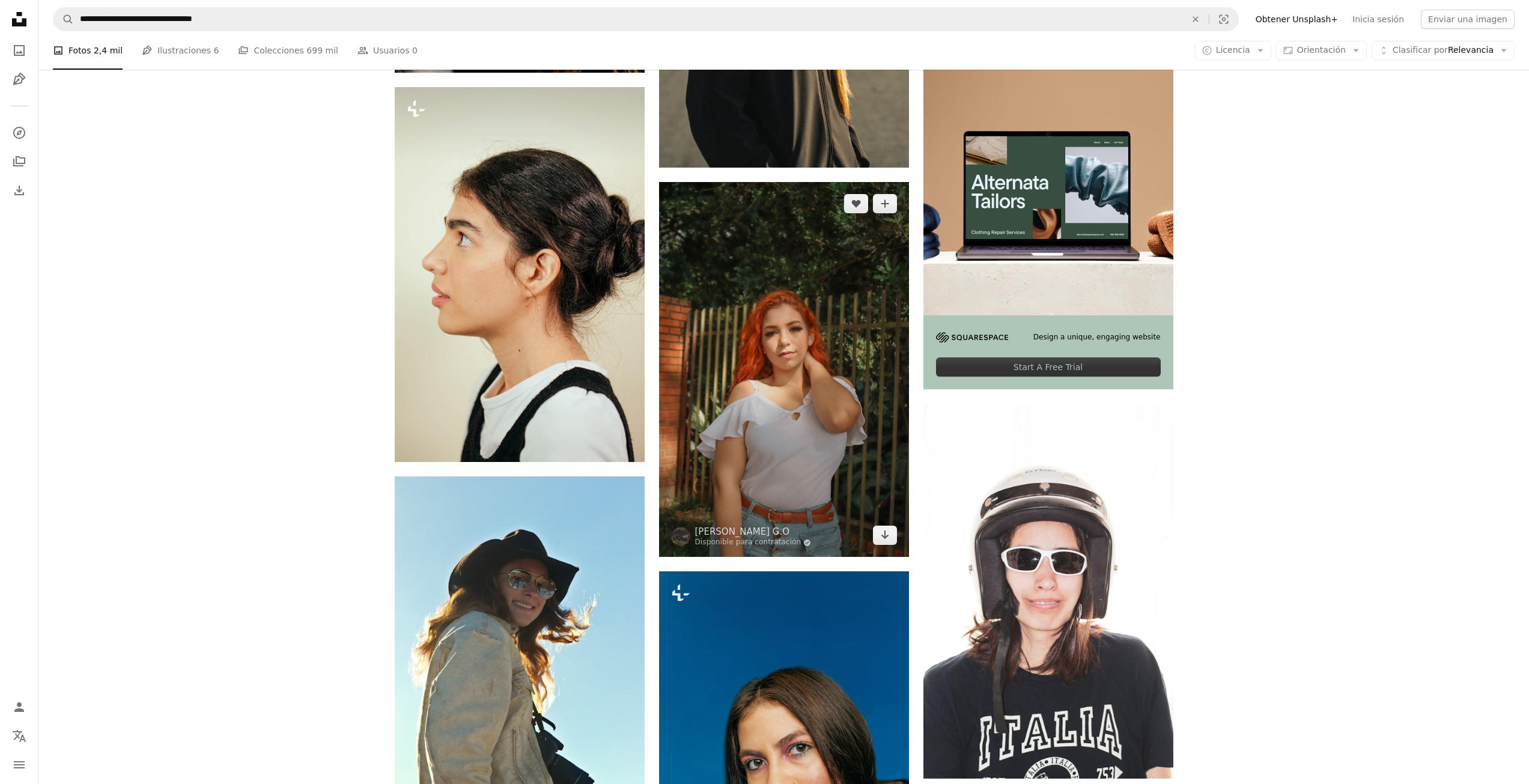
click at [756, 379] on img at bounding box center [784, 369] width 250 height 375
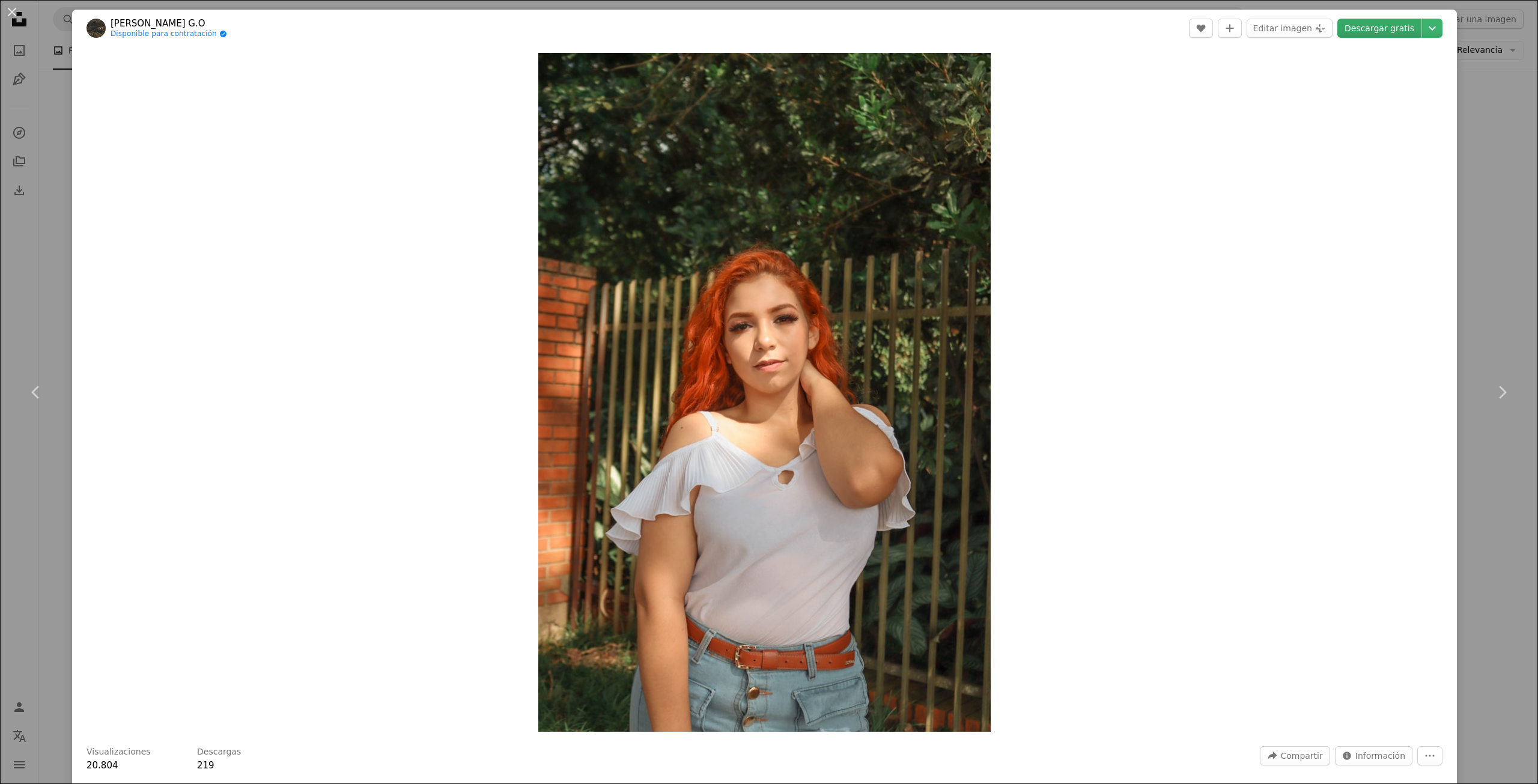
click at [1365, 30] on link "Descargar gratis" at bounding box center [1380, 28] width 84 height 19
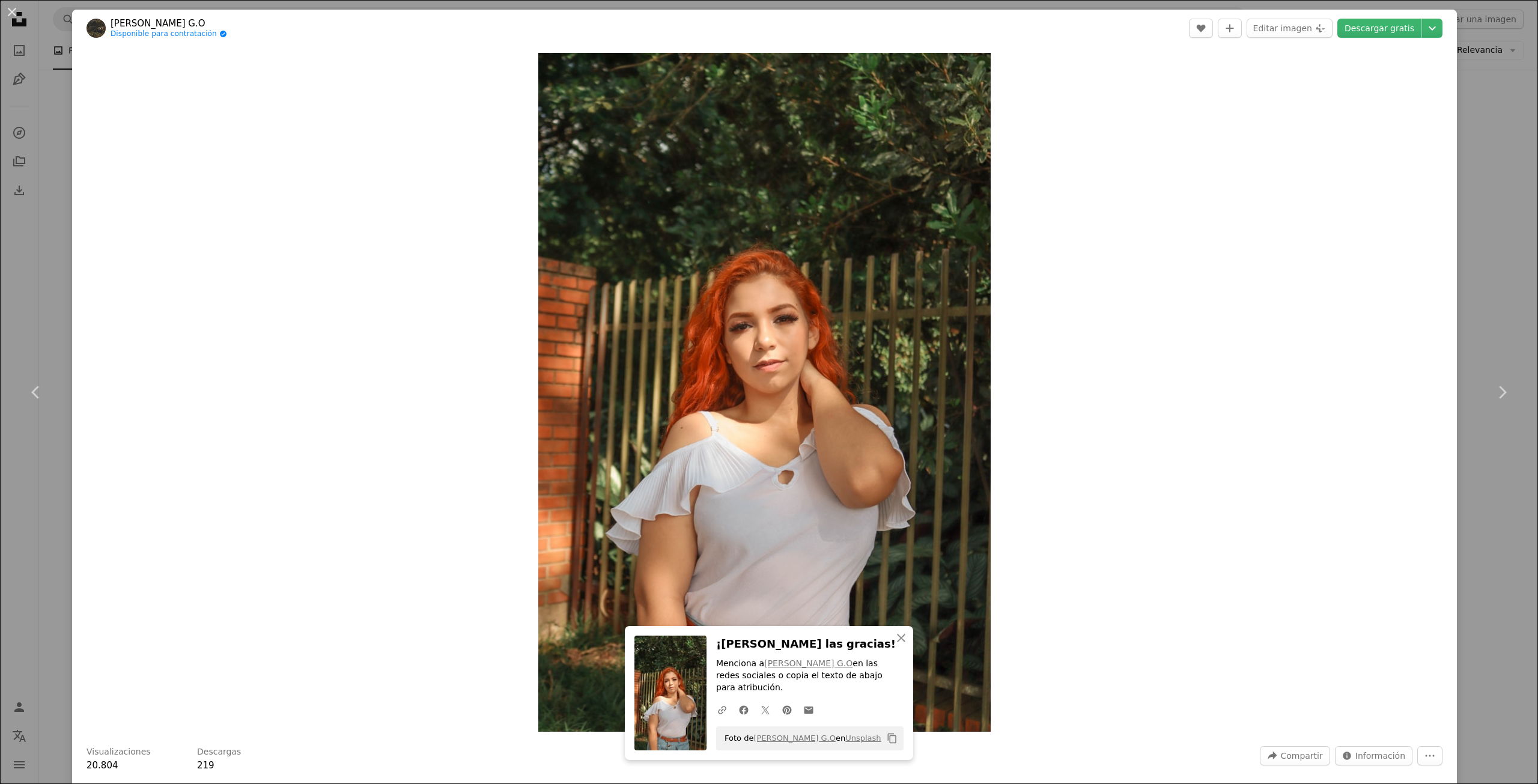
click at [1477, 291] on div "An X shape Chevron left Chevron right [PERSON_NAME] G.O Disponible para contrat…" at bounding box center [769, 392] width 1538 height 784
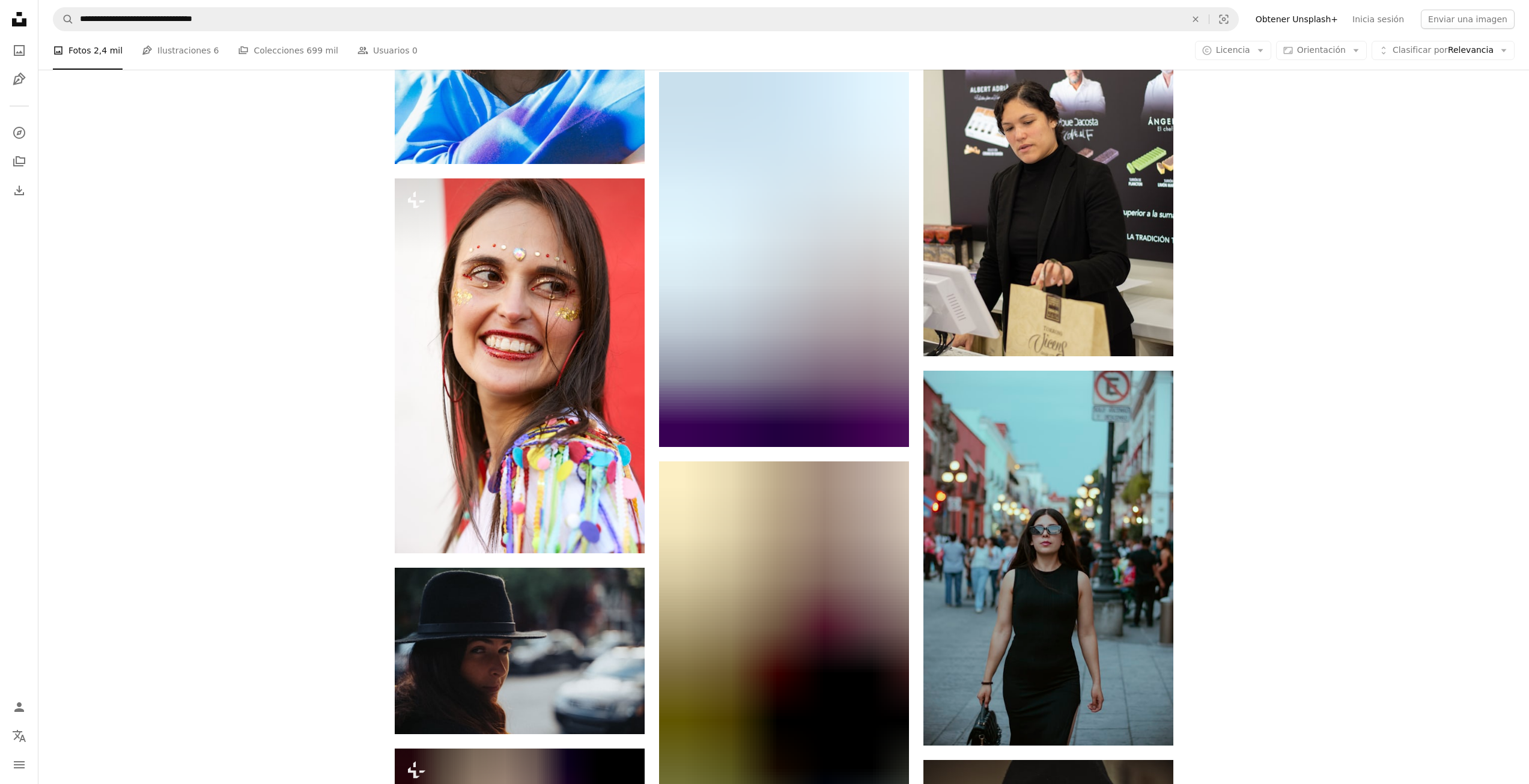
scroll to position [12191, 0]
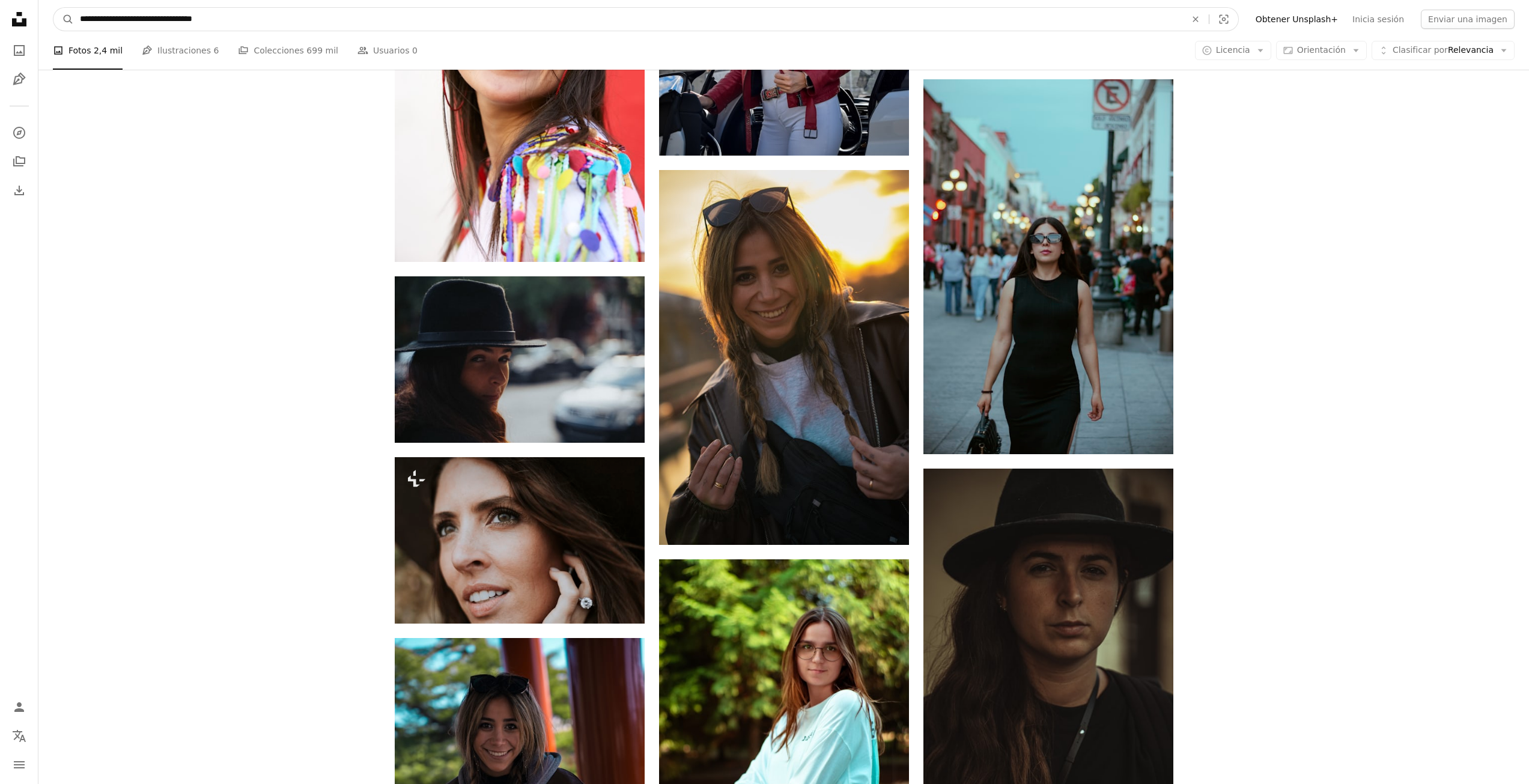
click at [325, 25] on input "**********" at bounding box center [628, 19] width 1108 height 23
type input "**********"
click button "A magnifying glass" at bounding box center [63, 19] width 20 height 23
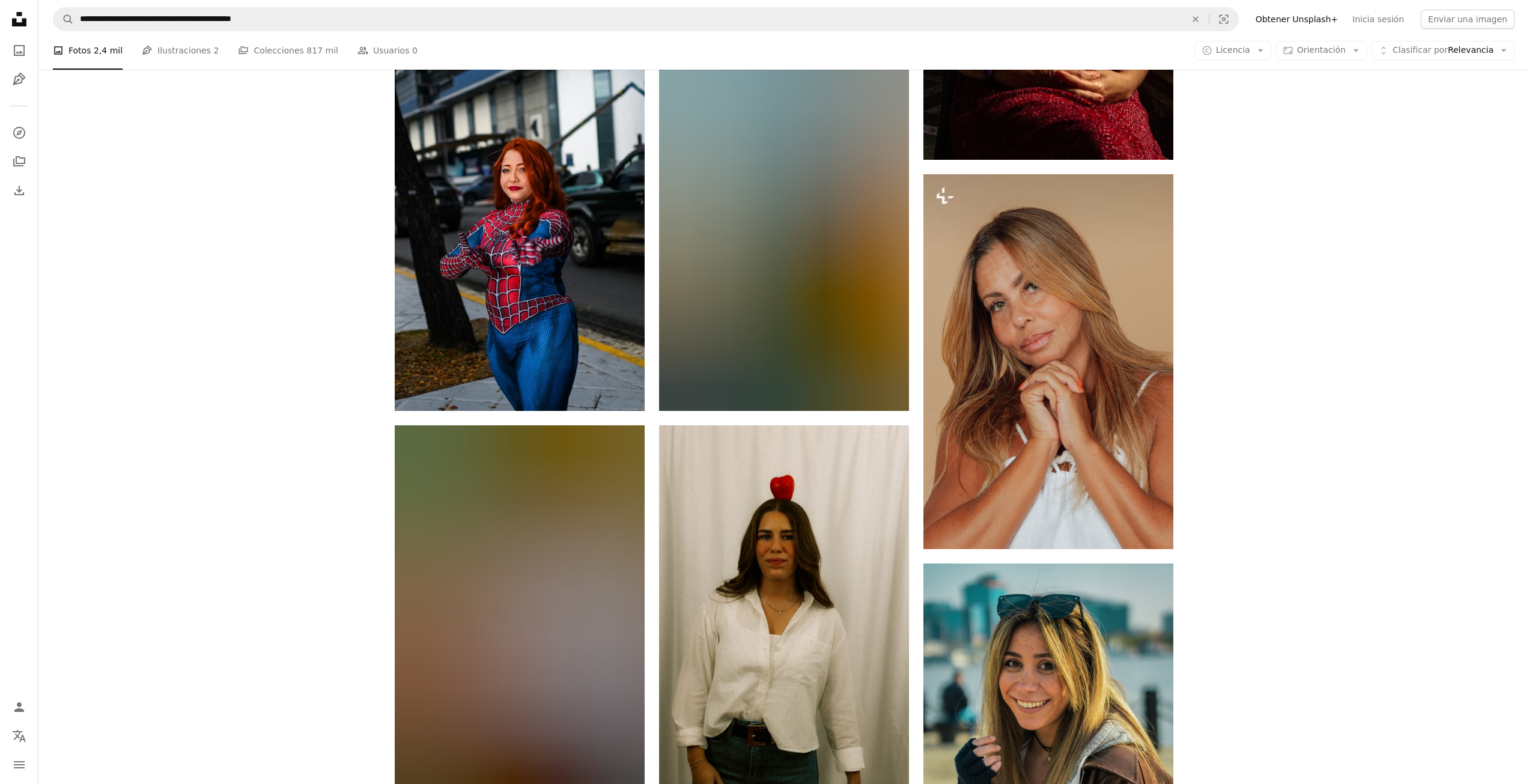
scroll to position [1141, 0]
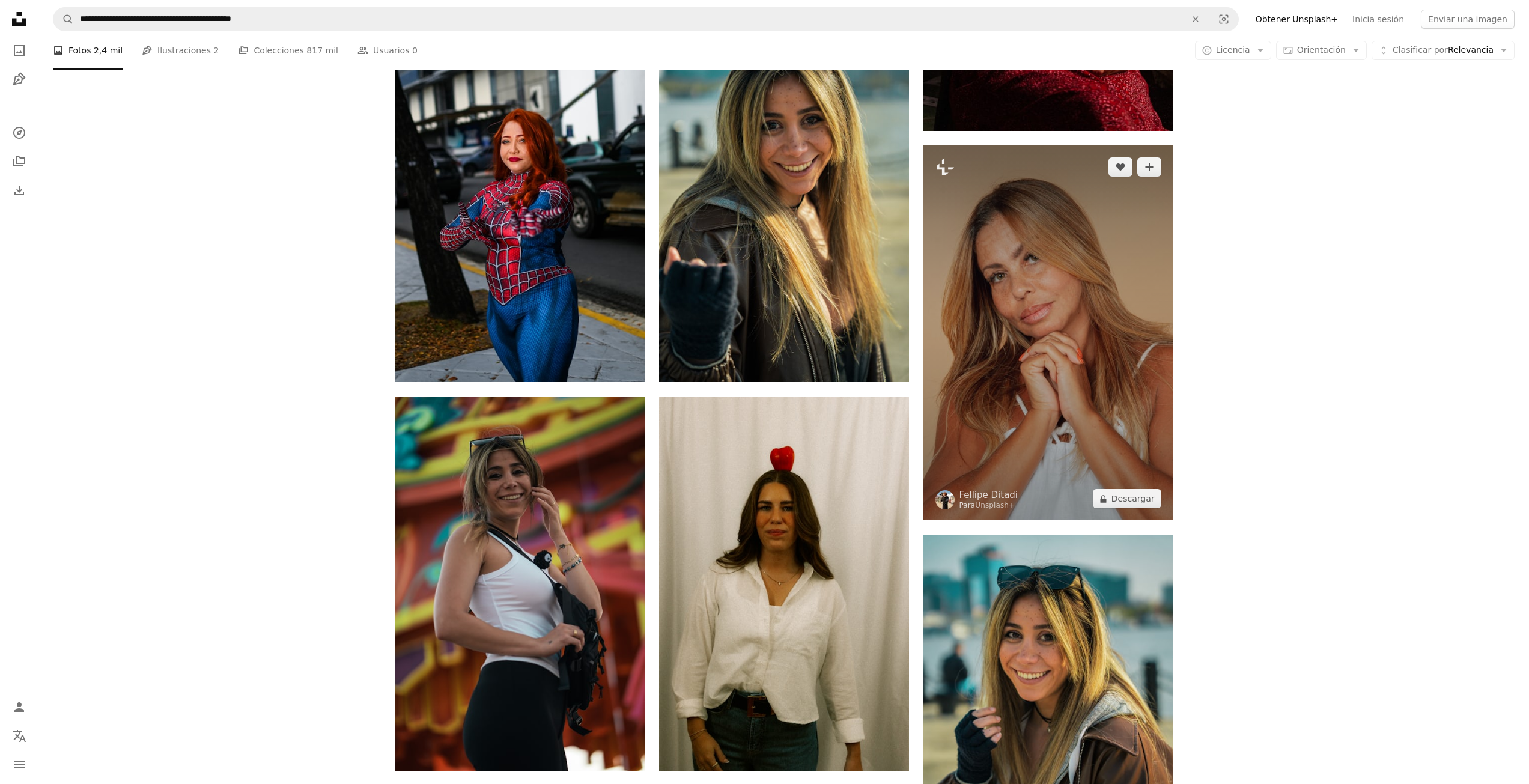
click at [1033, 353] on img at bounding box center [1048, 332] width 250 height 375
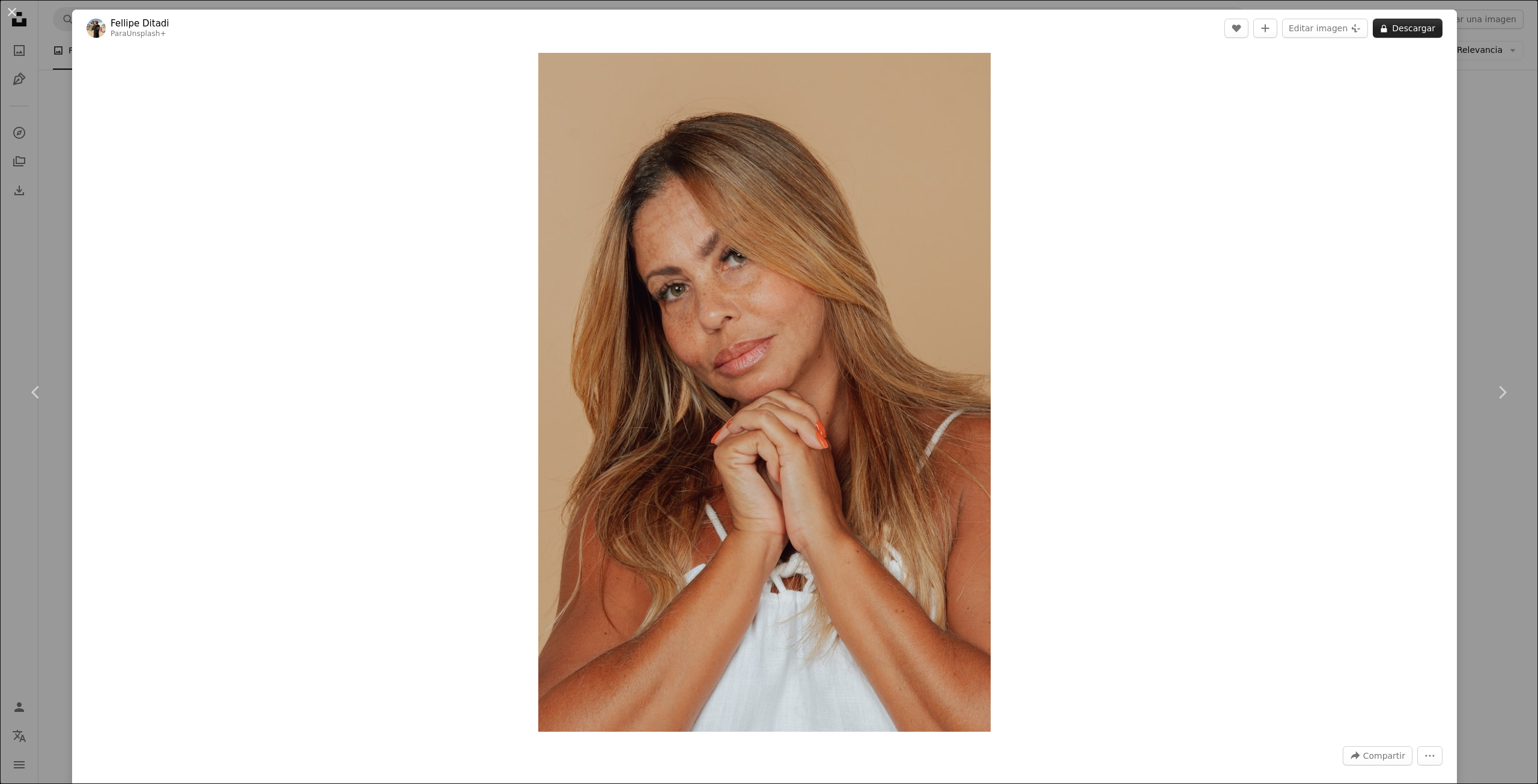
click at [1388, 34] on button "A lock Descargar" at bounding box center [1408, 28] width 70 height 19
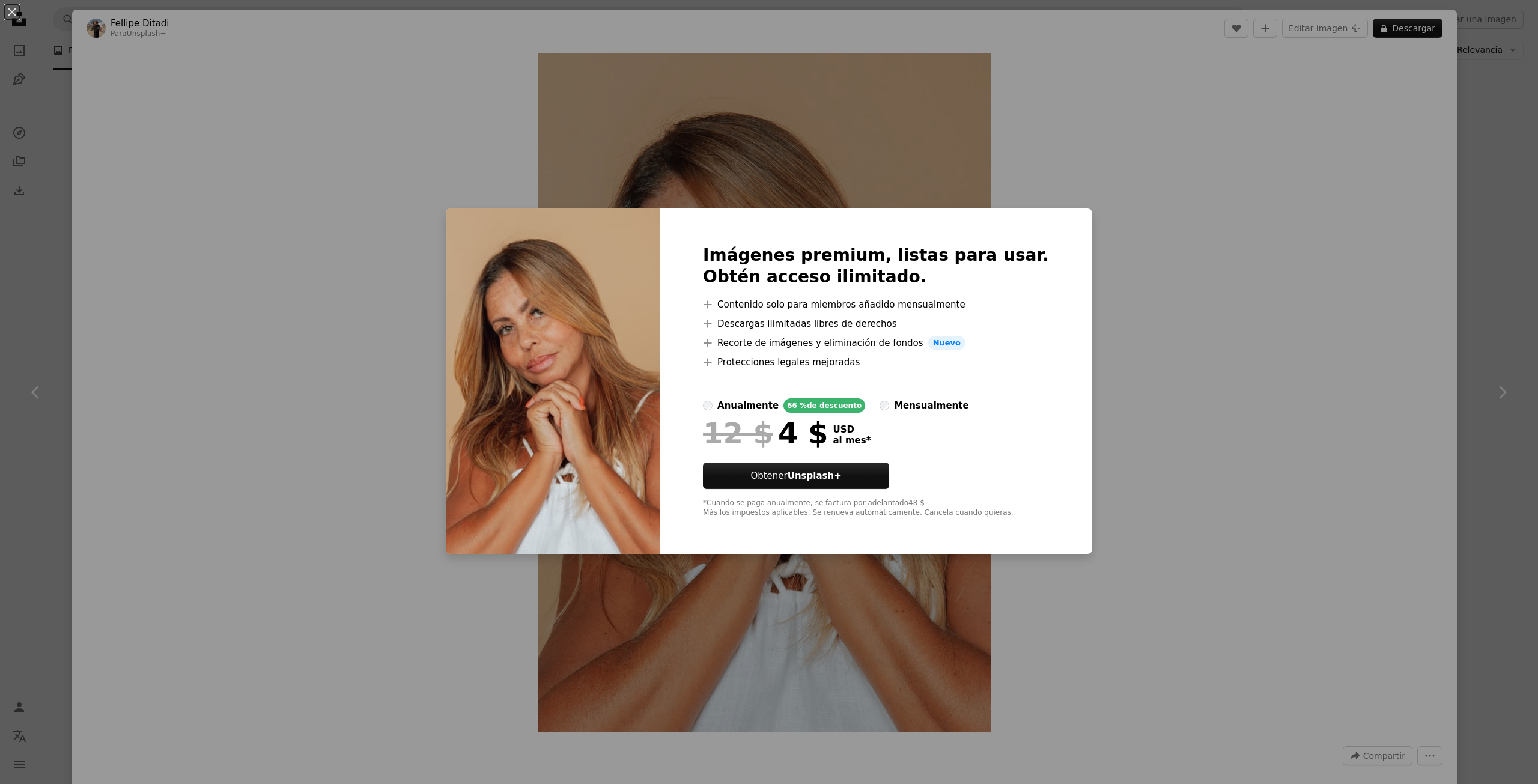
click at [1169, 206] on div "An X shape Imágenes premium, listas para usar. Obtén acceso ilimitado. A plus s…" at bounding box center [769, 392] width 1538 height 784
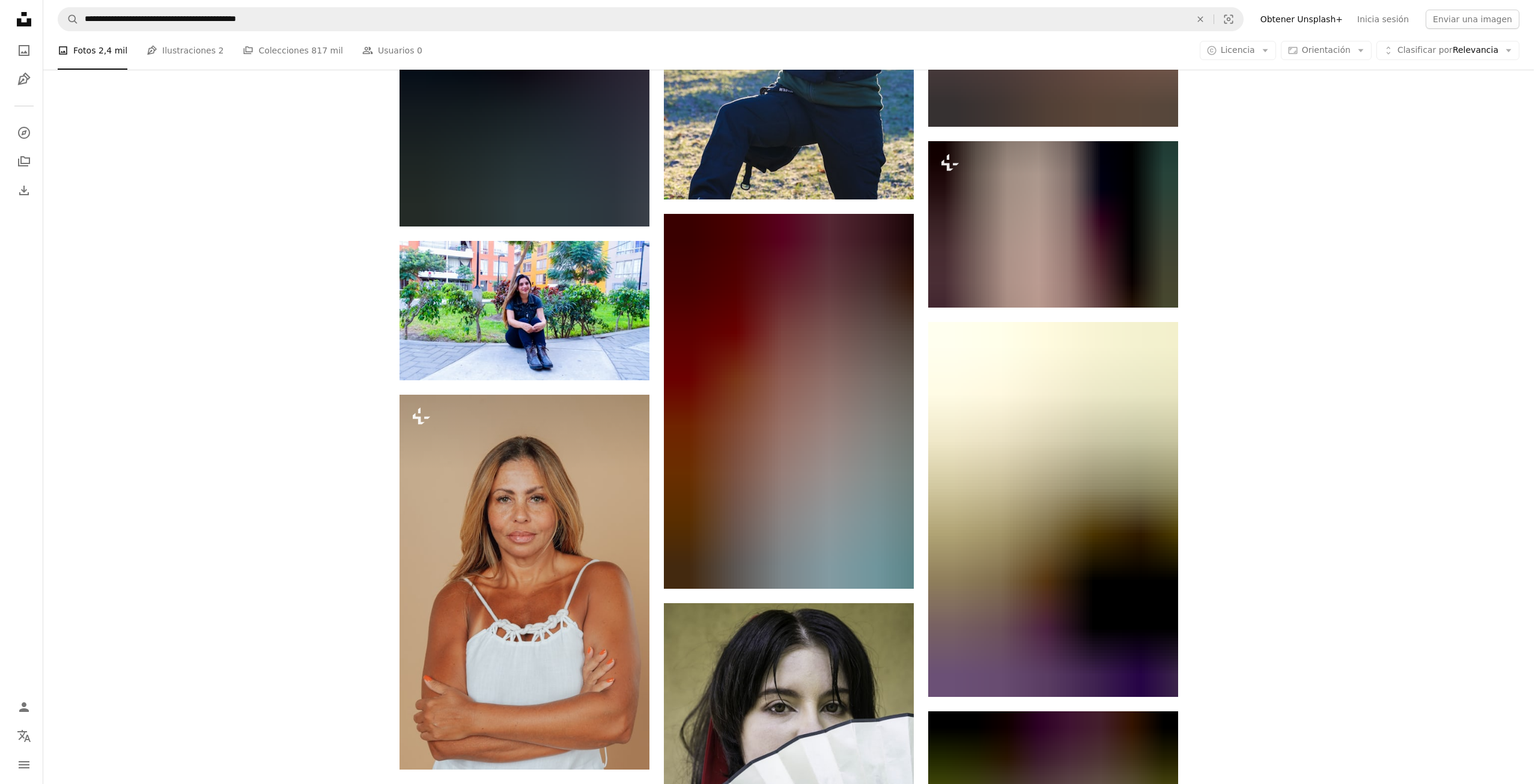
scroll to position [3723, 0]
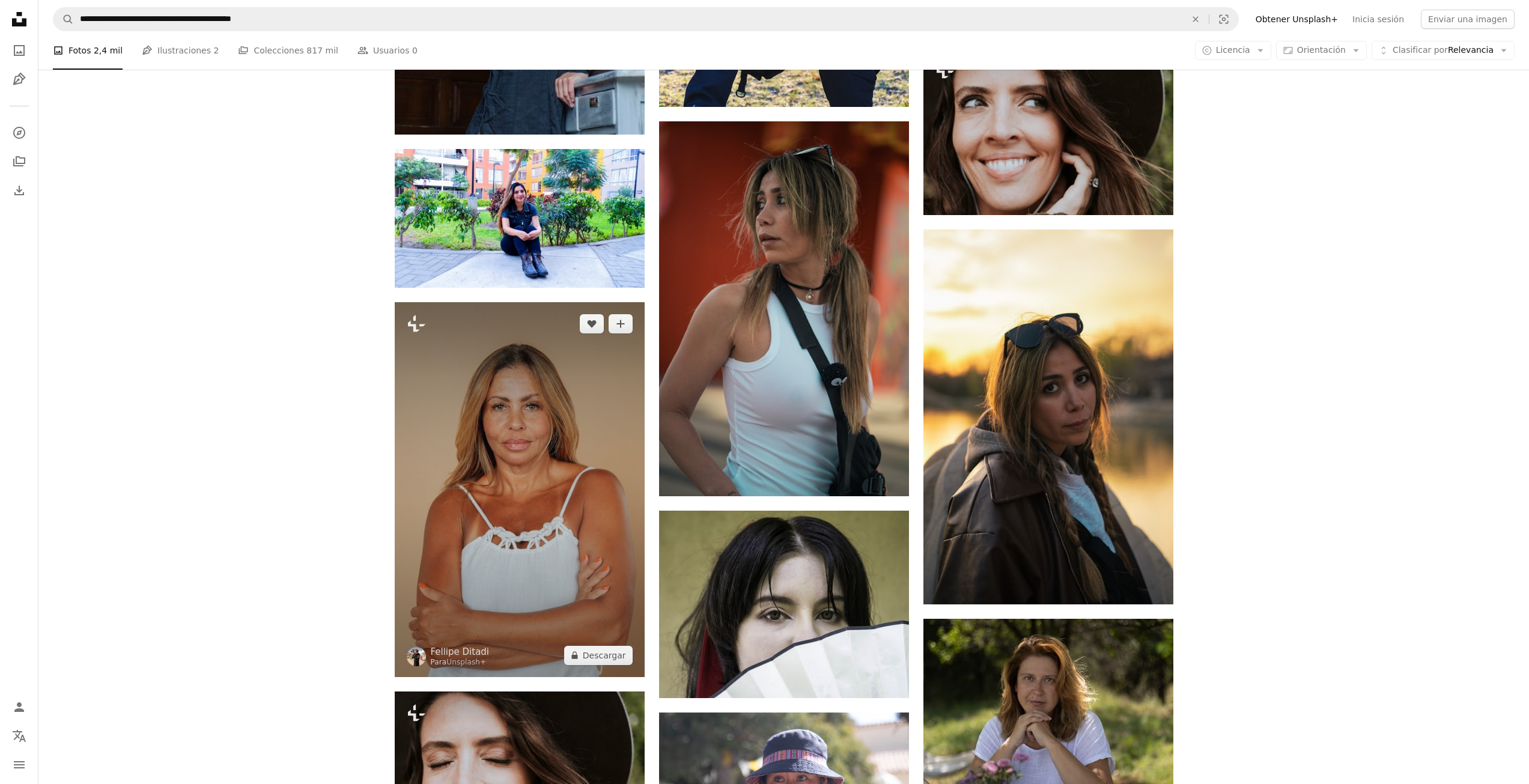
click at [466, 386] on img at bounding box center [520, 489] width 250 height 375
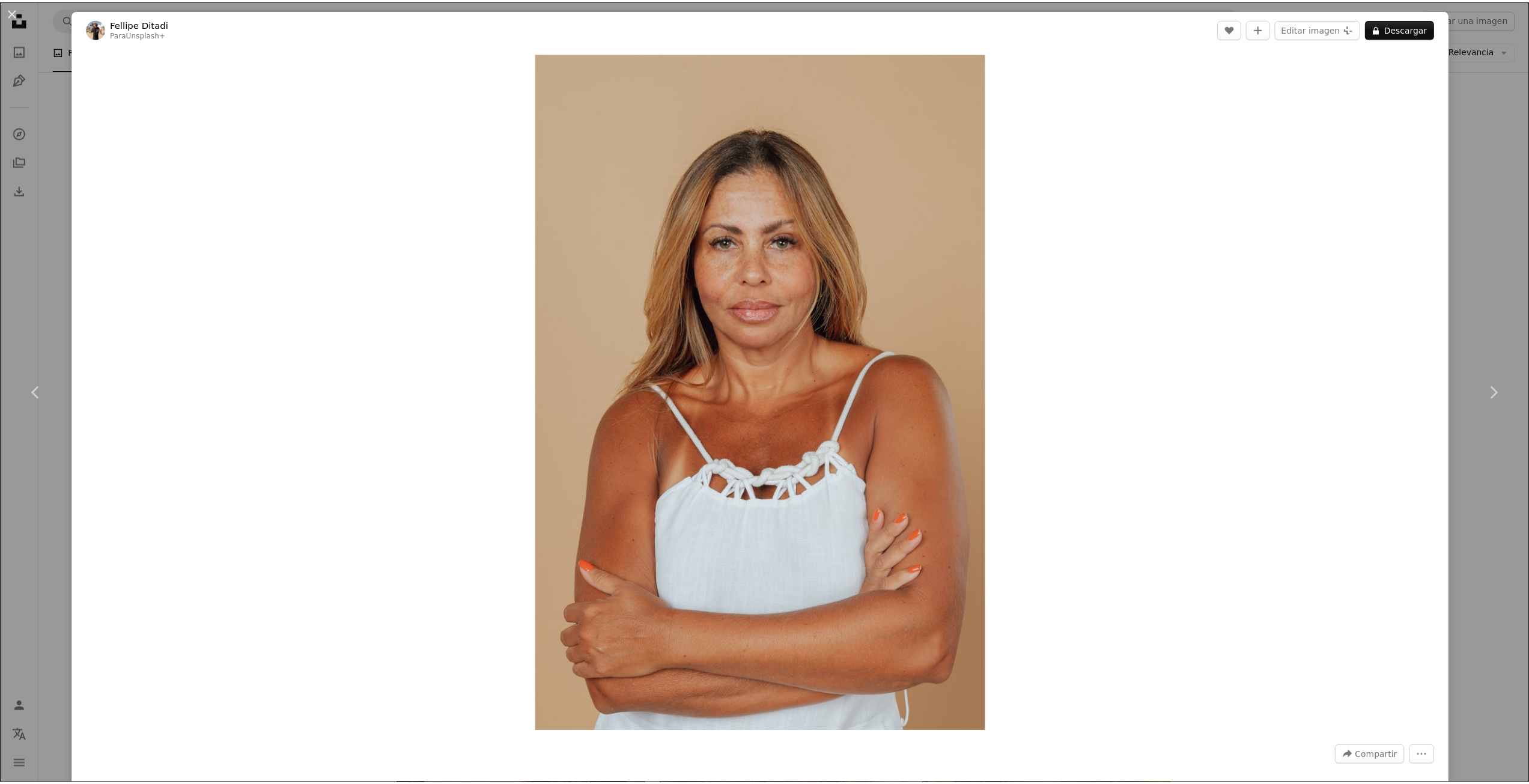
scroll to position [686, 0]
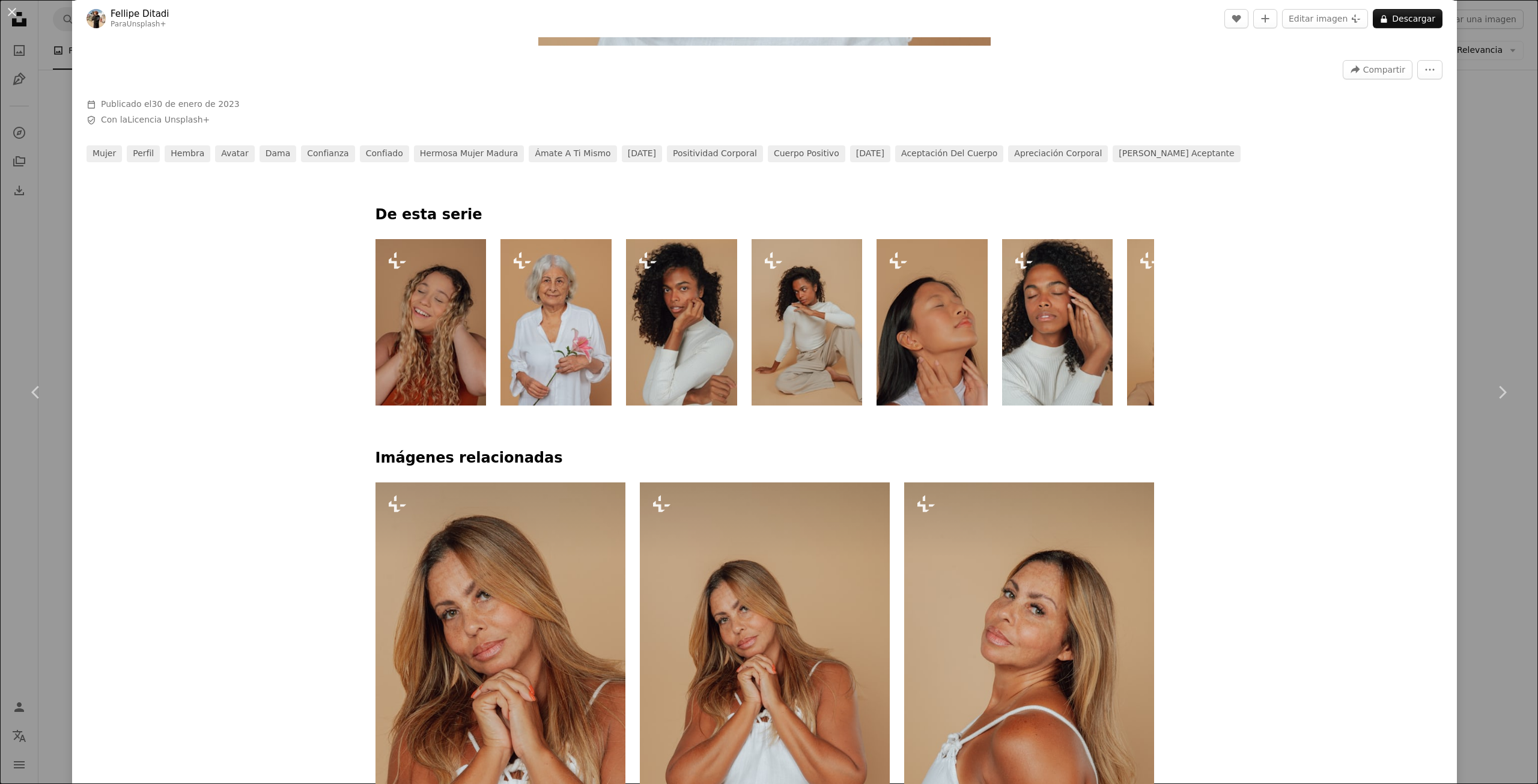
click at [1498, 117] on div "An X shape Chevron left Chevron right [PERSON_NAME] Ditadi Para Unsplash+ A hea…" at bounding box center [769, 392] width 1538 height 784
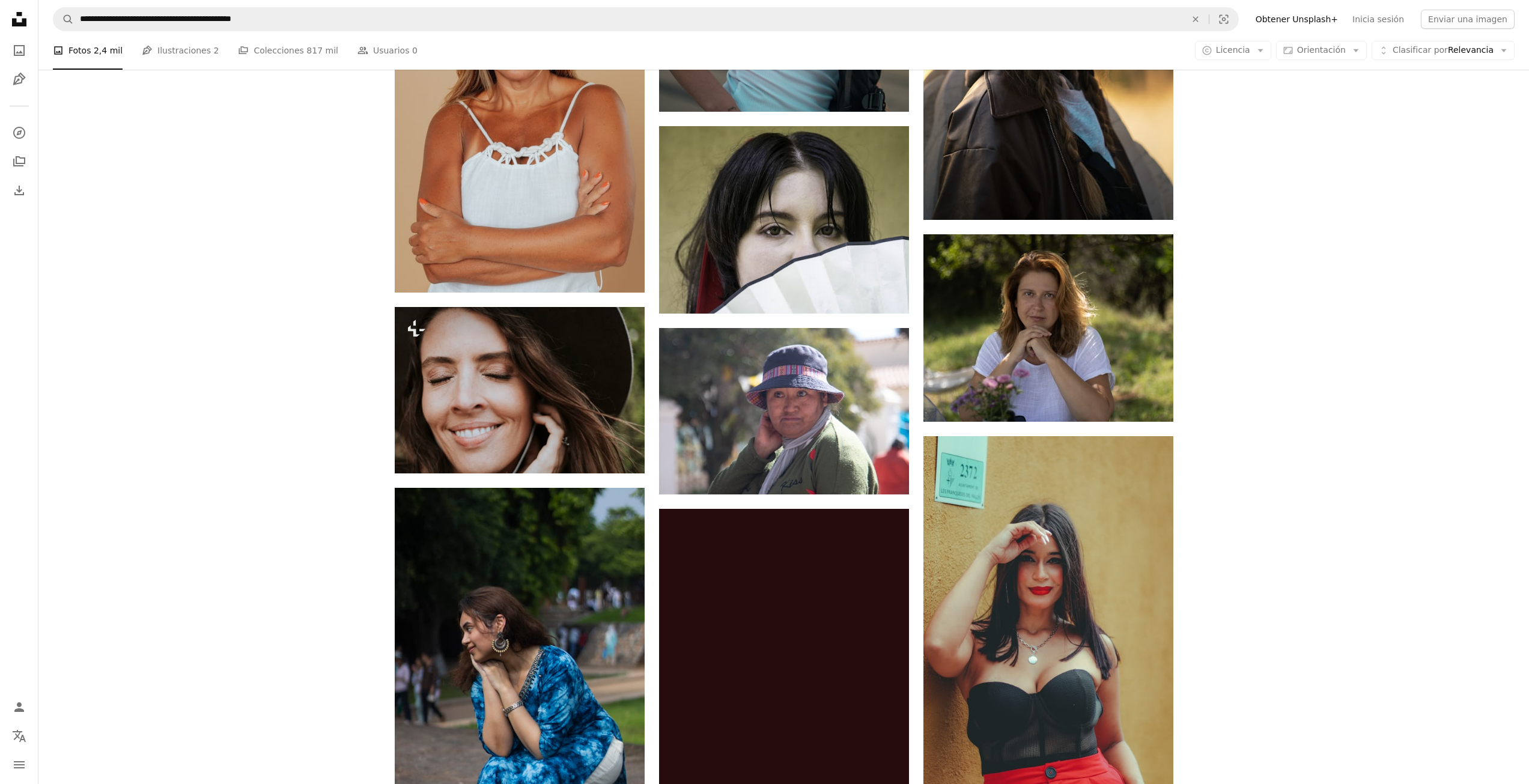
scroll to position [4204, 0]
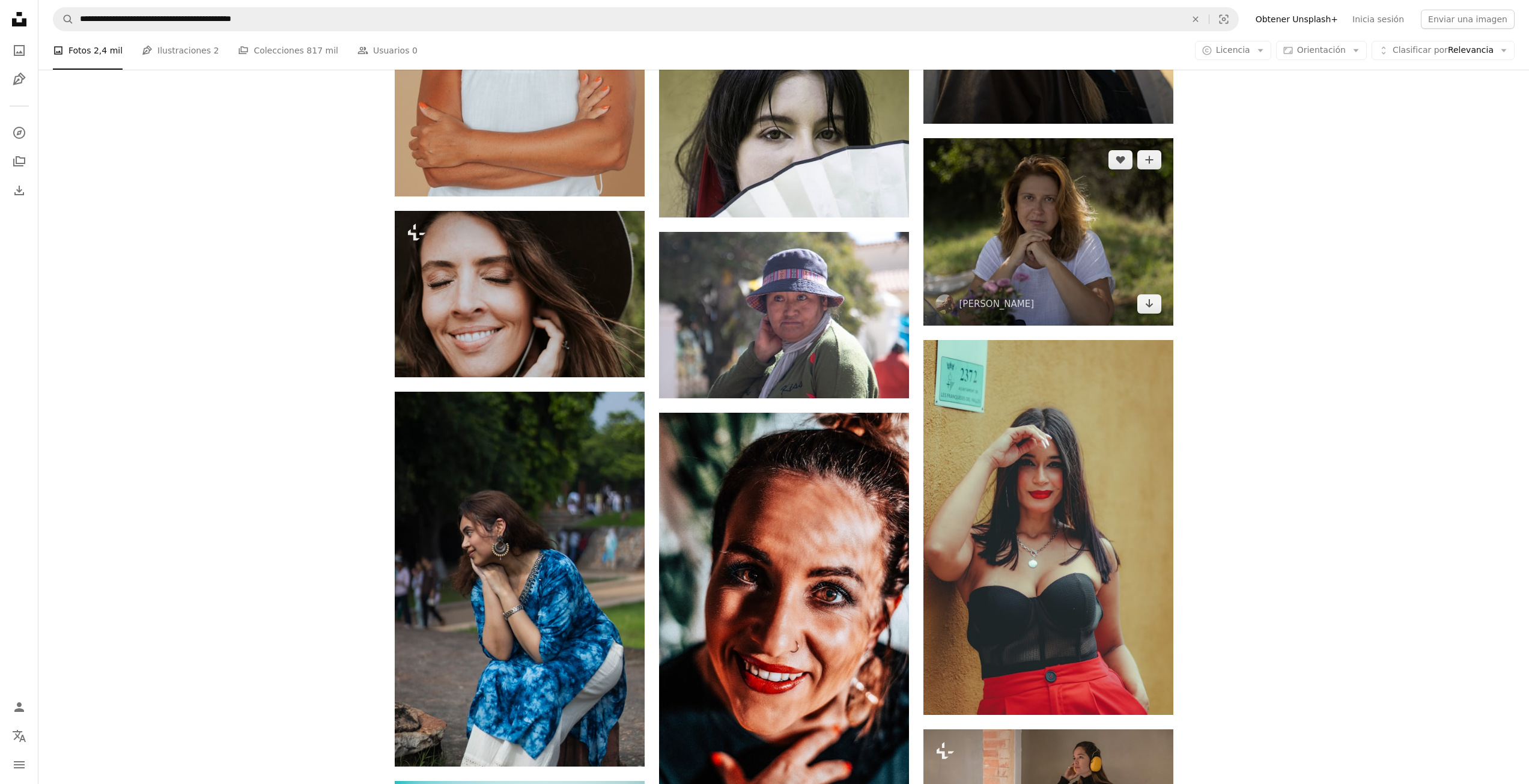
click at [1037, 286] on img at bounding box center [1048, 232] width 250 height 188
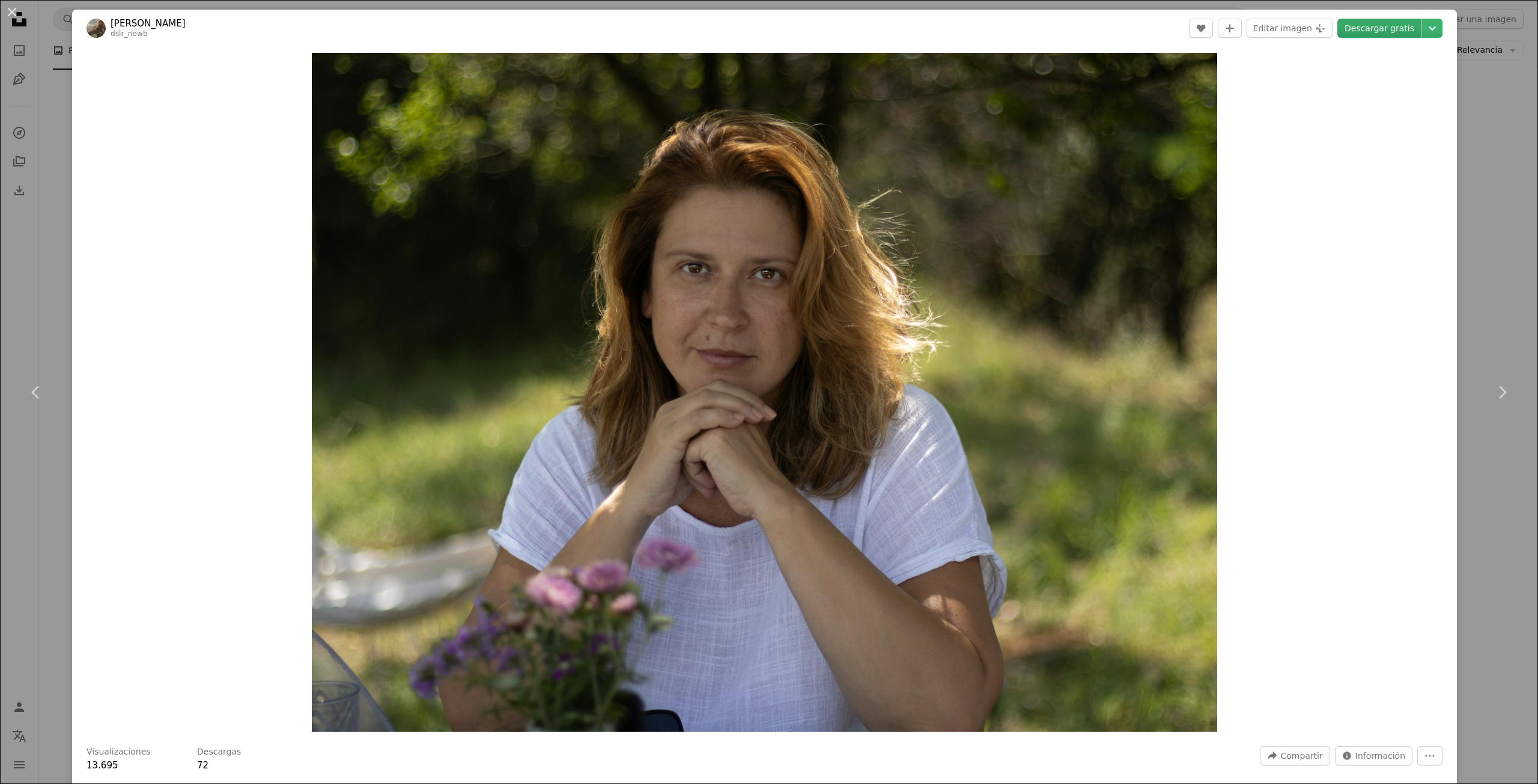
click at [1360, 28] on link "Descargar gratis" at bounding box center [1380, 28] width 84 height 19
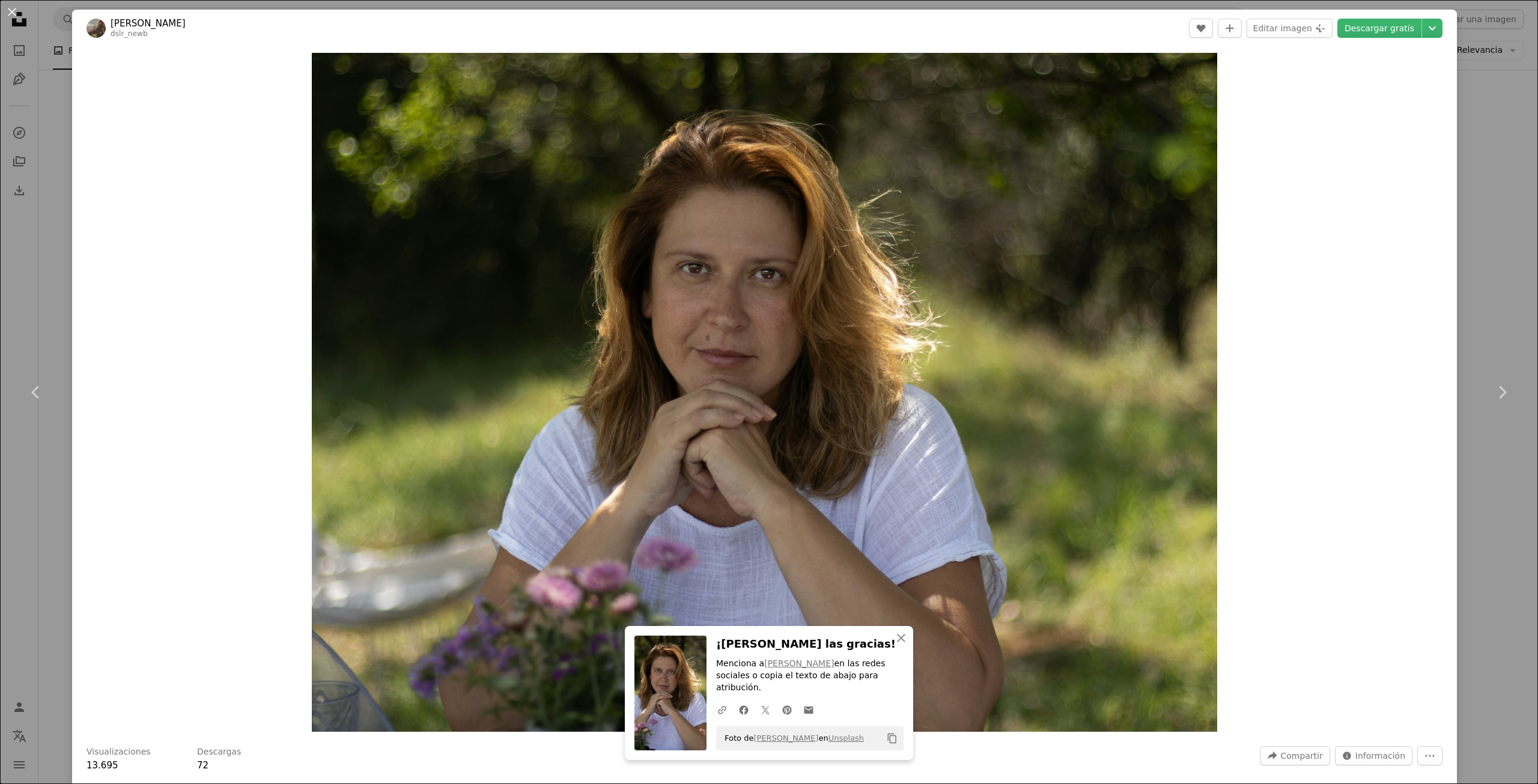
click at [1477, 325] on div "An X shape Chevron left Chevron right [PERSON_NAME] dslr_newb A heart A plus si…" at bounding box center [769, 392] width 1538 height 784
